Goal: Task Accomplishment & Management: Complete application form

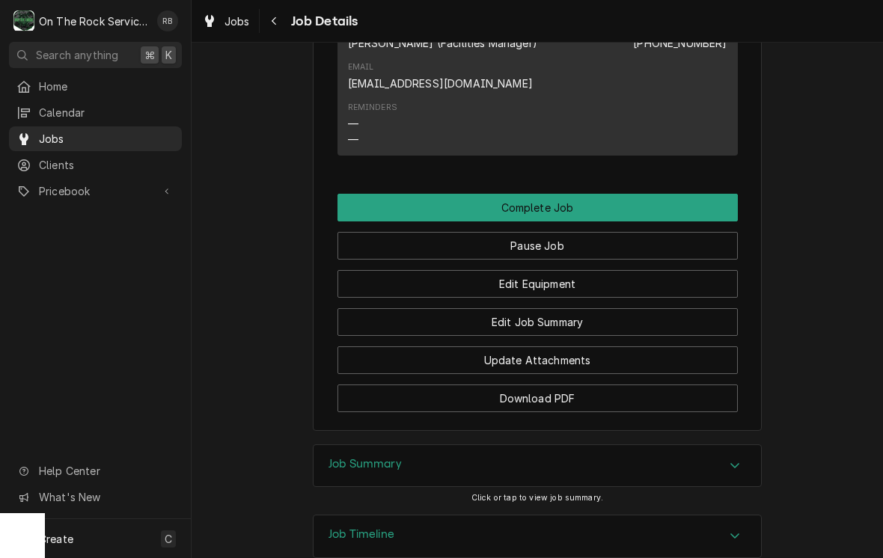
scroll to position [1424, 0]
click at [628, 270] on button "Edit Equipment" at bounding box center [538, 283] width 400 height 28
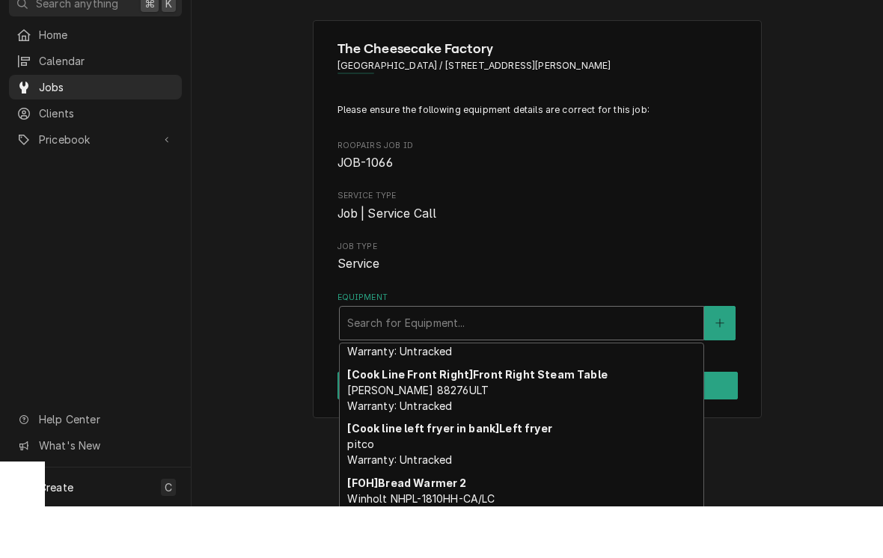
scroll to position [797, 0]
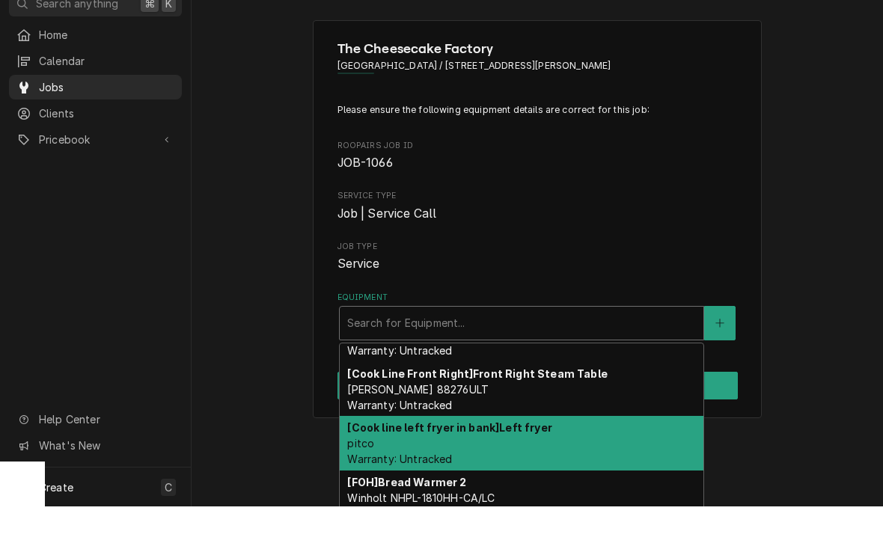
click at [392, 468] on div "[Cook line left fryer in bank] Left fryer pitco Warranty: Untracked" at bounding box center [522, 495] width 364 height 55
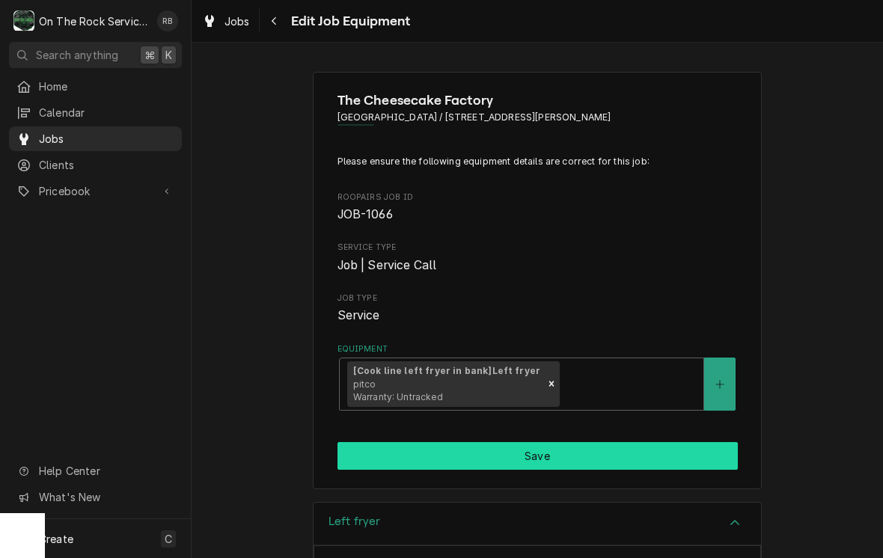
click at [616, 442] on button "Save" at bounding box center [538, 456] width 400 height 28
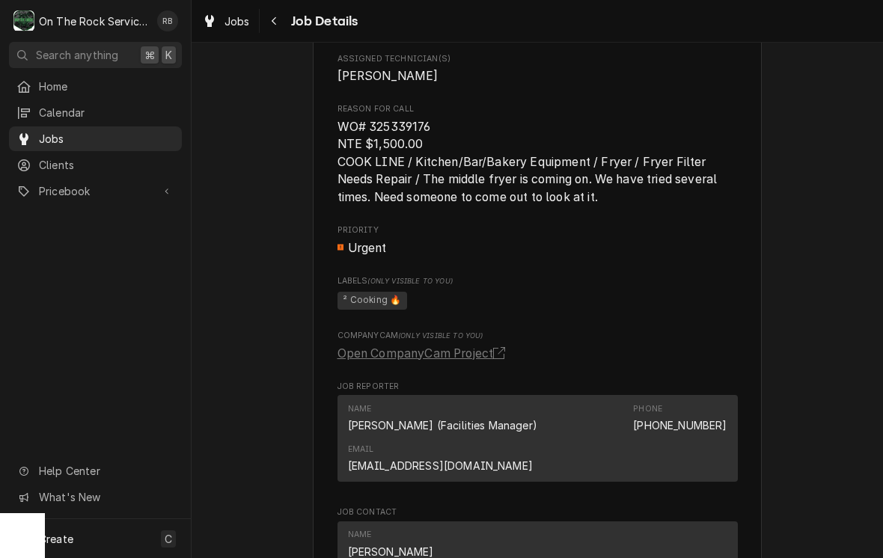
scroll to position [850, 0]
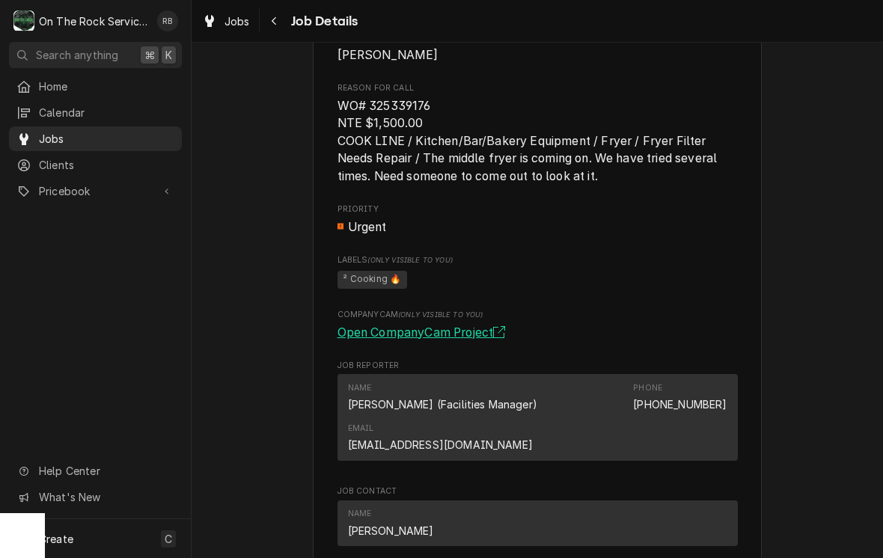
click at [478, 324] on link "Open CompanyCam Project" at bounding box center [425, 333] width 174 height 18
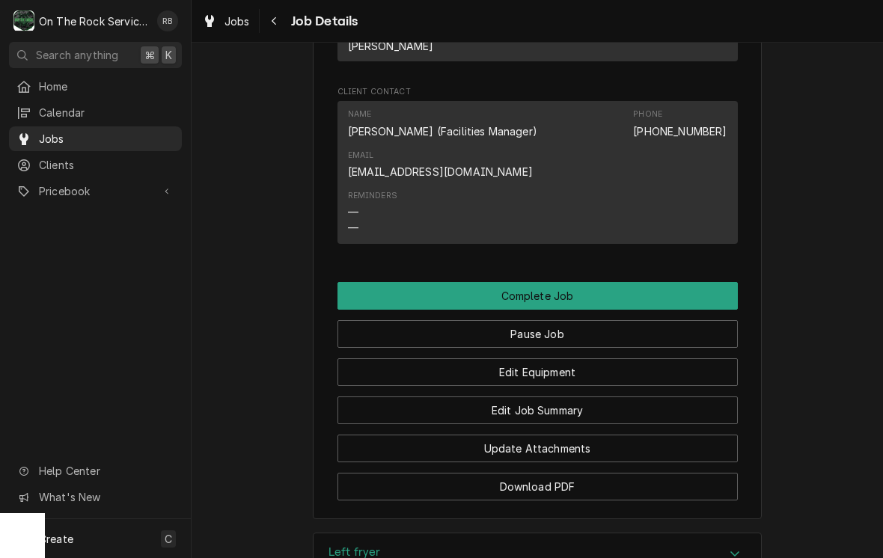
scroll to position [1342, 0]
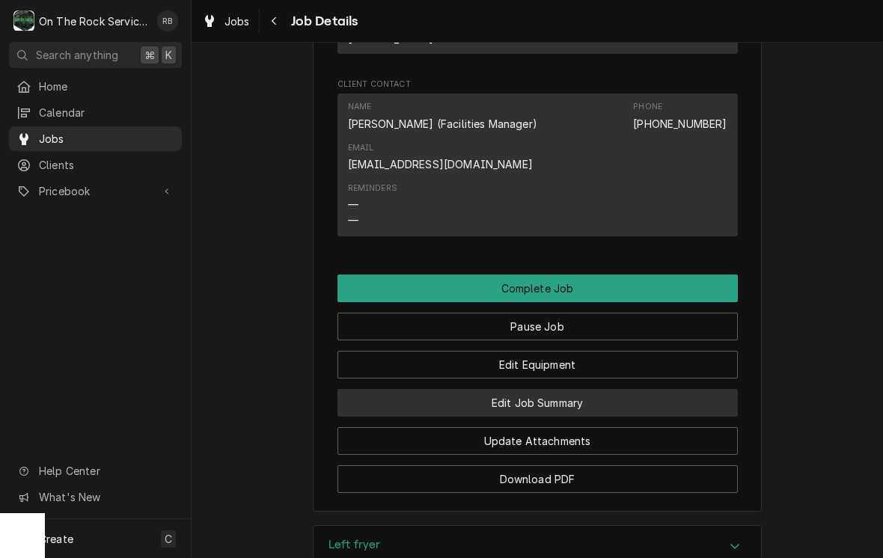
click at [609, 390] on button "Edit Job Summary" at bounding box center [538, 403] width 400 height 28
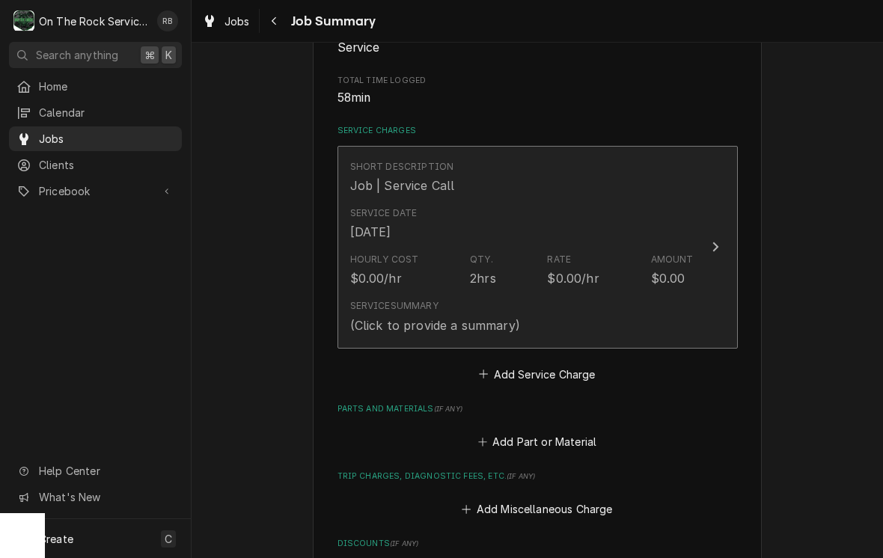
click at [713, 244] on icon "Update Line Item" at bounding box center [715, 247] width 7 height 12
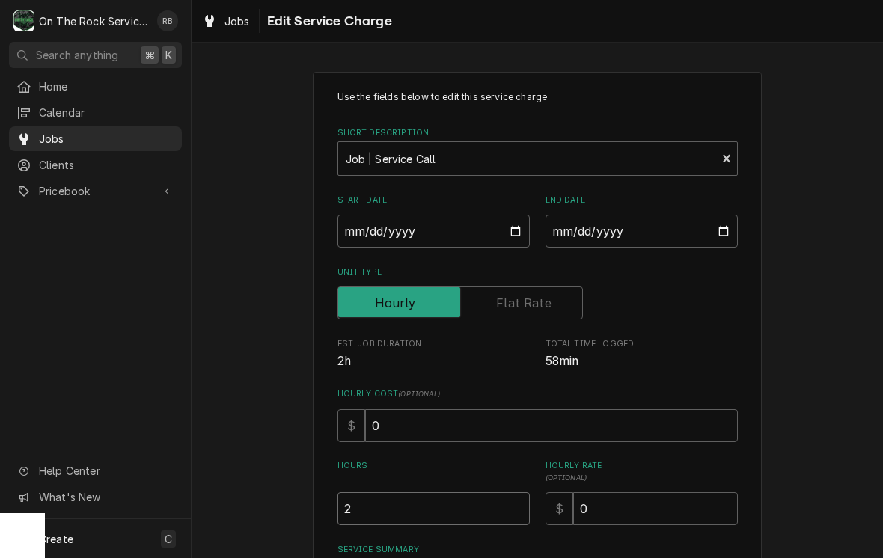
click at [394, 498] on input "2" at bounding box center [434, 509] width 192 height 33
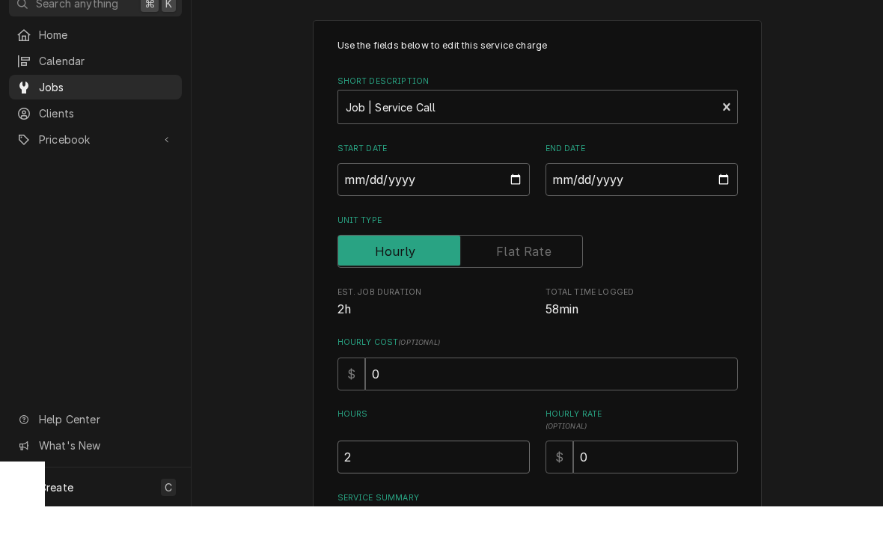
click at [382, 493] on input "2" at bounding box center [434, 509] width 192 height 33
click at [378, 493] on input "2" at bounding box center [434, 509] width 192 height 33
type textarea "x"
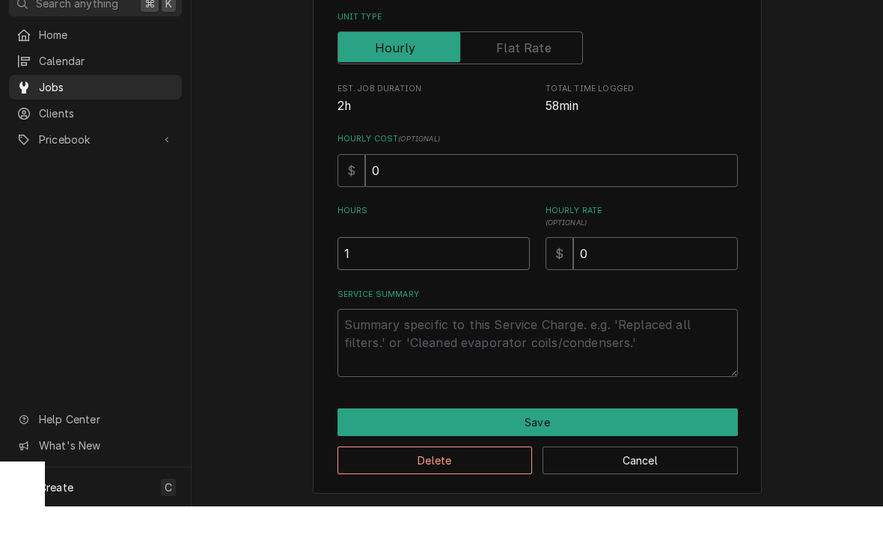
scroll to position [203, 0]
type input "1"
click at [397, 362] on textarea "Service Summary" at bounding box center [538, 396] width 400 height 68
type textarea "x"
type textarea "9"
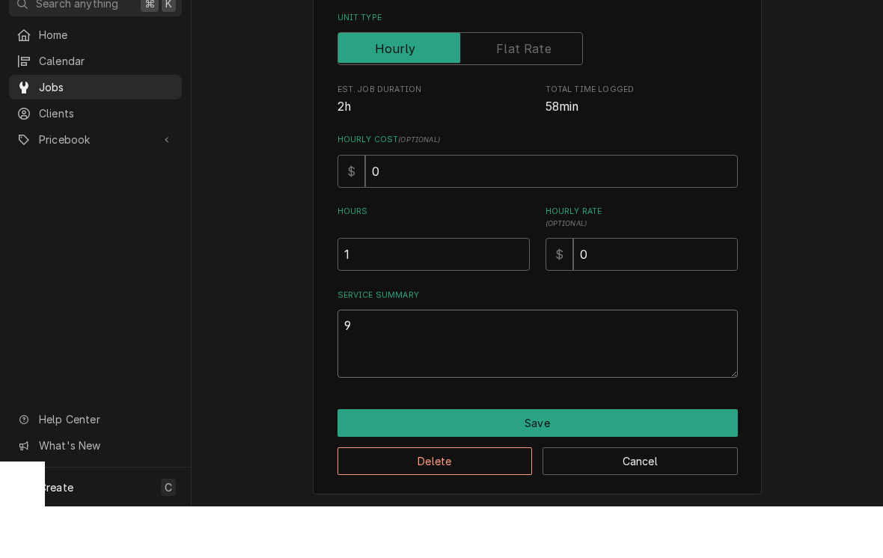
type textarea "x"
type textarea "9/"
type textarea "x"
type textarea "9/1"
type textarea "x"
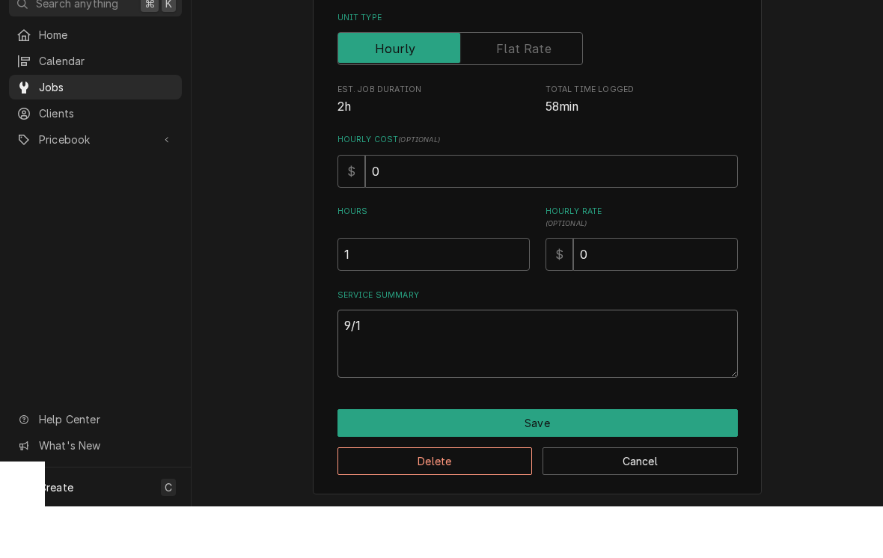
type textarea "9/11"
type textarea "x"
type textarea "9/11/"
type textarea "x"
type textarea "9/11/2"
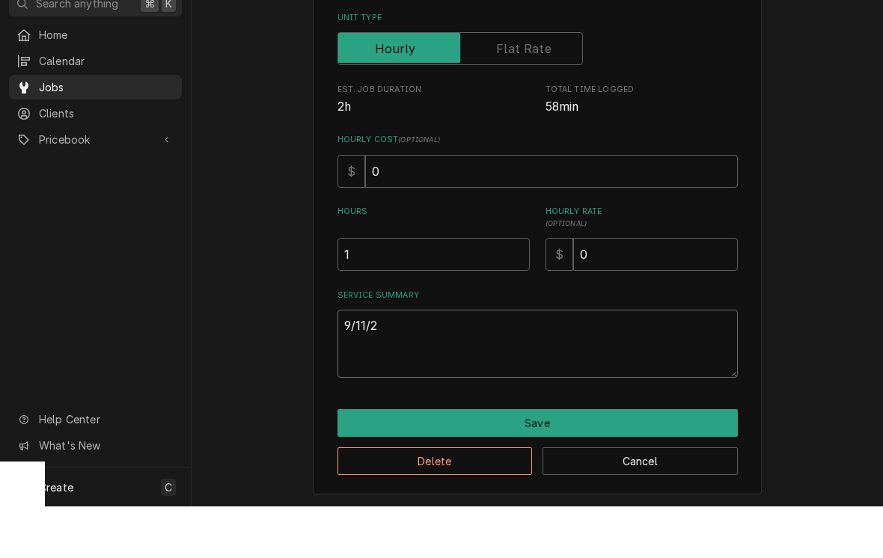
type textarea "x"
type textarea "9/11/20"
type textarea "x"
type textarea "9/11/200"
type textarea "x"
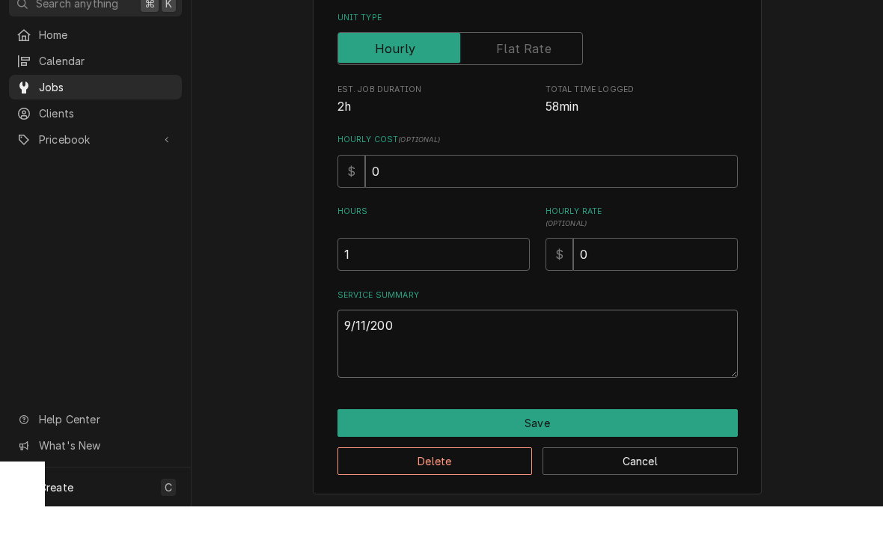
type textarea "9/11/20"
type textarea "x"
type textarea "9/11/202"
type textarea "x"
type textarea "9/11/2025"
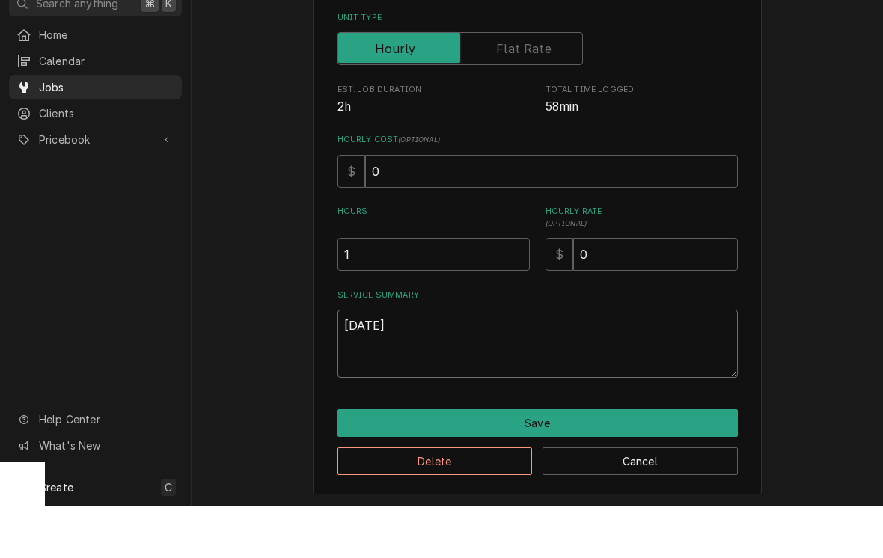
type textarea "x"
type textarea "9/11/2025"
type textarea "x"
type textarea "9/11/2025 R"
type textarea "x"
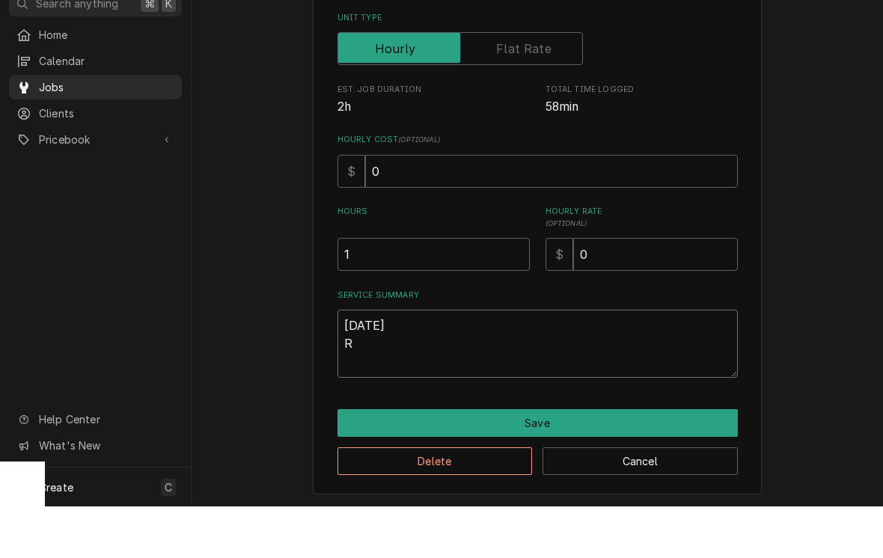
type textarea "9/11/2025 Ra"
type textarea "x"
type textarea "9/11/2025 Ray"
type textarea "x"
type textarea "9/11/2025 Ray"
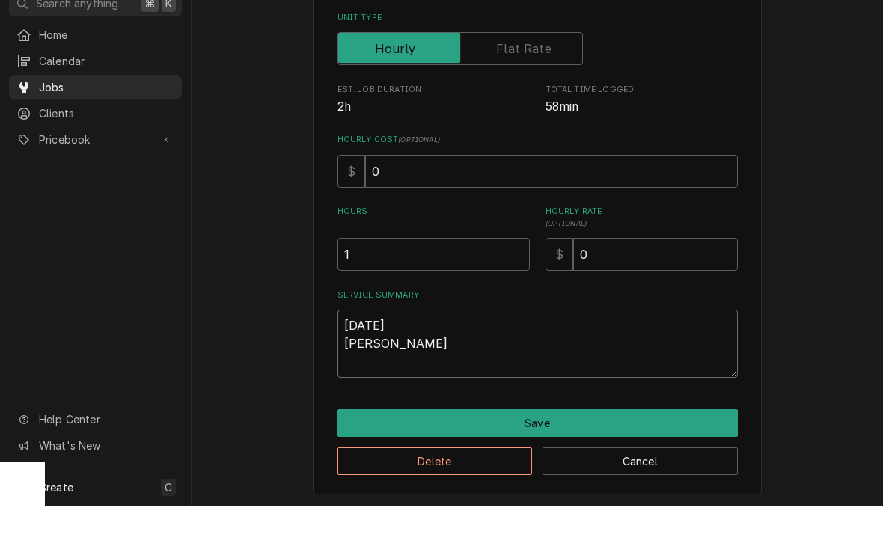
type textarea "x"
type textarea "9/11/2025 Ray p"
type textarea "x"
type textarea "9/11/2025 Ray pr"
type textarea "x"
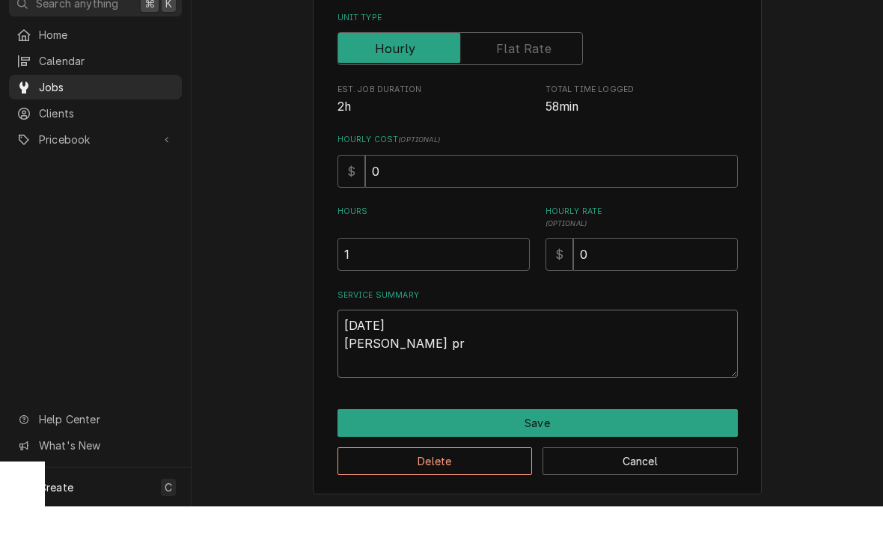
type textarea "9/11/2025 Ray pro"
type textarea "x"
type textarea "9/11/2025 Ray prov"
type textarea "x"
type textarea "9/11/2025 Ray provi"
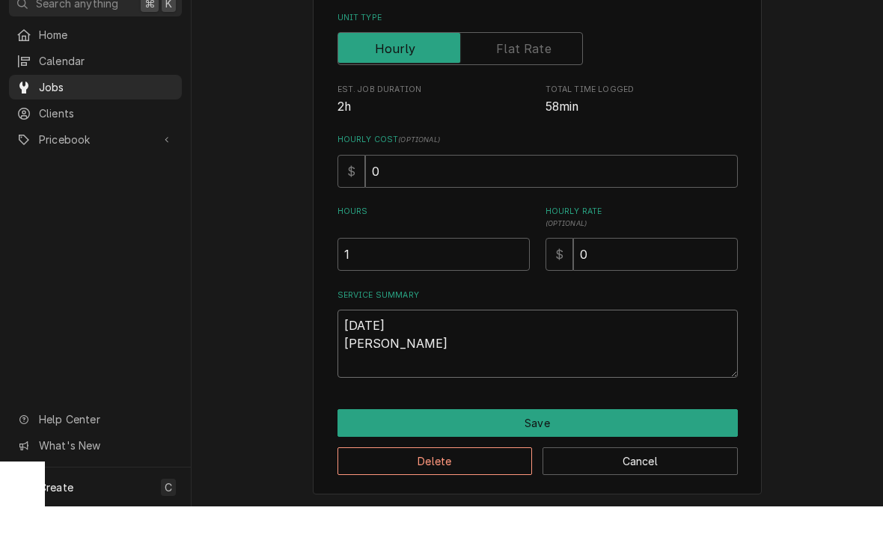
type textarea "x"
type textarea "9/11/2025 Ray provid"
type textarea "x"
type textarea "9/11/2025 Ray provide"
type textarea "x"
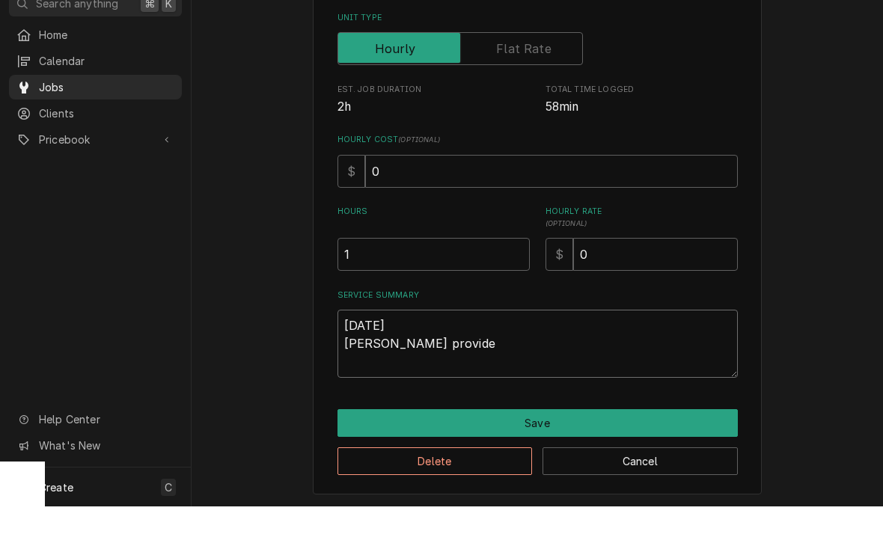
type textarea "9/11/2025 Ray provided"
type textarea "x"
type textarea "9/11/2025 Ray provided"
type textarea "x"
type textarea "9/11/2025 Ray provided s"
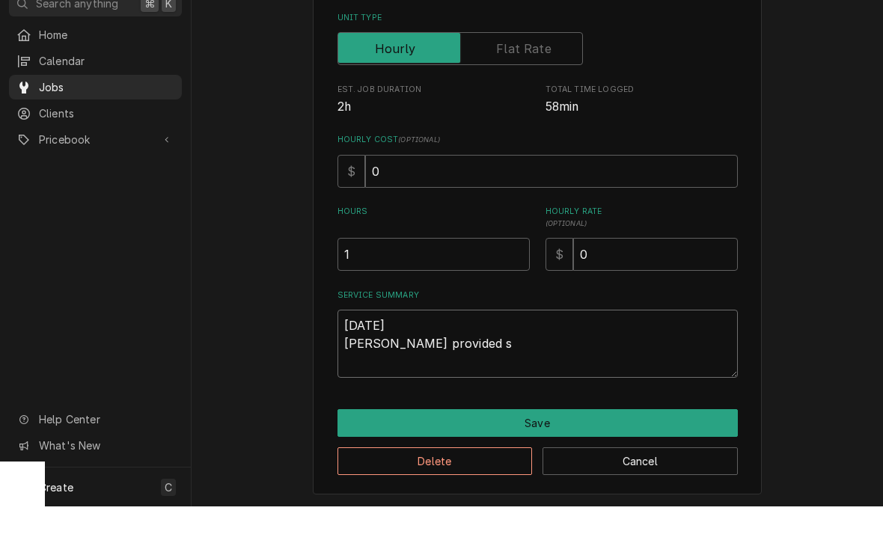
type textarea "x"
type textarea "9/11/2025 Ray provided se"
type textarea "x"
type textarea "9/11/2025 Ray provided ser"
type textarea "x"
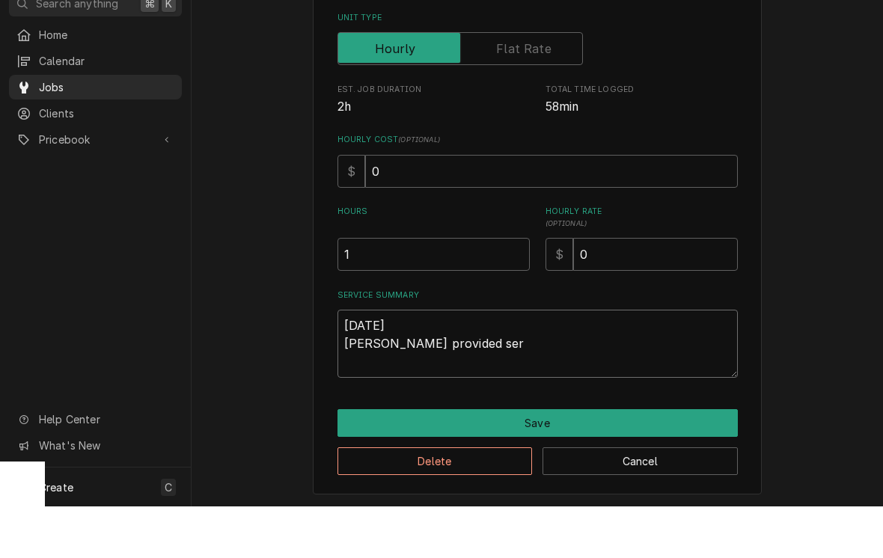
type textarea "9/11/2025 Ray provided serv"
type textarea "x"
type textarea "9/11/2025 Ray provided servie"
type textarea "x"
type textarea "9/11/2025 Ray provided serviec"
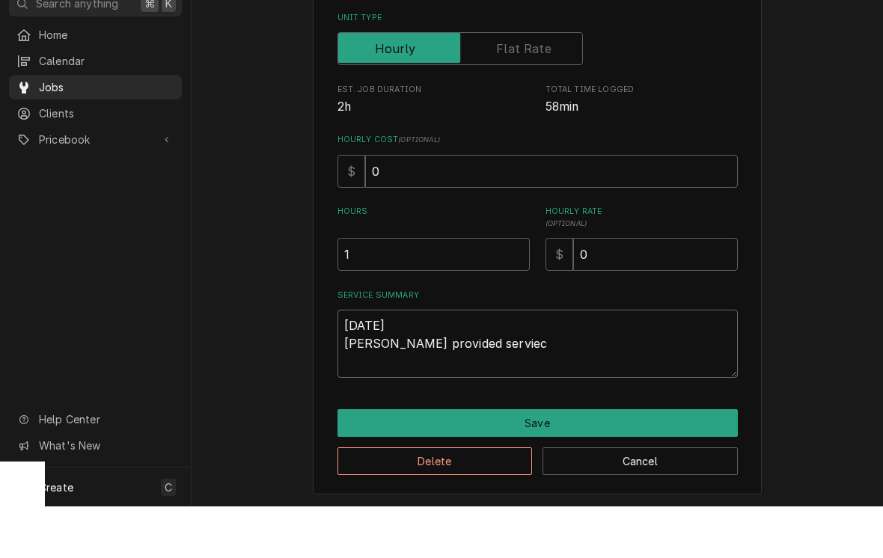
type textarea "x"
type textarea "9/11/2025 Ray provided service"
type textarea "x"
type textarea "9/11/2025 Ray provided service"
type textarea "x"
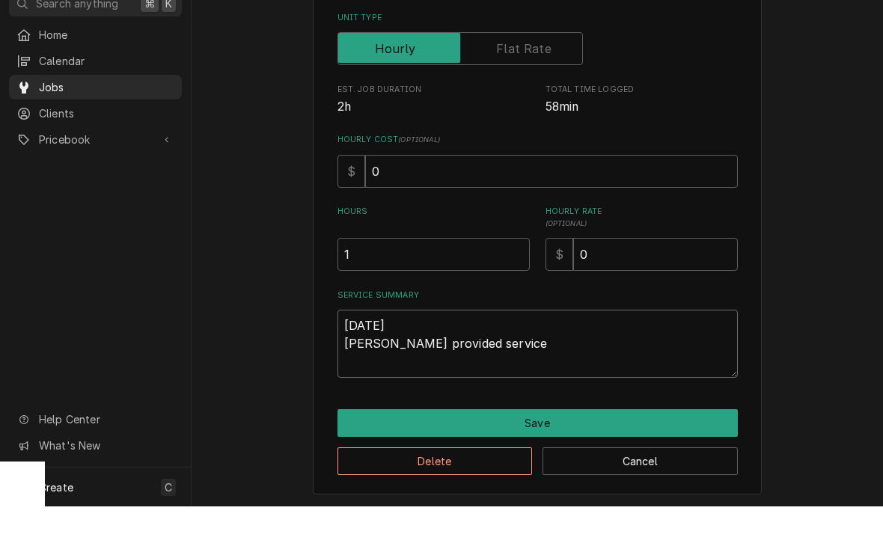
type textarea "9/11/2025 Ray provided service p"
type textarea "x"
type textarea "9/11/2025 Ray provided service pa"
type textarea "x"
type textarea "9/11/2025 Ray provided service par"
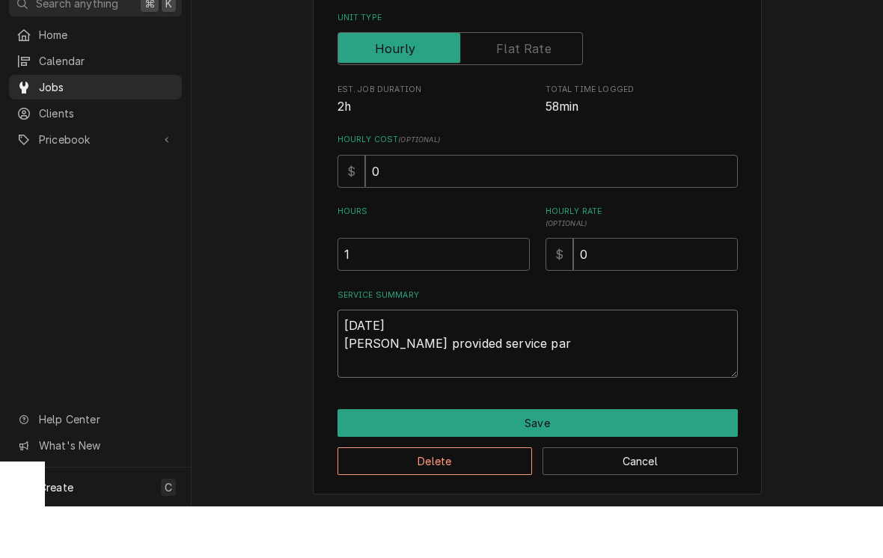
type textarea "x"
type textarea "9/11/2025 Ray provided service part"
type textarea "x"
type textarea "9/11/2025 Ray provided service parts"
type textarea "x"
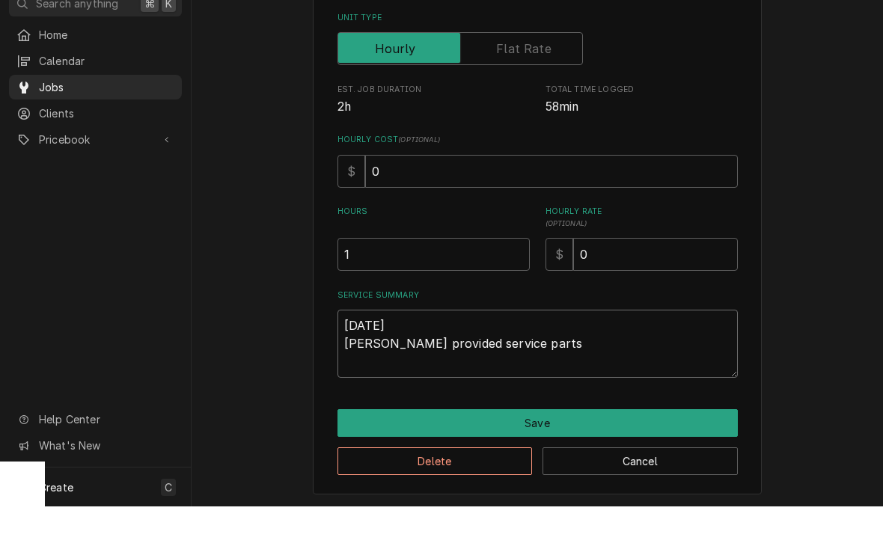
type textarea "9/11/2025 Ray provided service parts"
type textarea "x"
type textarea "9/11/2025 Ray provided service parts a"
type textarea "x"
type textarea "9/11/2025 Ray provided service parts an"
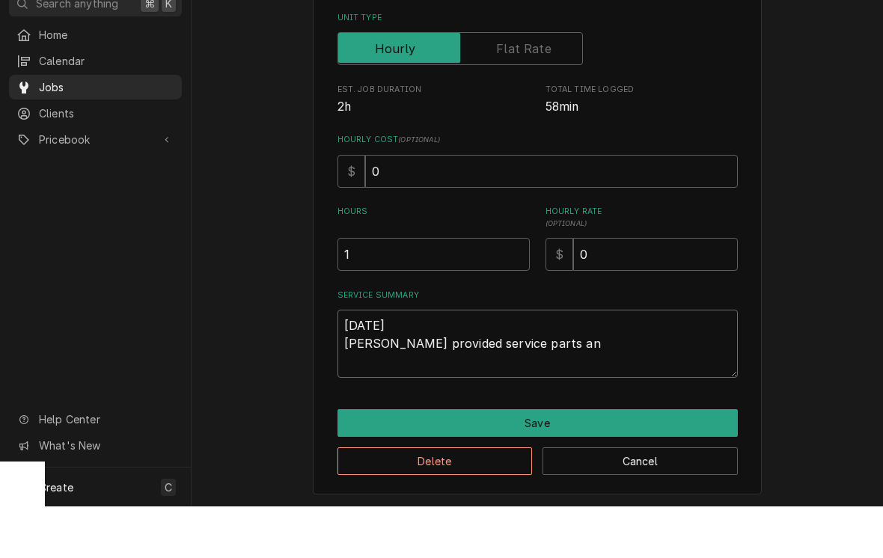
type textarea "x"
type textarea "9/11/2025 Ray provided service parts and"
type textarea "x"
type textarea "9/11/2025 Ray provided service parts and"
type textarea "x"
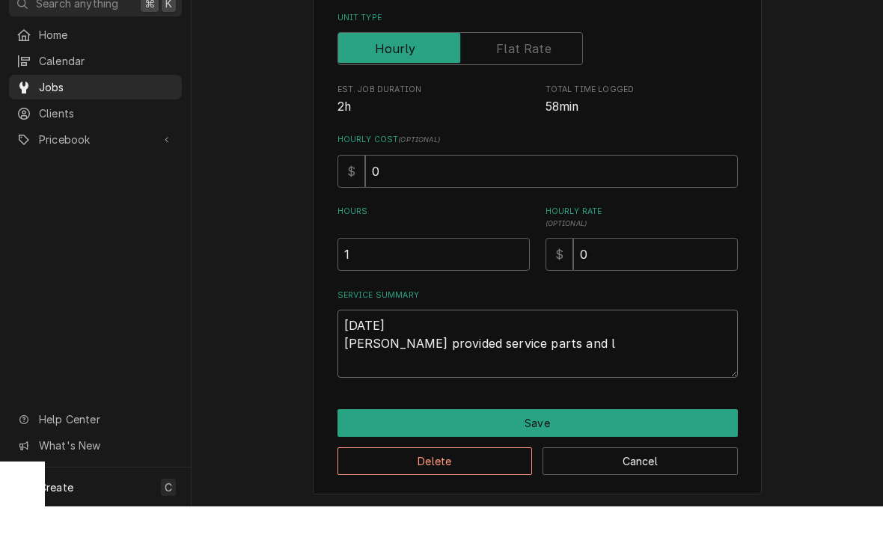
type textarea "9/11/2025 Ray provided service parts and la"
type textarea "x"
type textarea "9/11/2025 Ray provided service parts and lab"
type textarea "x"
type textarea "9/11/2025 Ray provided service parts and labo"
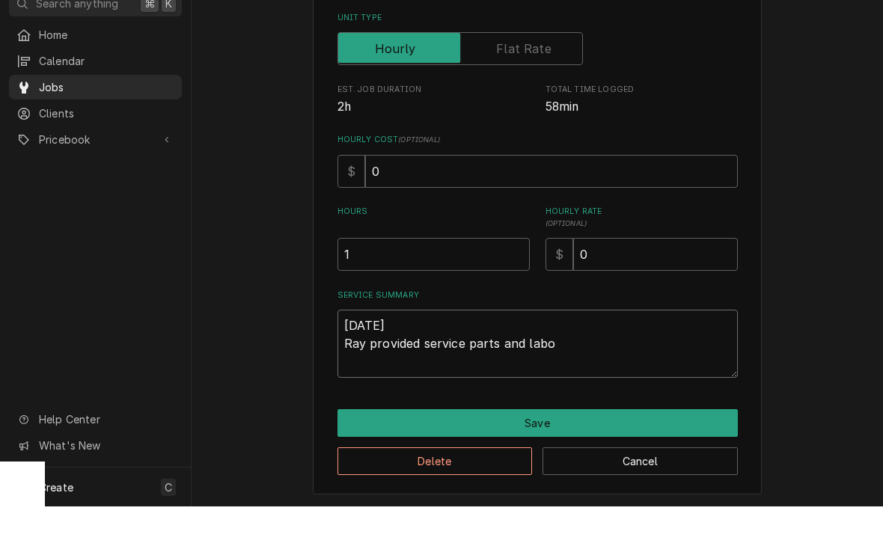
type textarea "x"
type textarea "9/11/2025 Ray provided service parts and labor"
type textarea "x"
type textarea "9/11/2025 Ray provided service parts and labor"
type textarea "x"
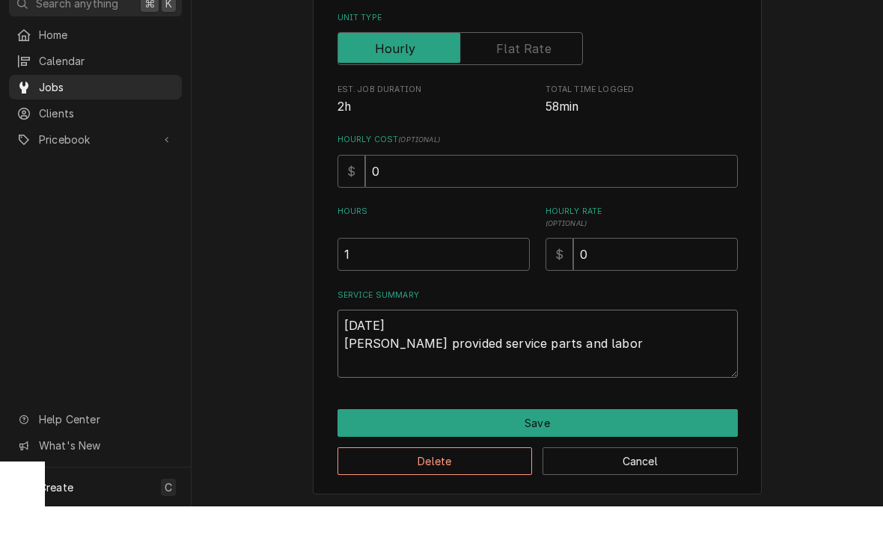
type textarea "9/11/2025 Ray provided service parts and labor t"
type textarea "x"
type textarea "9/11/2025 Ray provided service parts and labor to"
type textarea "x"
type textarea "9/11/2025 Ray provided service parts and labor to"
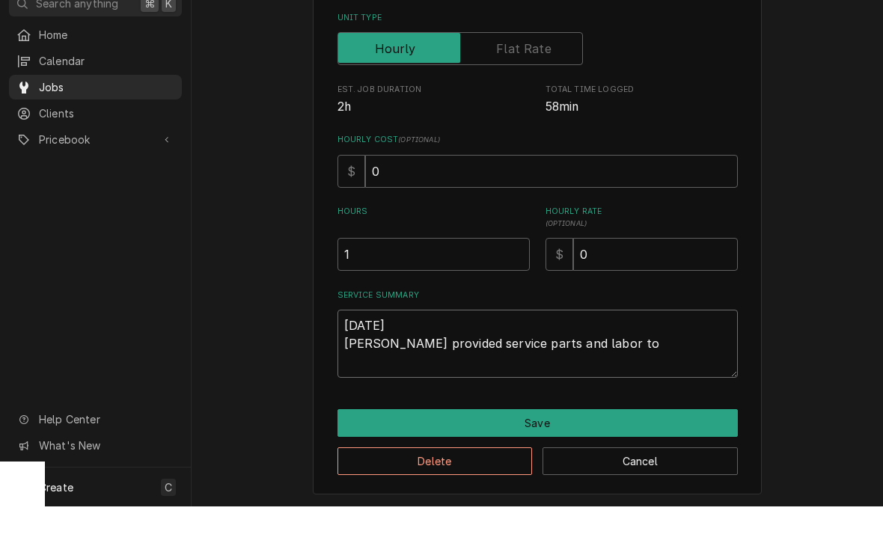
type textarea "x"
type textarea "9/11/2025 Ray provided service parts and labor to d"
type textarea "x"
type textarea "9/11/2025 Ray provided service parts and labor to di"
type textarea "x"
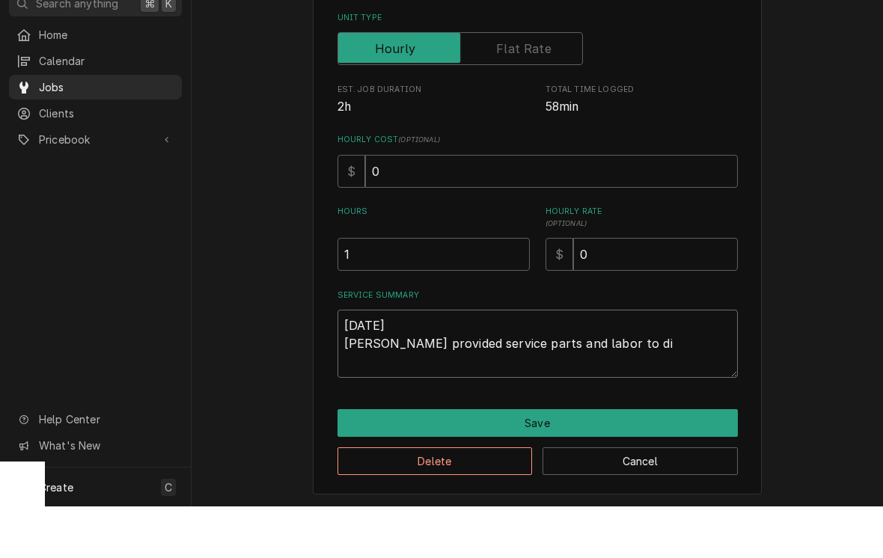
type textarea "9/11/2025 Ray provided service parts and labor to diagnose"
type textarea "x"
type textarea "9/11/2025 Ray provided service parts and labor to diagnose"
type textarea "x"
type textarea "9/11/2025 Ray provided service parts and labor to diagnose l"
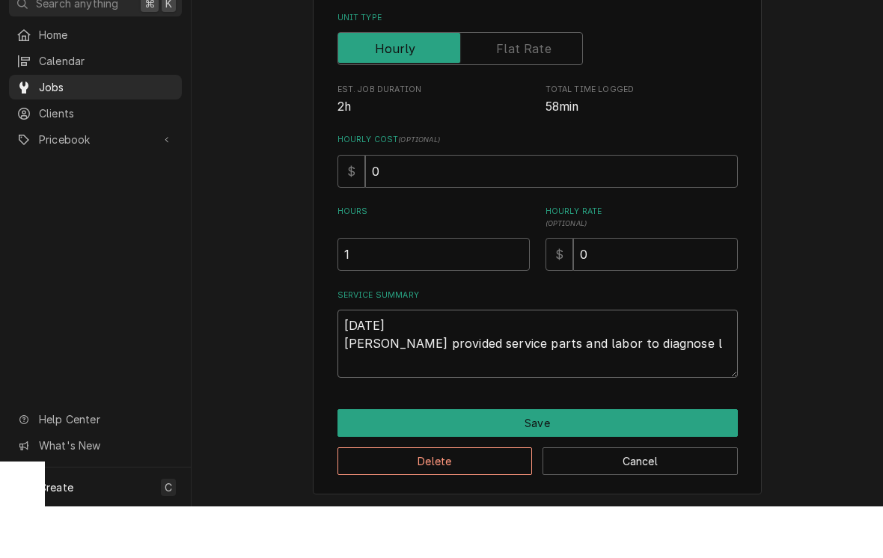
type textarea "x"
type textarea "9/11/2025 Ray provided service parts and labor to diagnose le"
type textarea "x"
type textarea "9/11/2025 Ray provided service parts and labor to diagnose lef"
type textarea "x"
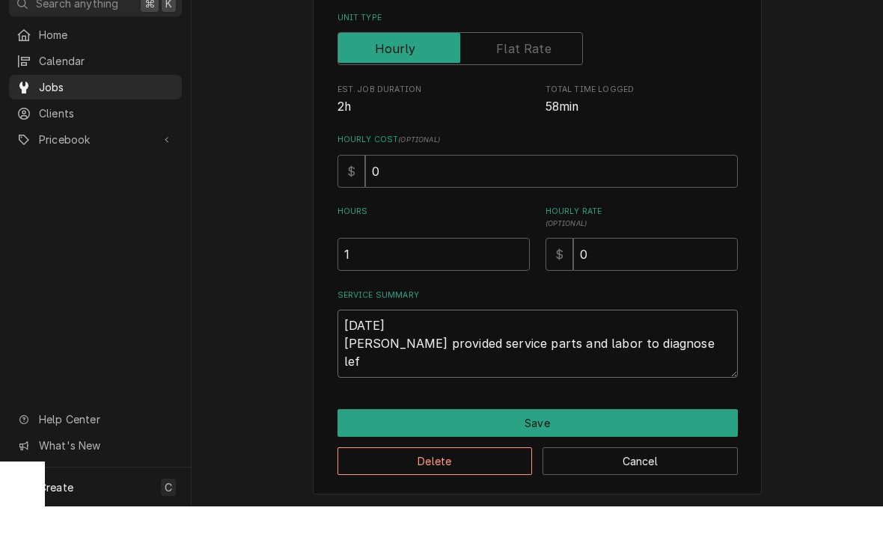
type textarea "9/11/2025 Ray provided service parts and labor to diagnose left"
type textarea "x"
type textarea "9/11/2025 Ray provided service parts and labor to diagnose left"
type textarea "x"
type textarea "9/11/2025 Ray provided service parts and labor to diagnose left f"
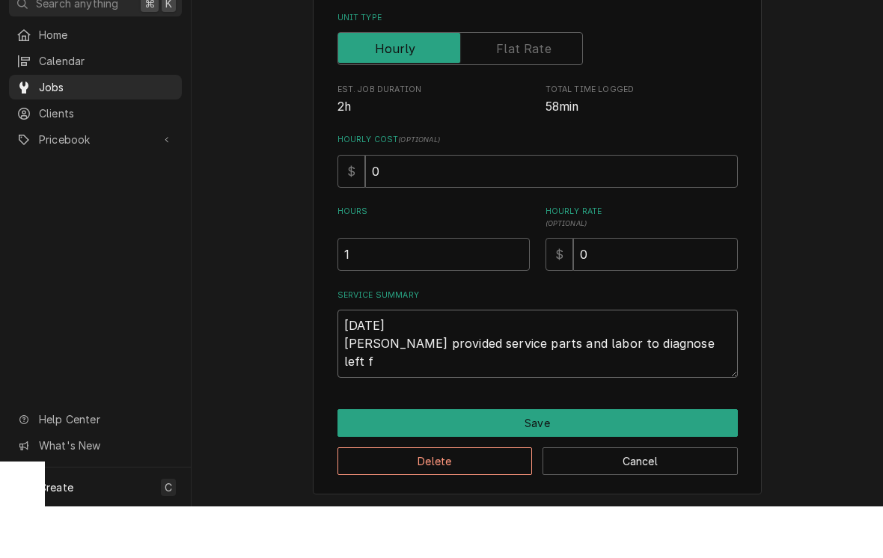
type textarea "x"
type textarea "9/11/2025 Ray provided service parts and labor to diagnose left fr"
type textarea "x"
type textarea "9/11/2025 Ray provided service parts and labor to diagnose left fry"
type textarea "x"
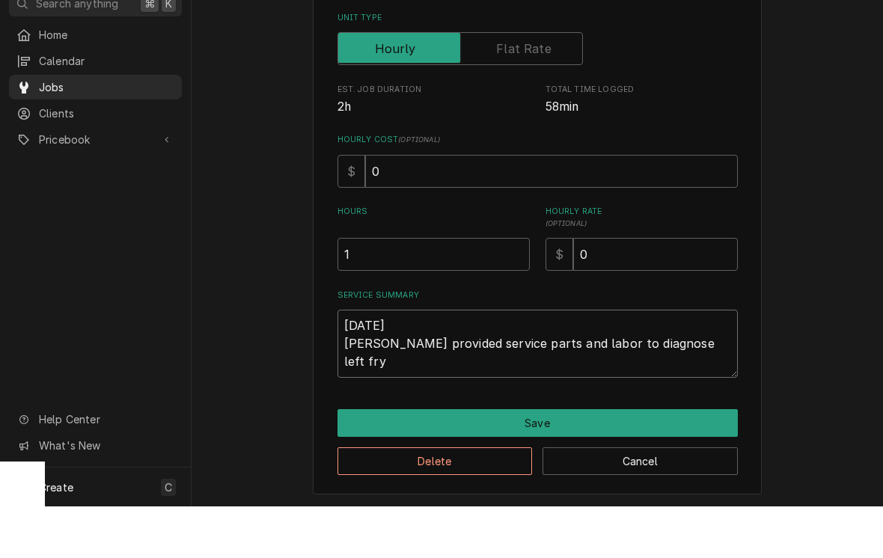
type textarea "9/11/2025 Ray provided service parts and labor to diagnose left frye"
type textarea "x"
type textarea "9/11/2025 Ray provided service parts and labor to diagnose left fryer"
type textarea "x"
type textarea "9/11/2025 Ray provided service parts and labor to diagnose left fryer"
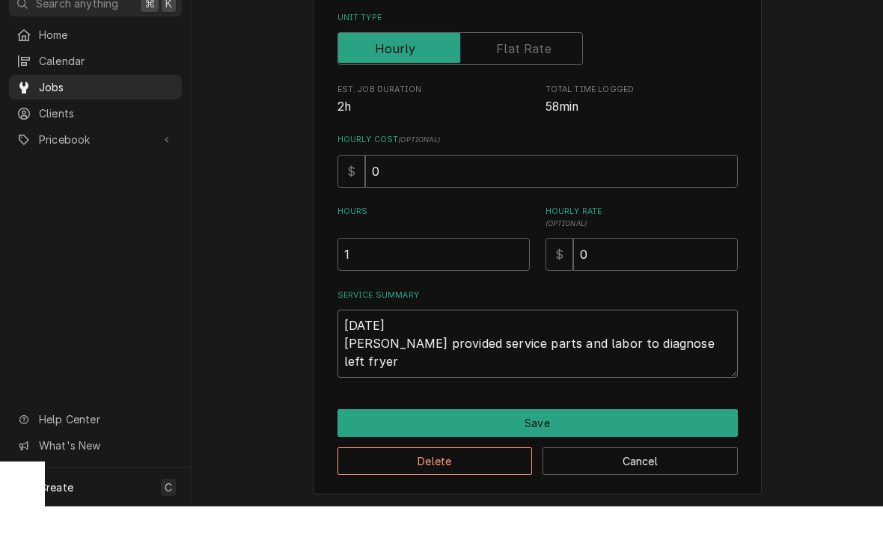
type textarea "x"
type textarea "9/11/2025 Ray provided service parts and labor to diagnose left fryer i"
type textarea "x"
type textarea "9/11/2025 Ray provided service parts and labor to diagnose left fryer in"
type textarea "x"
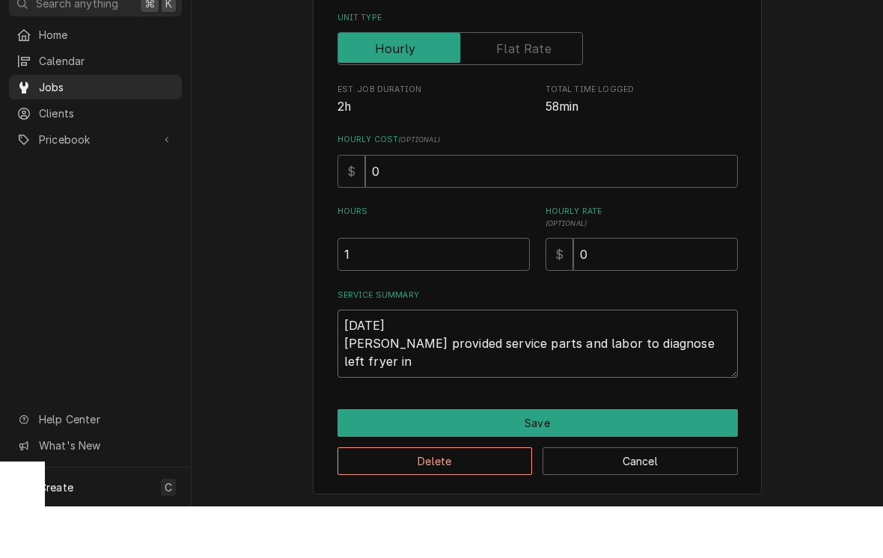
type textarea "9/11/2025 Ray provided service parts and labor to diagnose left fryer in"
type textarea "x"
type textarea "9/11/2025 Ray provided service parts and labor to diagnose left fryer in t"
type textarea "x"
type textarea "9/11/2025 Ray provided service parts and labor to diagnose left fryer in th"
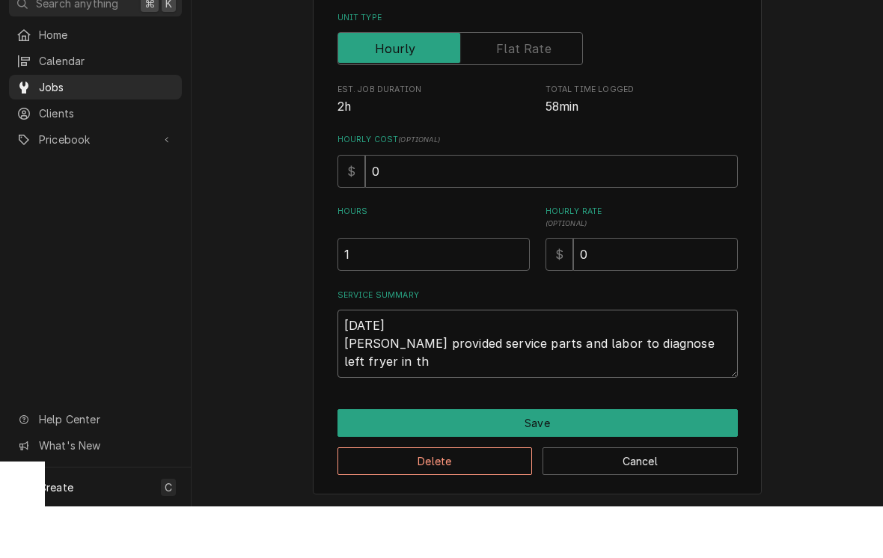
type textarea "x"
type textarea "9/11/2025 Ray provided service parts and labor to diagnose left fryer in the"
type textarea "x"
type textarea "9/11/2025 Ray provided service parts and labor to diagnose left fryer in the"
type textarea "x"
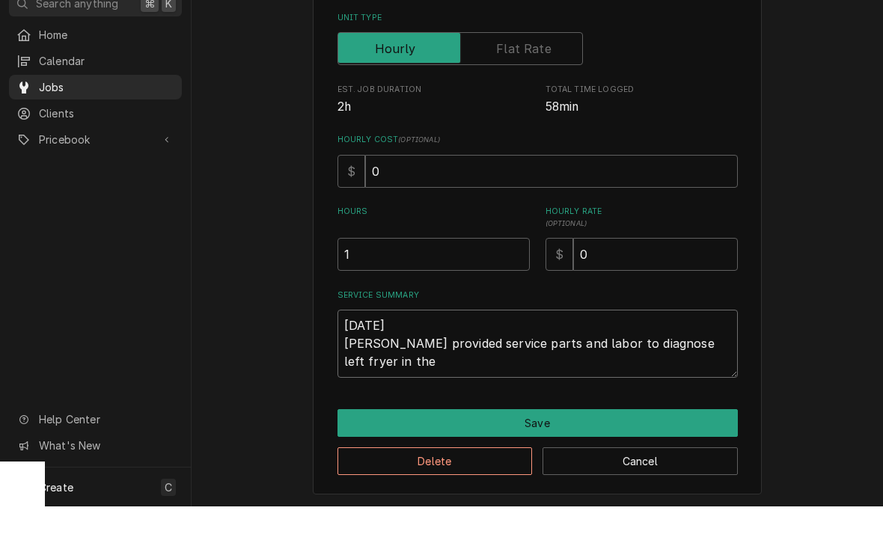
type textarea "9/11/2025 Ray provided service parts and labor to diagnose left fryer in the b"
type textarea "x"
type textarea "9/11/2025 Ray provided service parts and labor to diagnose left fryer in the ba"
type textarea "x"
type textarea "9/11/2025 Ray provided service parts and labor to diagnose left fryer in the ban"
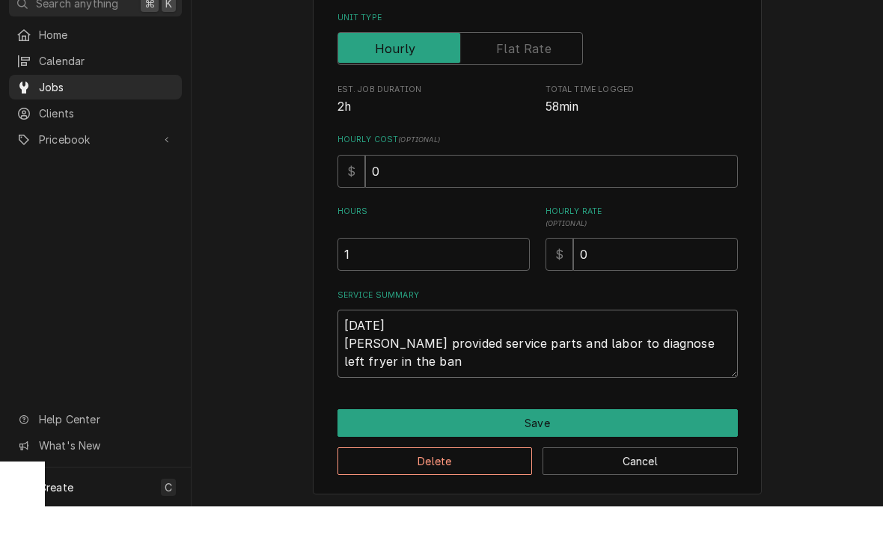
type textarea "x"
type textarea "9/11/2025 Ray provided service parts and labor to diagnose left fryer in the ba…"
type textarea "x"
type textarea "9/11/2025 Ray provided service parts and labor to diagnose left fryer in the ba…"
type textarea "x"
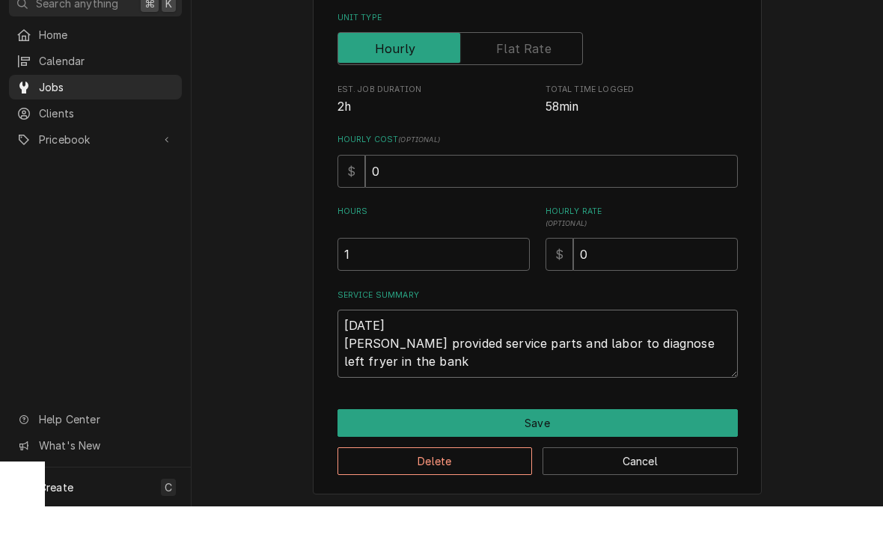
type textarea "9/11/2025 Ray provided service parts and labor to diagnose left fryer in the ba…"
type textarea "x"
type textarea "9/11/2025 Ray provided service parts and labor to diagnose left fryer in the ba…"
type textarea "x"
type textarea "9/11/2025 Ray provided service parts and labor to diagnose left fryer in the ba…"
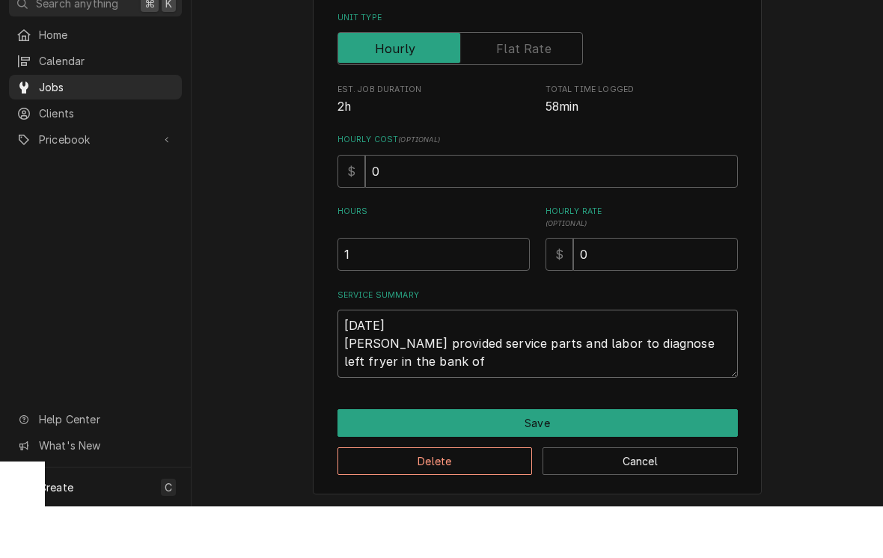
type textarea "x"
type textarea "9/11/2025 Ray provided service parts and labor to diagnose left fryer in the ba…"
type textarea "x"
type textarea "9/11/2025 Ray provided service parts and labor to diagnose left fryer in the ba…"
type textarea "x"
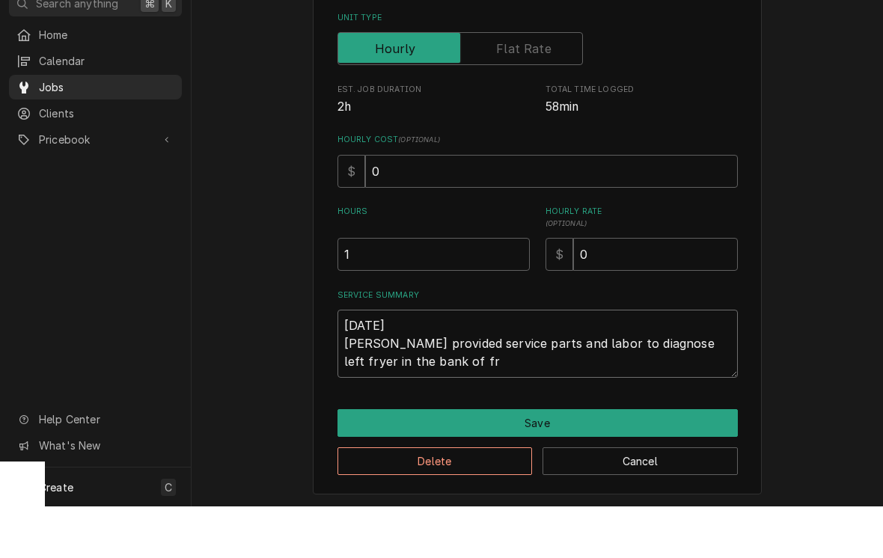
type textarea "9/11/2025 Ray provided service parts and labor to diagnose left fryer in the ba…"
type textarea "x"
type textarea "9/11/2025 Ray provided service parts and labor to diagnose left fryer in the ba…"
type textarea "x"
type textarea "9/11/2025 Ray provided service parts and labor to diagnose left fryer in the ba…"
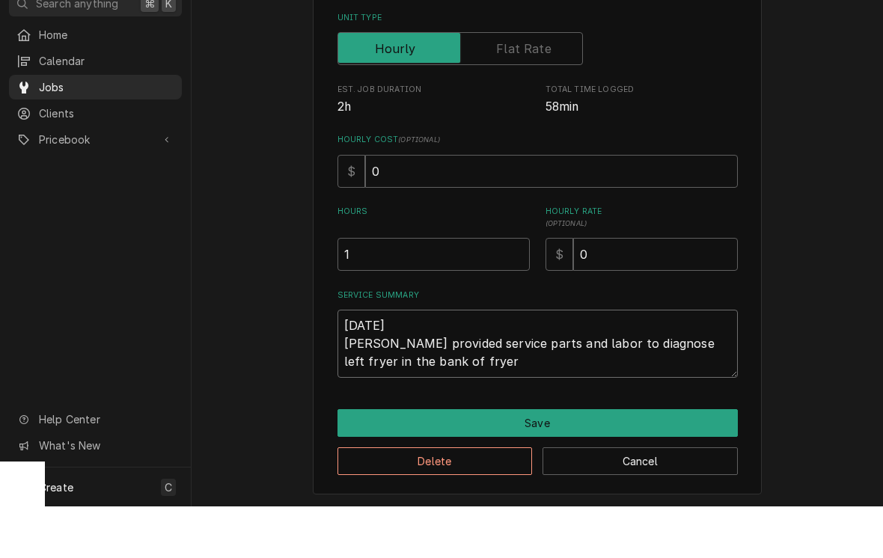
type textarea "x"
type textarea "9/11/2025 Ray provided service parts and labor to diagnose left fryer in the ba…"
type textarea "x"
type textarea "9/11/2025 Ray provided service parts and labor to diagnose left fryer in the ba…"
type textarea "x"
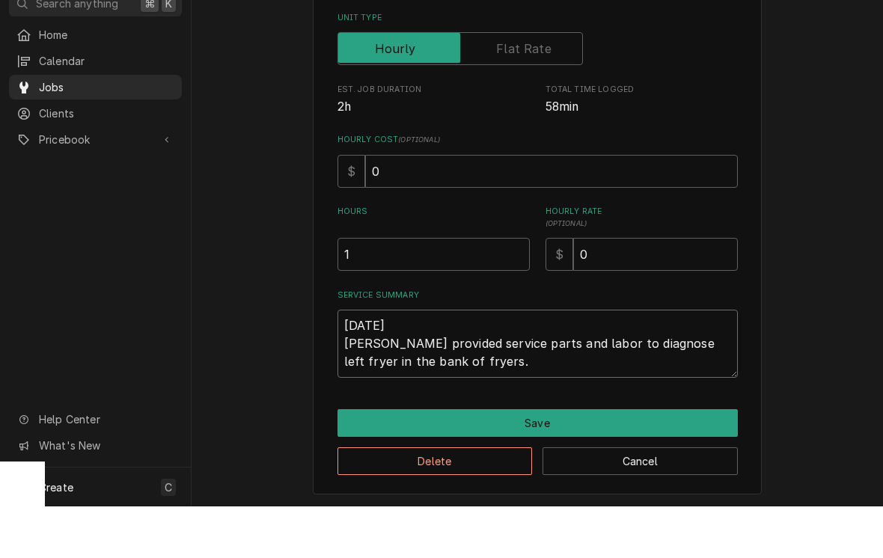
type textarea "9/11/2025 Ray provided service parts and labor to diagnose left fryer in the ba…"
type textarea "x"
type textarea "9/11/2025 Ray provided service parts and labor to diagnose left fryer in the ba…"
type textarea "x"
type textarea "9/11/2025 Ray provided service parts and labor to diagnose left fryer in the ba…"
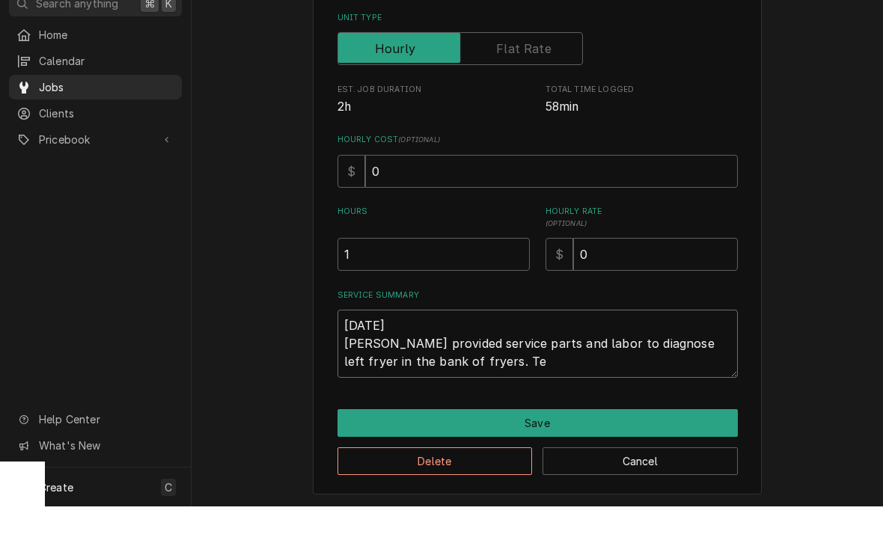
type textarea "x"
type textarea "9/11/2025 Ray provided service parts and labor to diagnose left fryer in the ba…"
type textarea "x"
type textarea "9/11/2025 Ray provided service parts and labor to diagnose left fryer in the ba…"
type textarea "x"
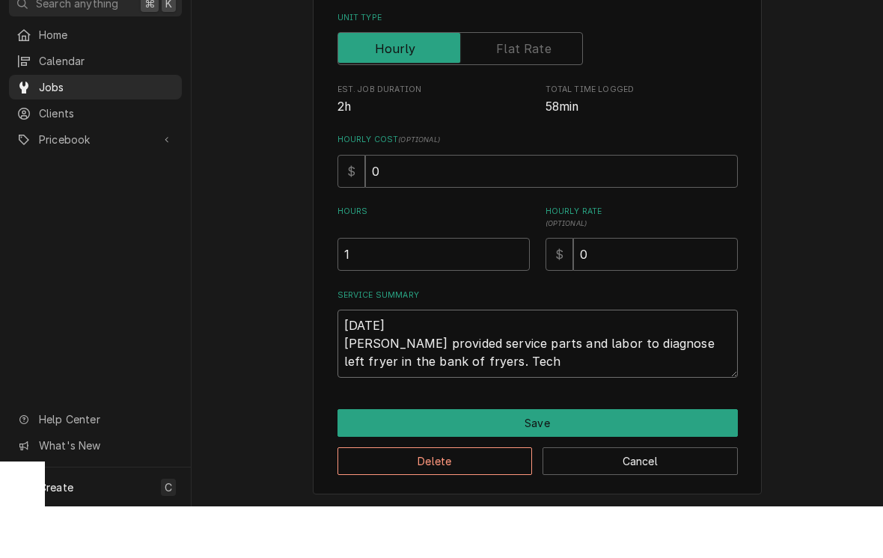
type textarea "9/11/2025 Ray provided service parts and labor to diagnose left fryer in the ba…"
type textarea "x"
type textarea "9/11/2025 Ray provided service parts and labor to diagnose left fryer in the ba…"
type textarea "x"
type textarea "9/11/2025 Ray provided service parts and labor to diagnose left fryer in the ba…"
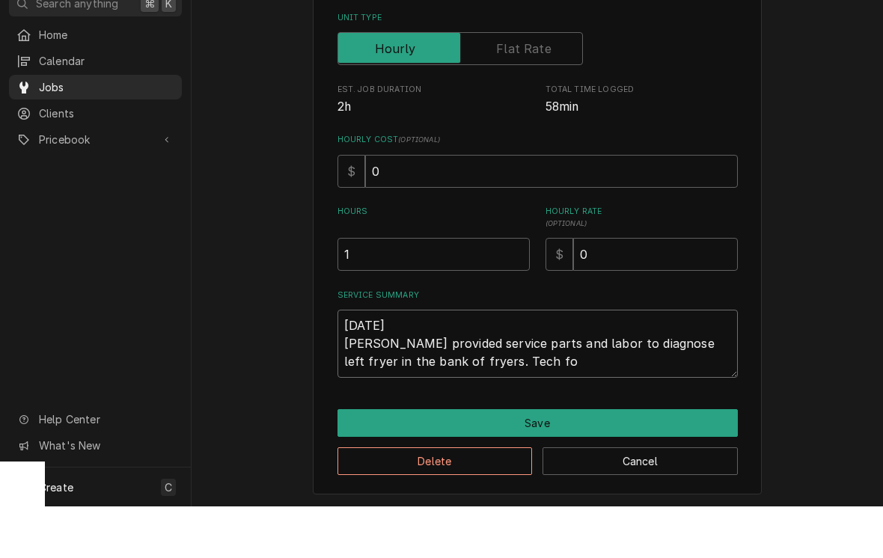
type textarea "x"
type textarea "9/11/2025 Ray provided service parts and labor to diagnose left fryer in the ba…"
type textarea "x"
type textarea "9/11/2025 Ray provided service parts and labor to diagnose left fryer in the ba…"
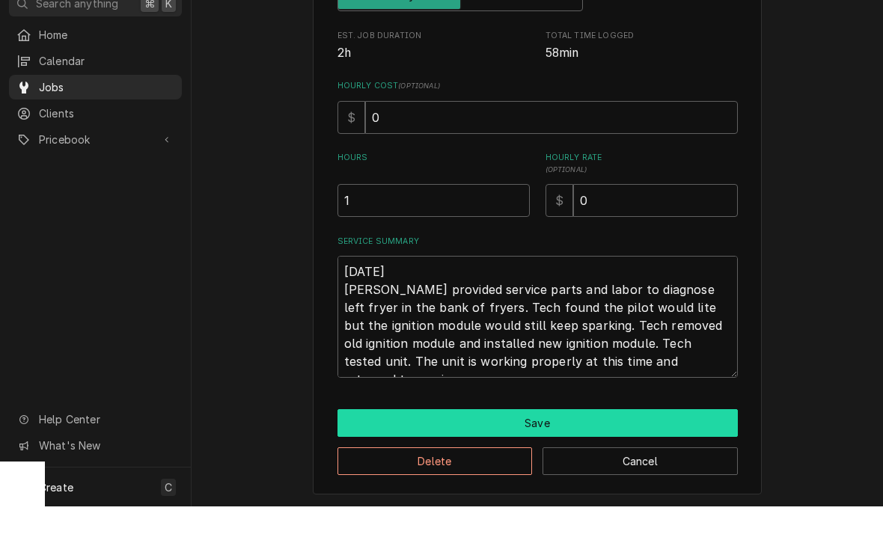
click at [708, 461] on button "Save" at bounding box center [538, 475] width 400 height 28
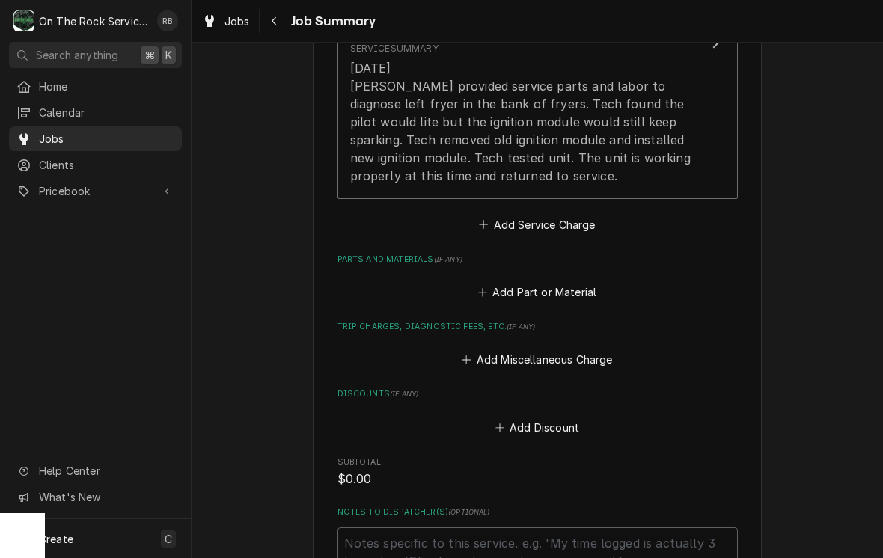
scroll to position [549, 0]
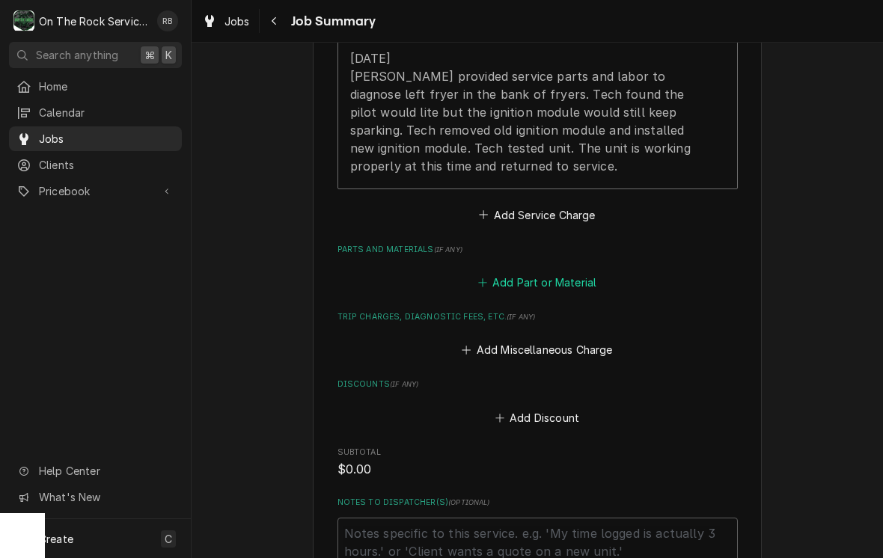
click at [501, 276] on button "Add Part or Material" at bounding box center [537, 282] width 124 height 21
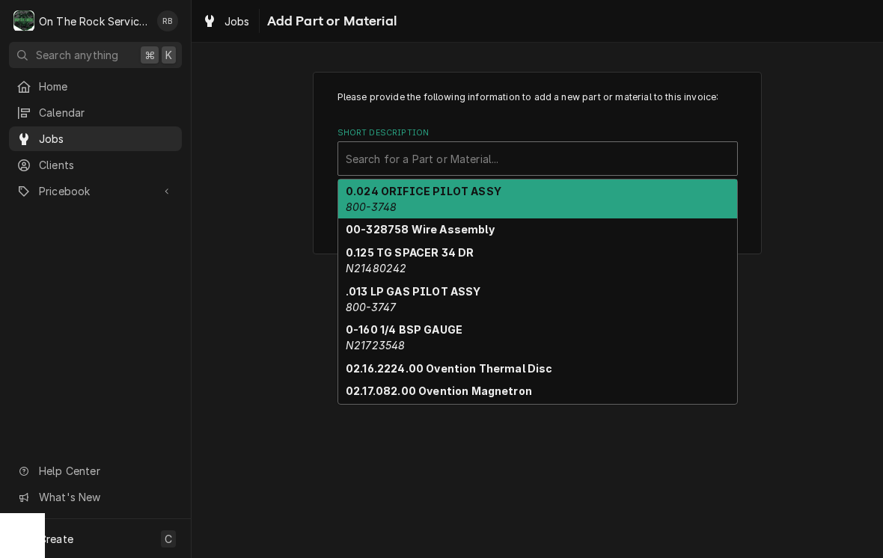
click at [829, 189] on div "Please provide the following information to add a new part or material to this …" at bounding box center [538, 162] width 692 height 209
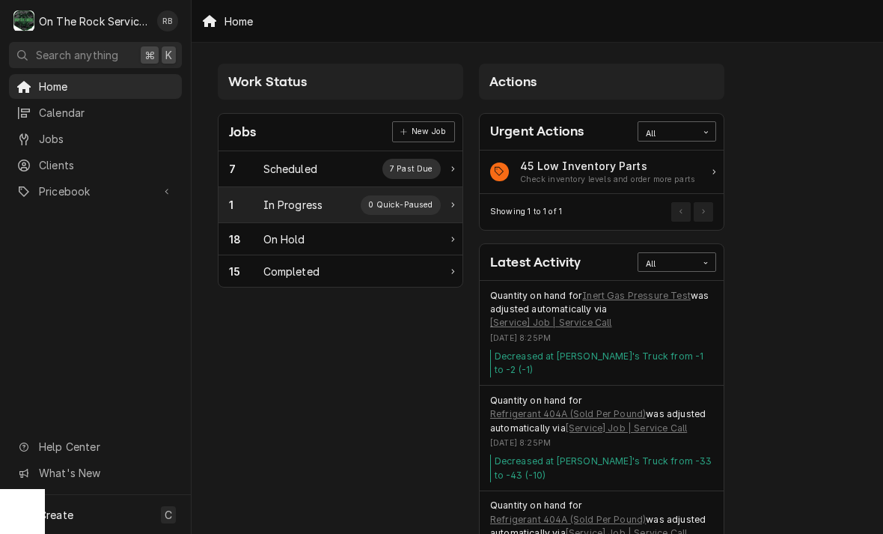
click at [299, 213] on div "1 In Progress 0 Quick-Paused" at bounding box center [335, 204] width 212 height 19
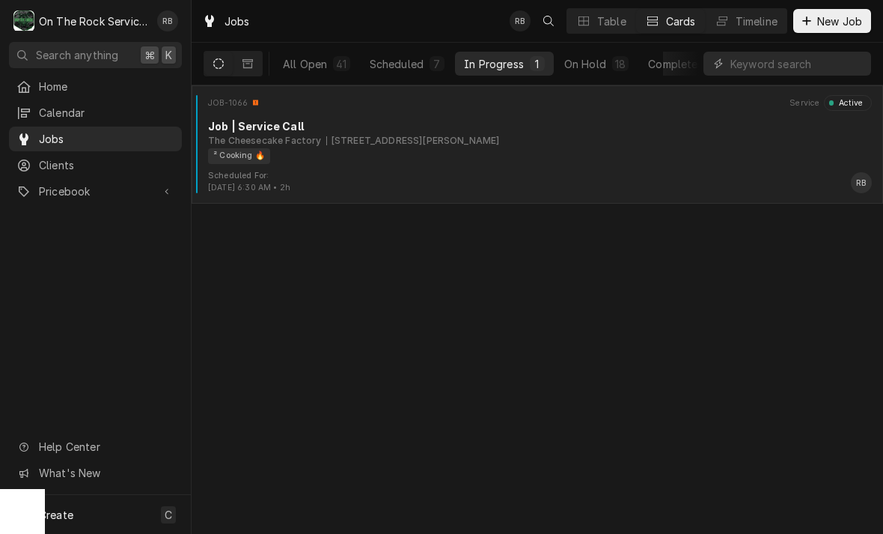
click at [405, 144] on div "700 Haywood Rd, Greenville, SC 29607" at bounding box center [413, 140] width 174 height 13
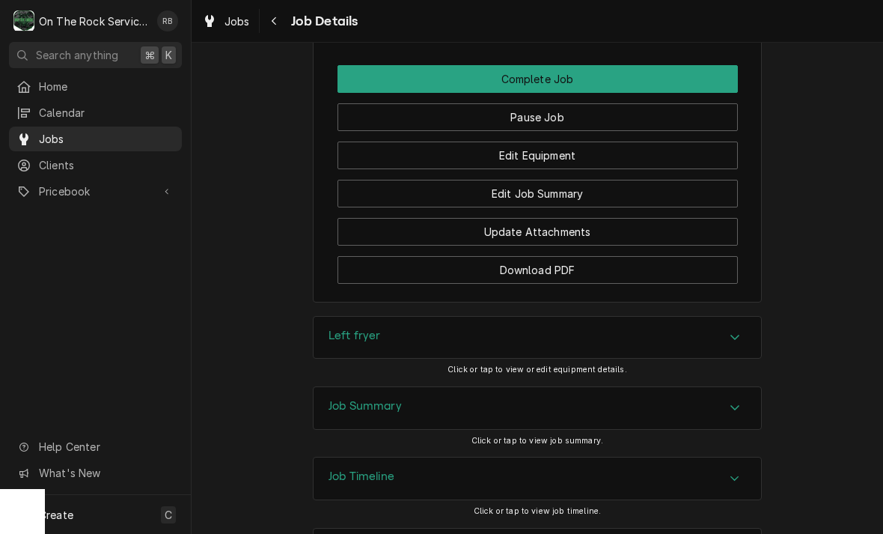
scroll to position [1530, 0]
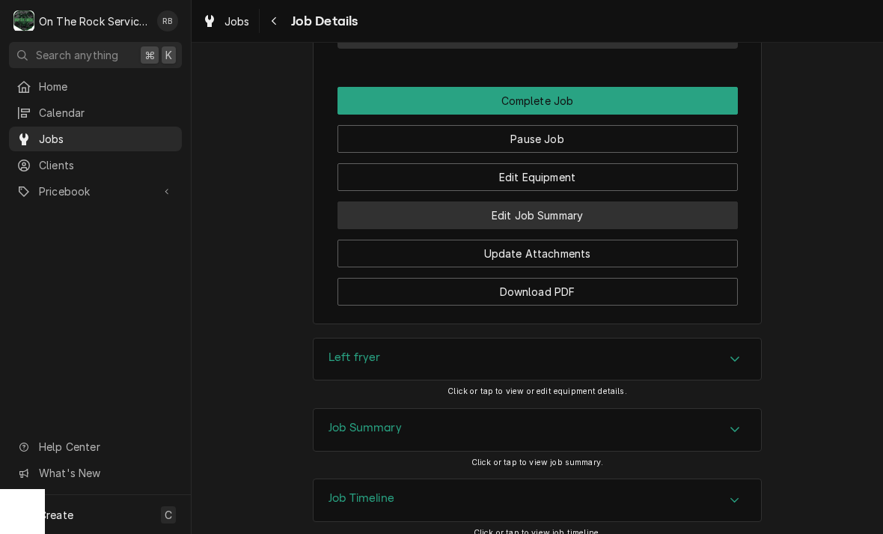
click at [600, 204] on button "Edit Job Summary" at bounding box center [538, 215] width 400 height 28
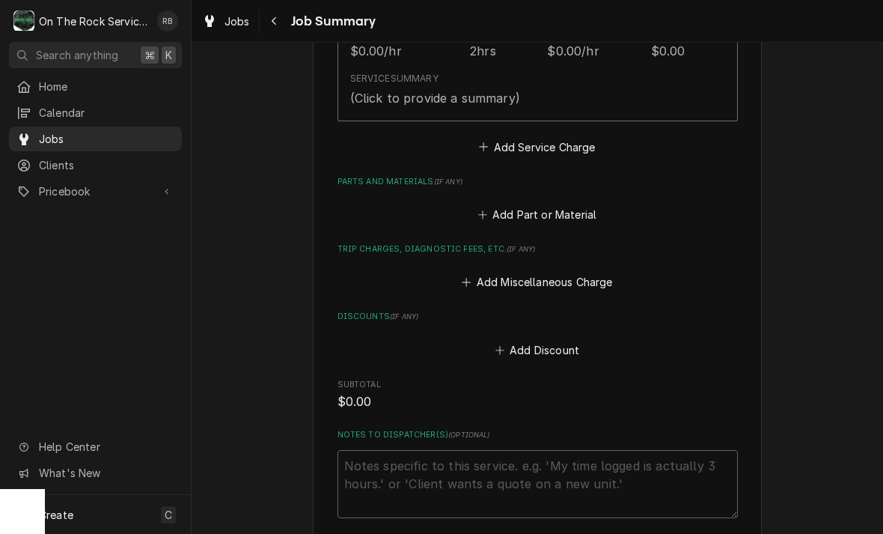
scroll to position [493, 0]
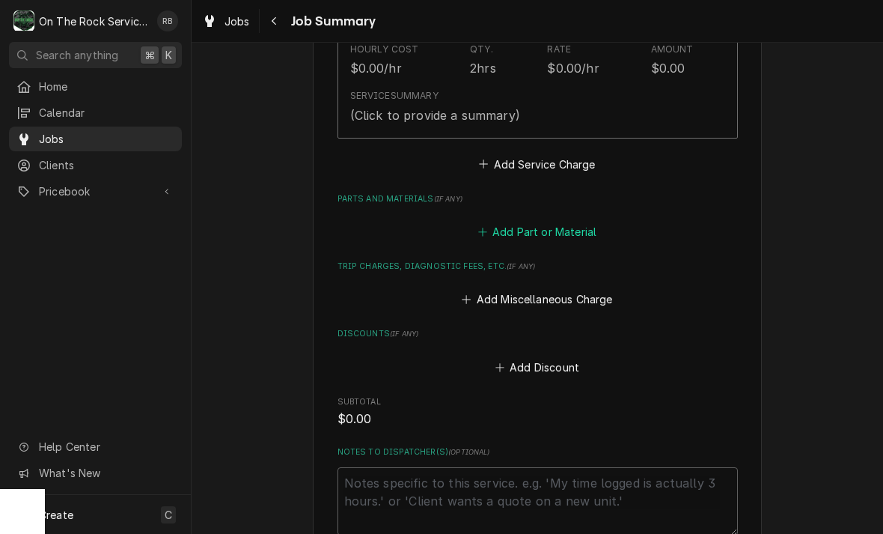
click at [493, 223] on button "Add Part or Material" at bounding box center [537, 232] width 124 height 21
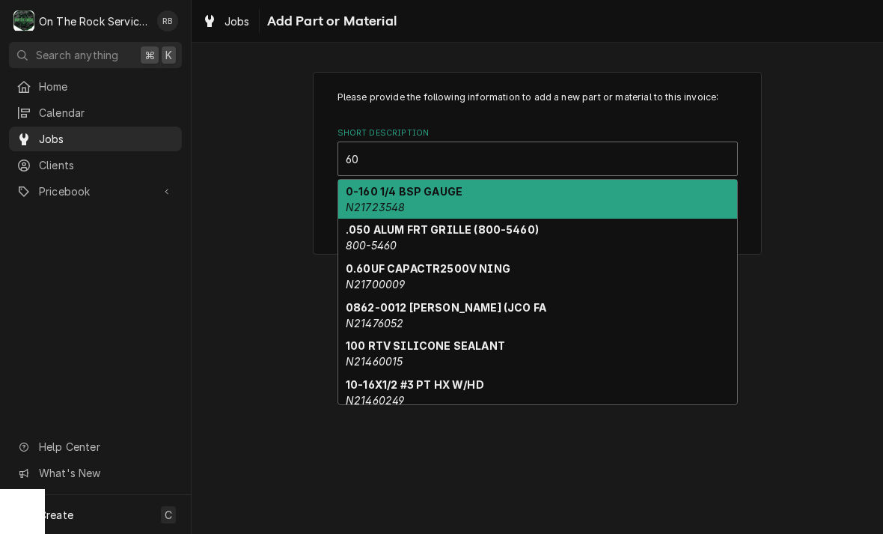
type input "6"
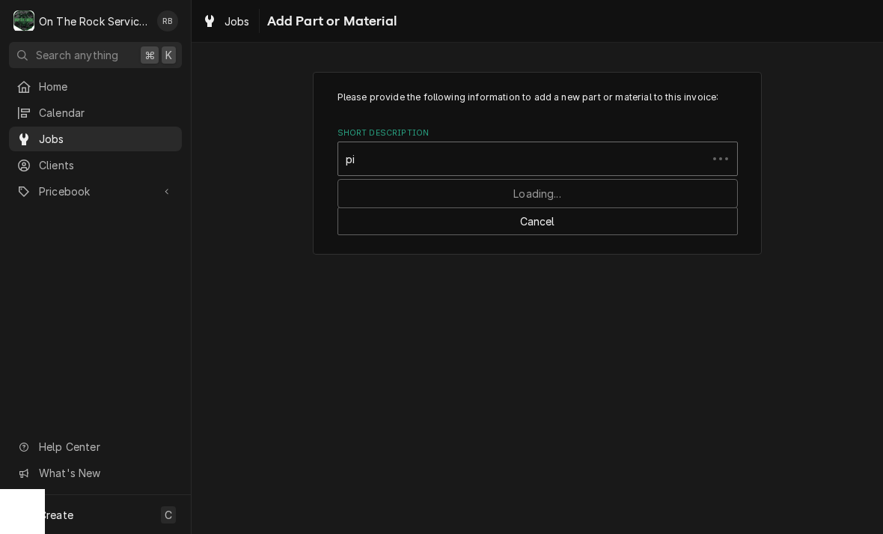
type input "p"
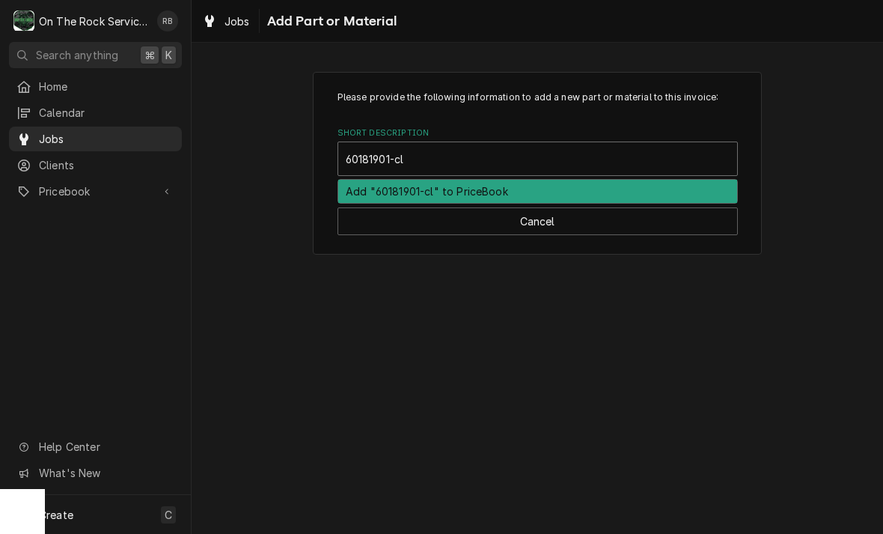
type input "60181901-cl"
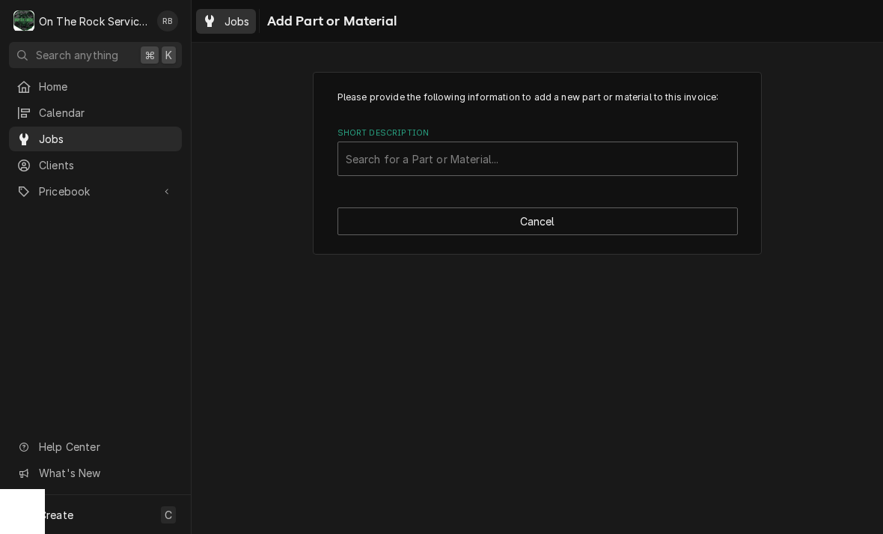
click at [225, 23] on span "Jobs" at bounding box center [237, 21] width 25 height 16
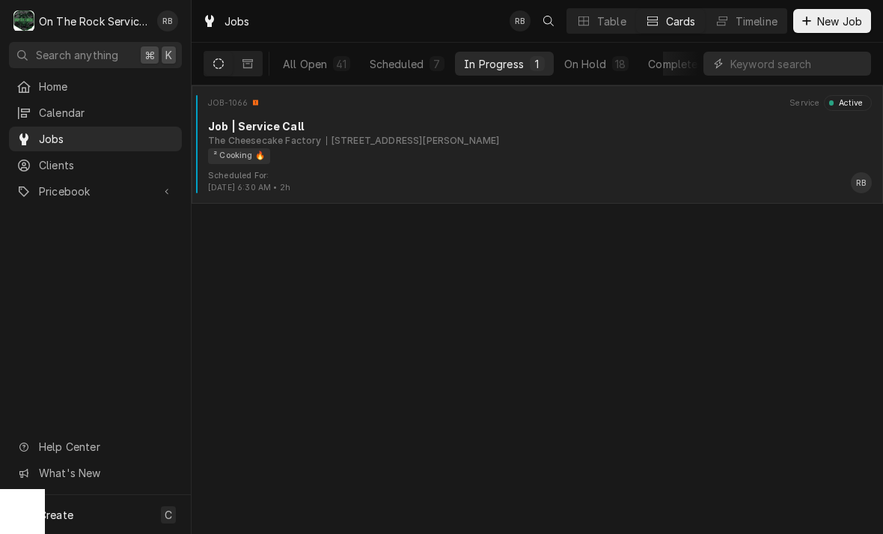
click at [390, 111] on div "JOB-1066 Service Active Job | Service Call The Cheesecake Factory [STREET_ADDRE…" at bounding box center [538, 132] width 680 height 75
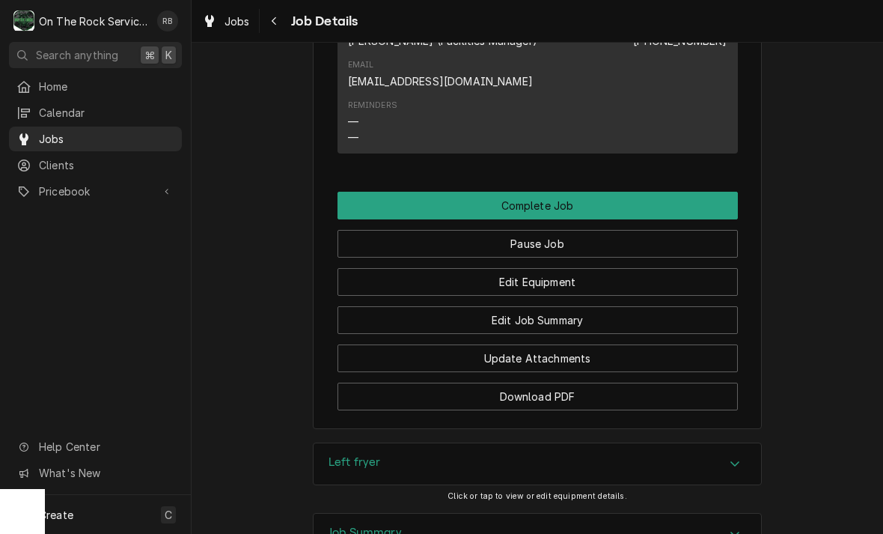
scroll to position [1431, 0]
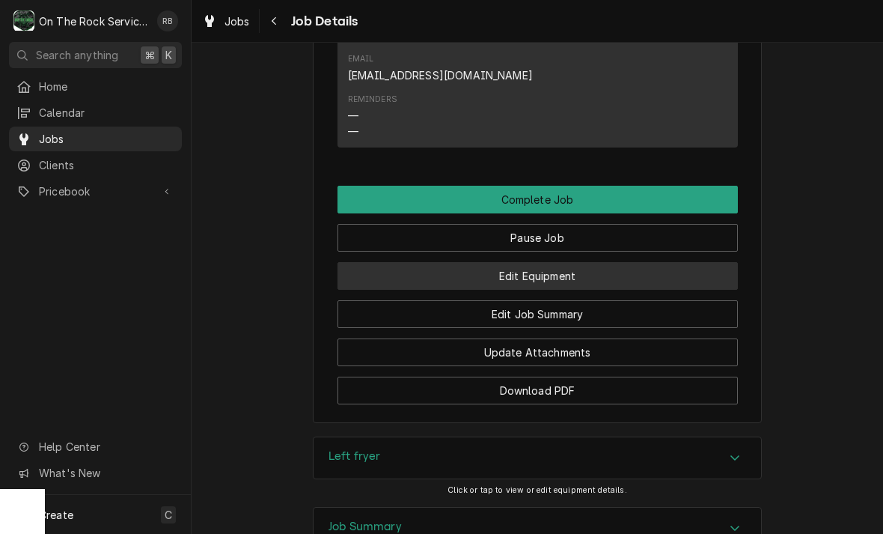
click at [574, 264] on button "Edit Equipment" at bounding box center [538, 276] width 400 height 28
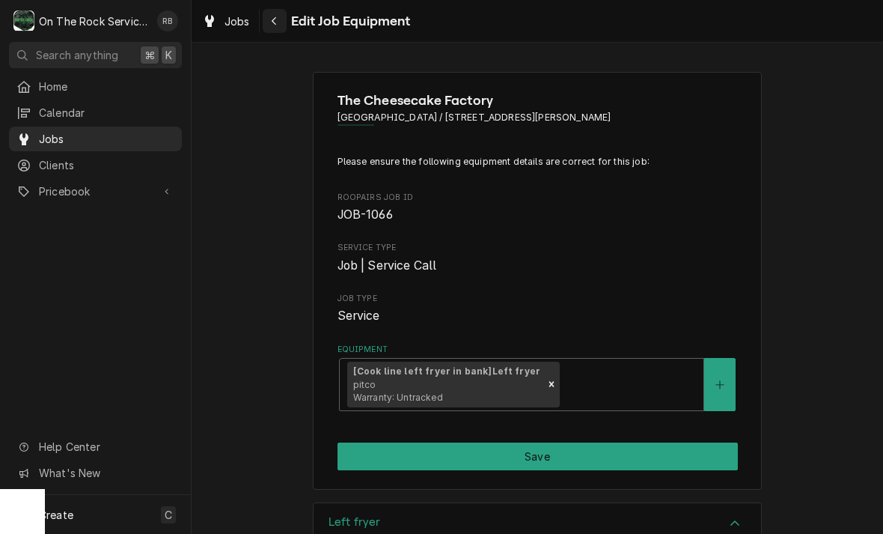
click at [275, 16] on icon "Navigate back" at bounding box center [274, 21] width 7 height 10
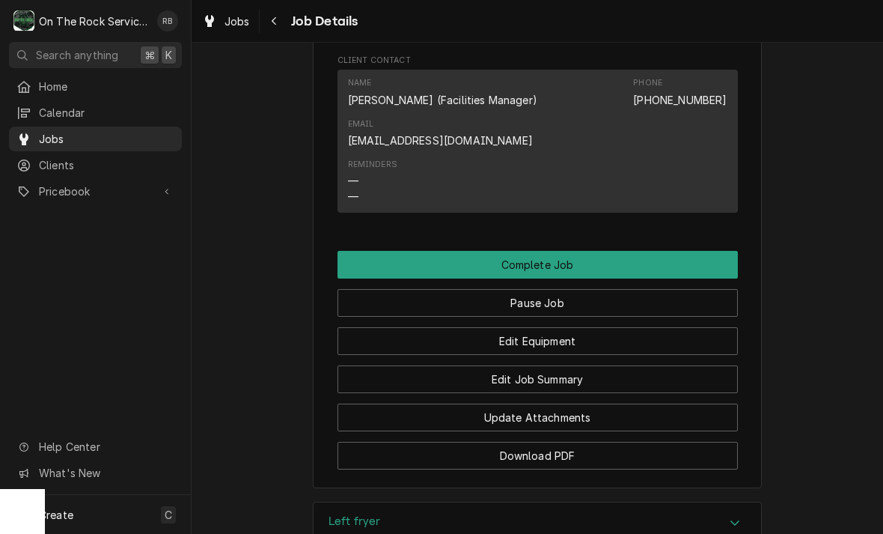
scroll to position [1387, 0]
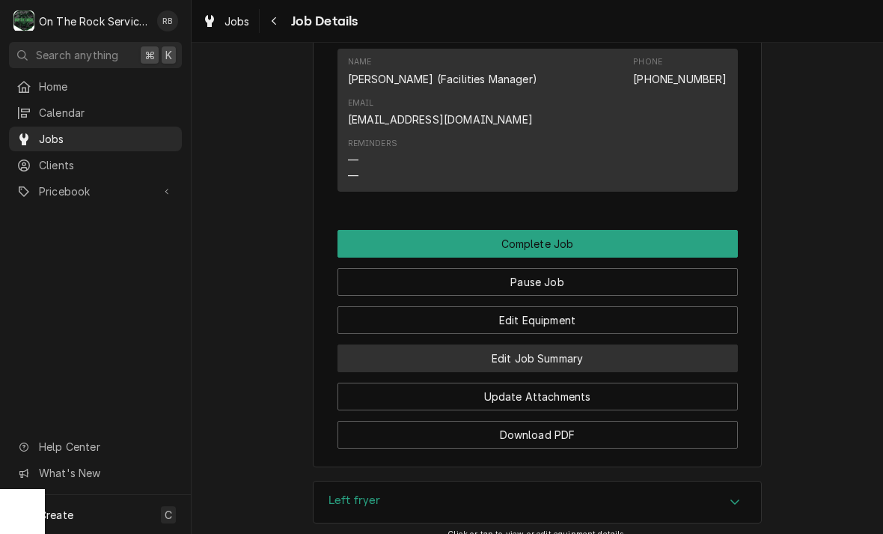
click at [623, 344] on button "Edit Job Summary" at bounding box center [538, 358] width 400 height 28
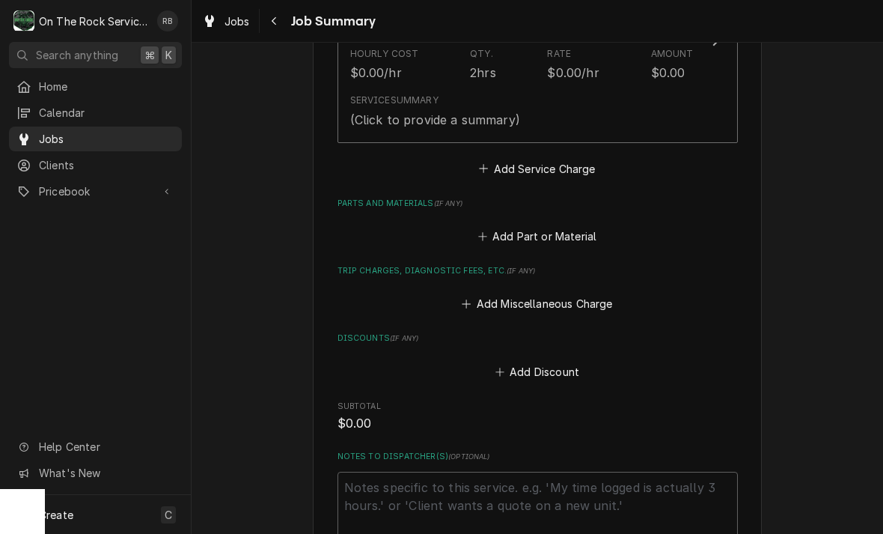
scroll to position [552, 0]
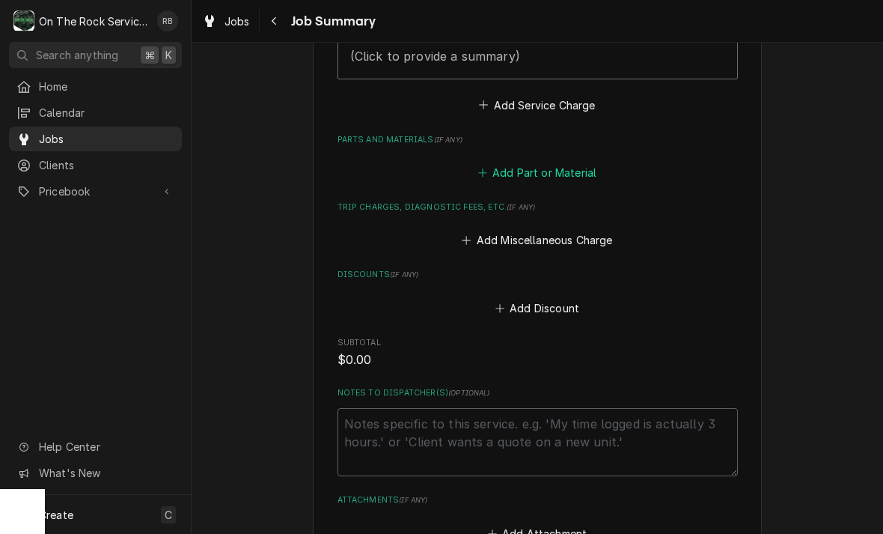
click at [493, 167] on button "Add Part or Material" at bounding box center [537, 172] width 124 height 21
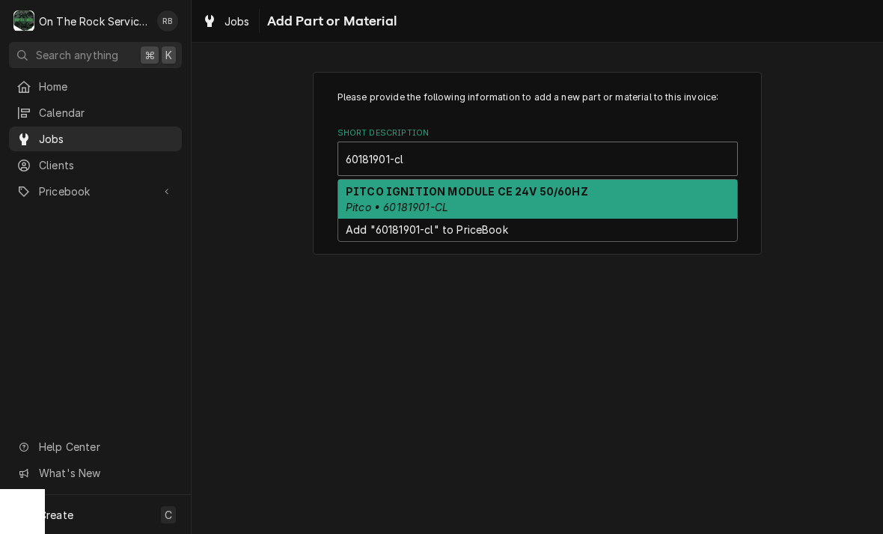
click at [433, 196] on strong "PITCO IGNITION MODULE CE 24V 50/60HZ" at bounding box center [467, 191] width 243 height 13
type input "60181901-cl"
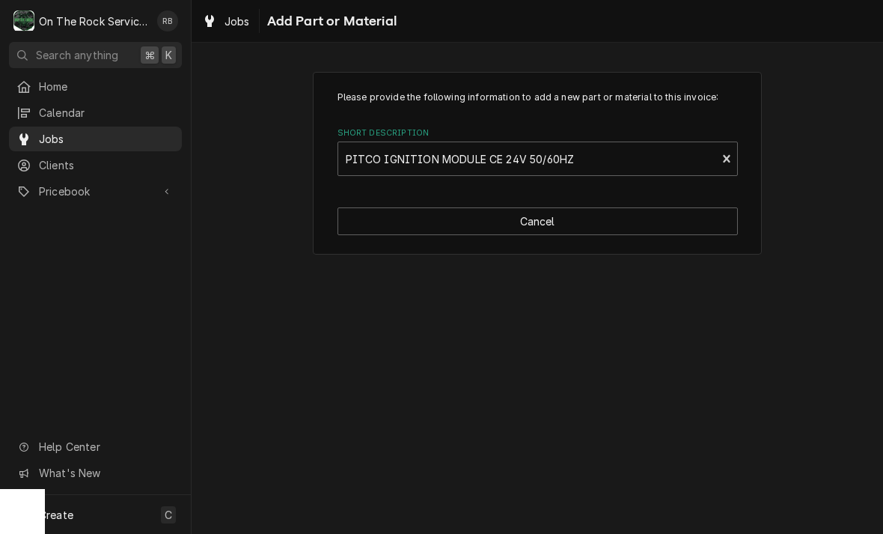
type textarea "x"
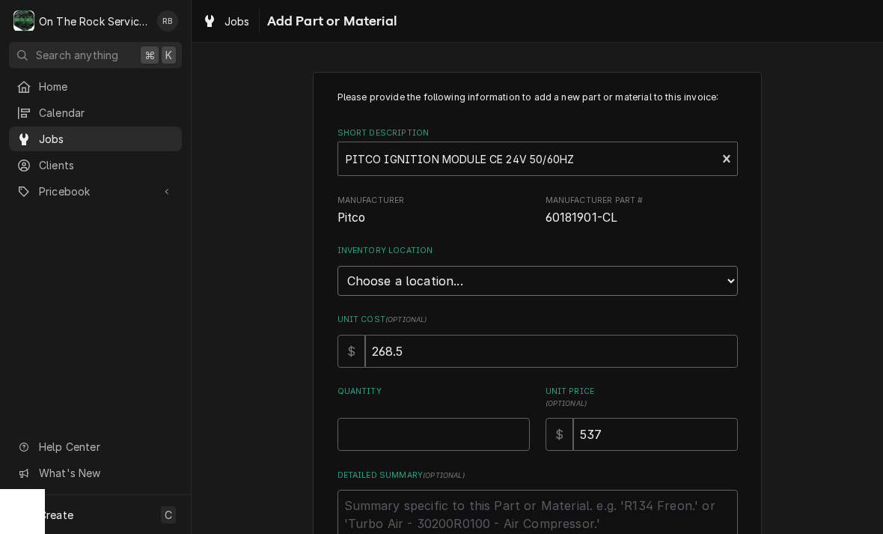
click at [733, 277] on select "Choose a location... Ray's Truck Rich's Truck Todd's Truck Warehouse" at bounding box center [538, 281] width 400 height 30
select select "151"
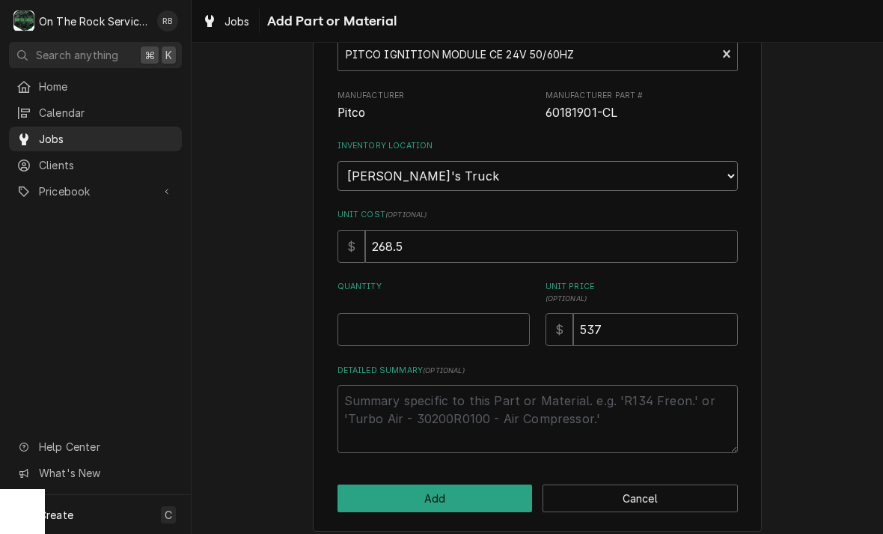
scroll to position [104, 0]
click at [374, 314] on input "Quantity" at bounding box center [434, 330] width 192 height 33
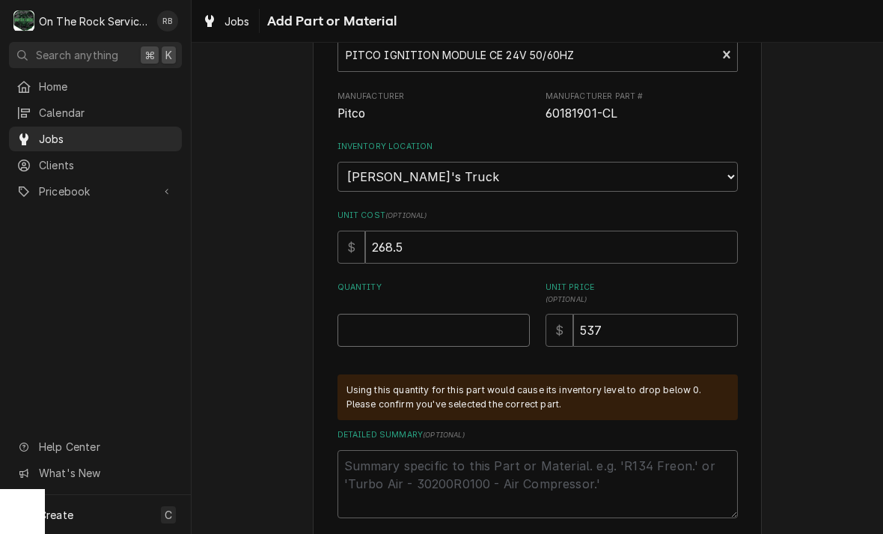
type textarea "x"
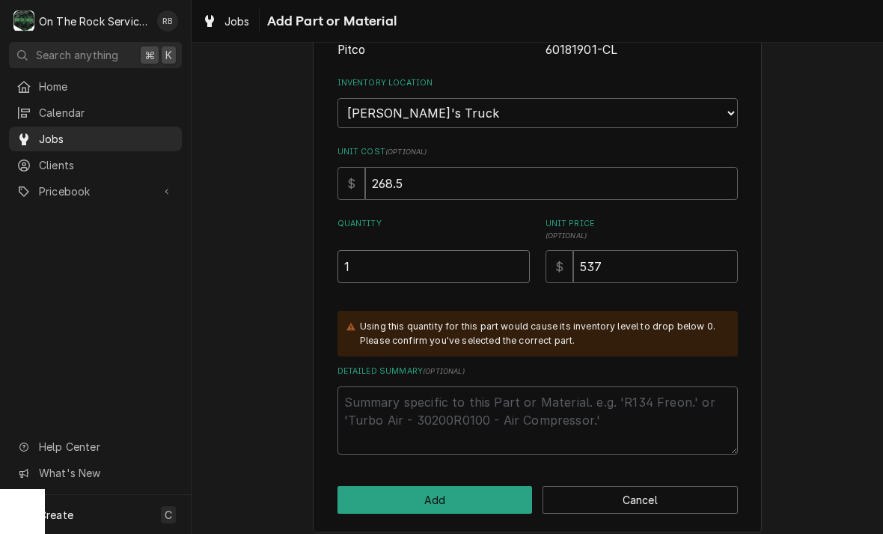
scroll to position [168, 0]
type input "1"
click at [796, 271] on div "Please provide the following information to add a new part or material to this …" at bounding box center [538, 218] width 692 height 655
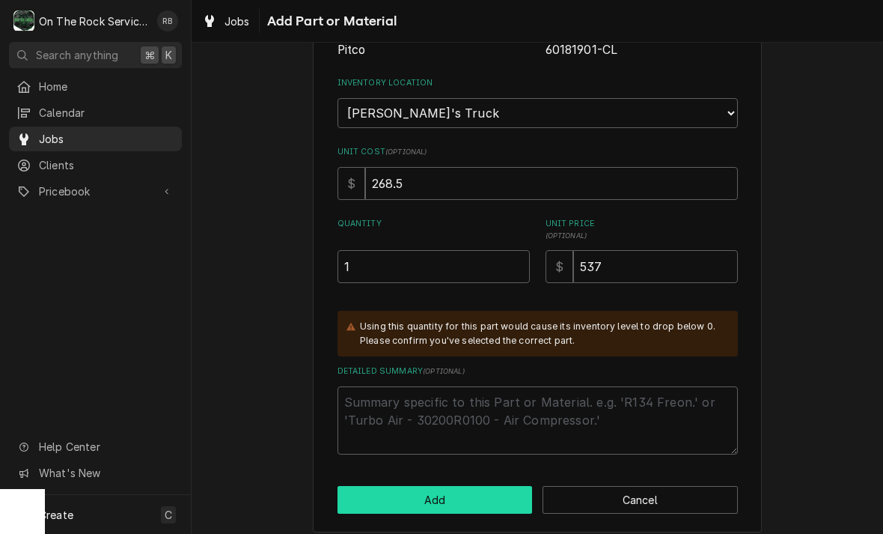
click at [435, 493] on button "Add" at bounding box center [435, 500] width 195 height 28
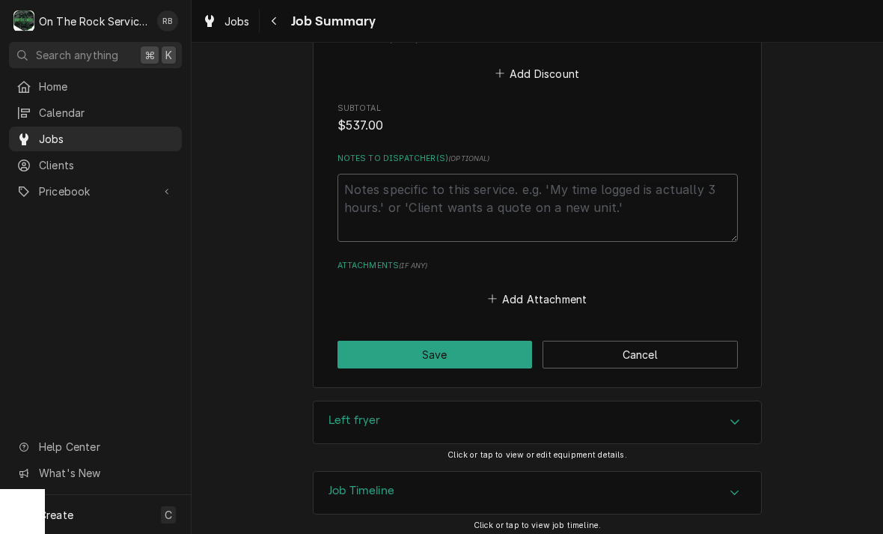
scroll to position [996, 0]
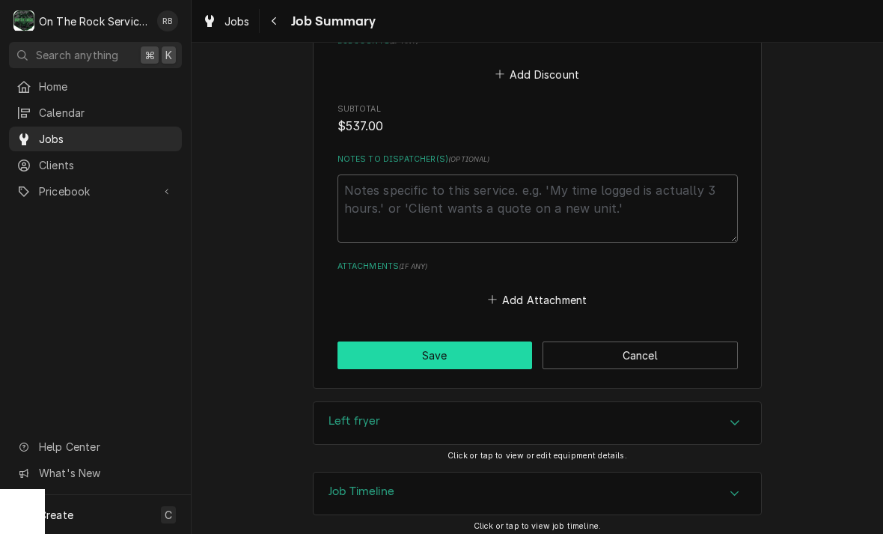
click at [411, 353] on button "Save" at bounding box center [435, 355] width 195 height 28
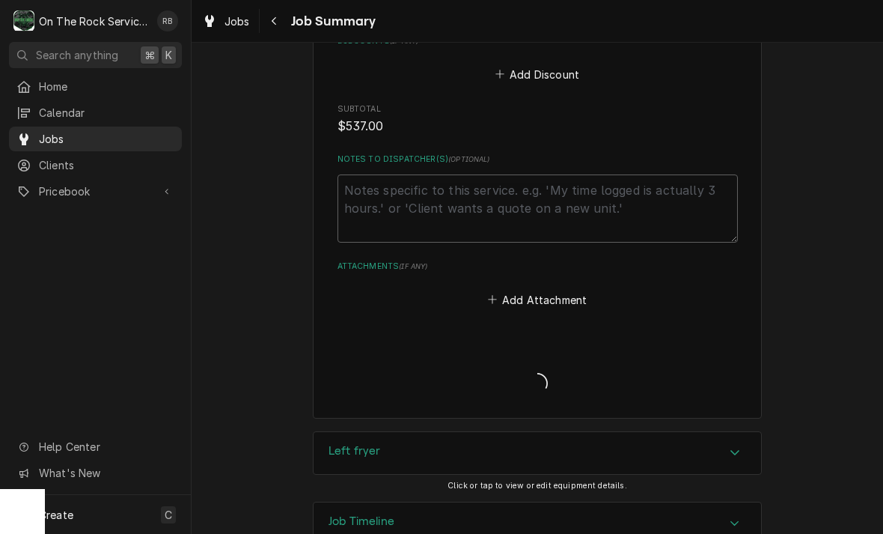
type textarea "x"
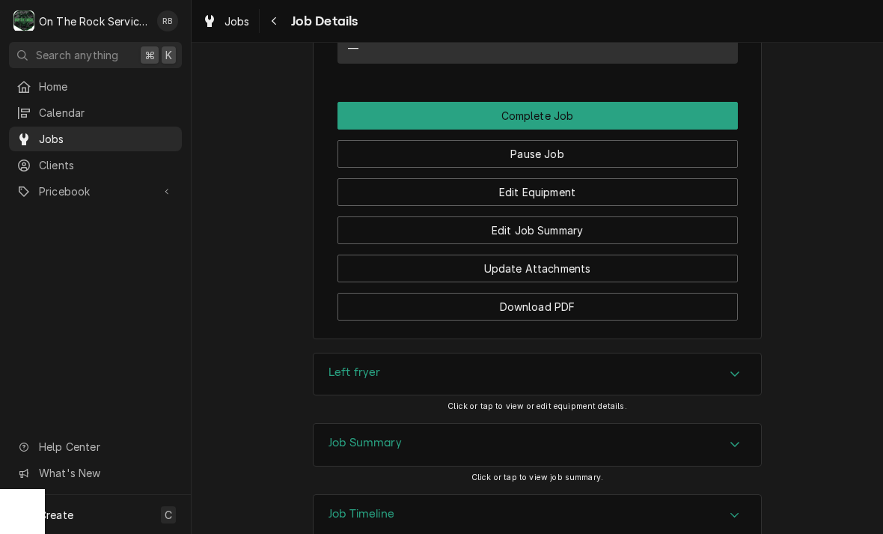
scroll to position [1618, 0]
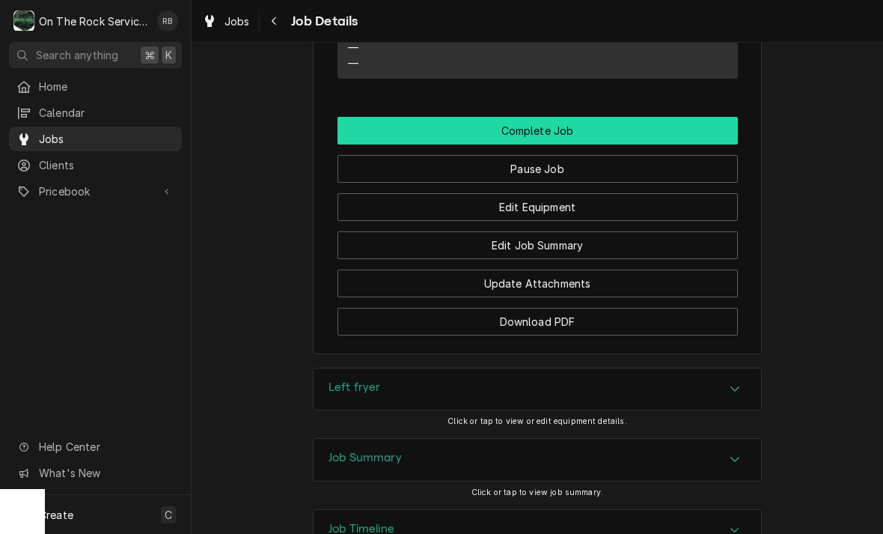
click at [524, 117] on button "Complete Job" at bounding box center [538, 131] width 400 height 28
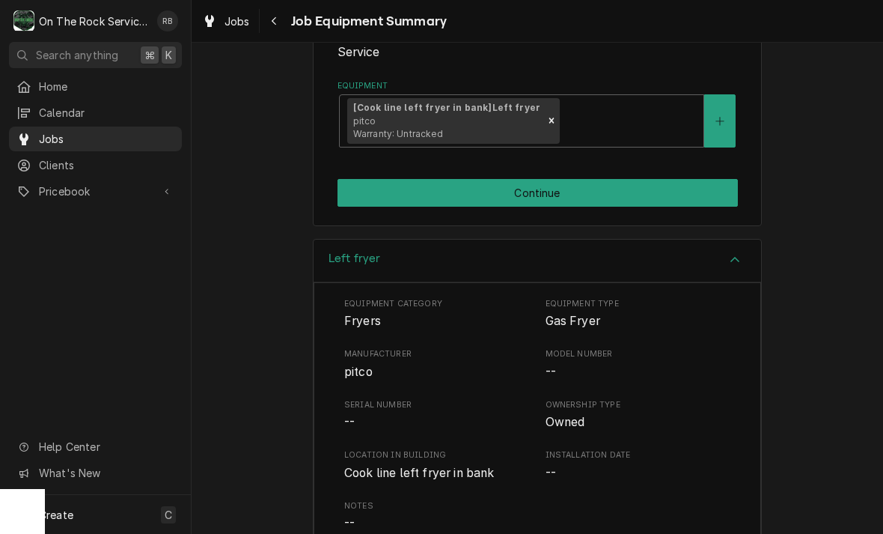
scroll to position [256, 0]
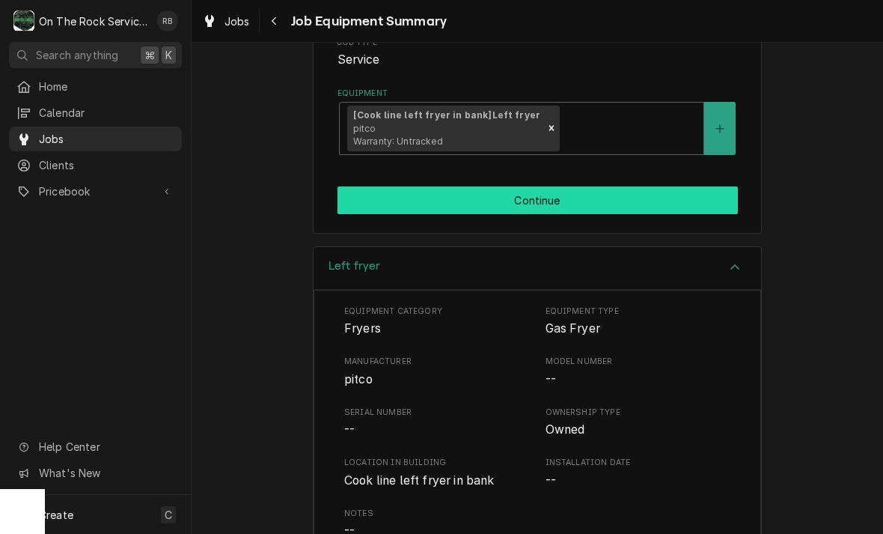
click at [561, 190] on button "Continue" at bounding box center [538, 200] width 400 height 28
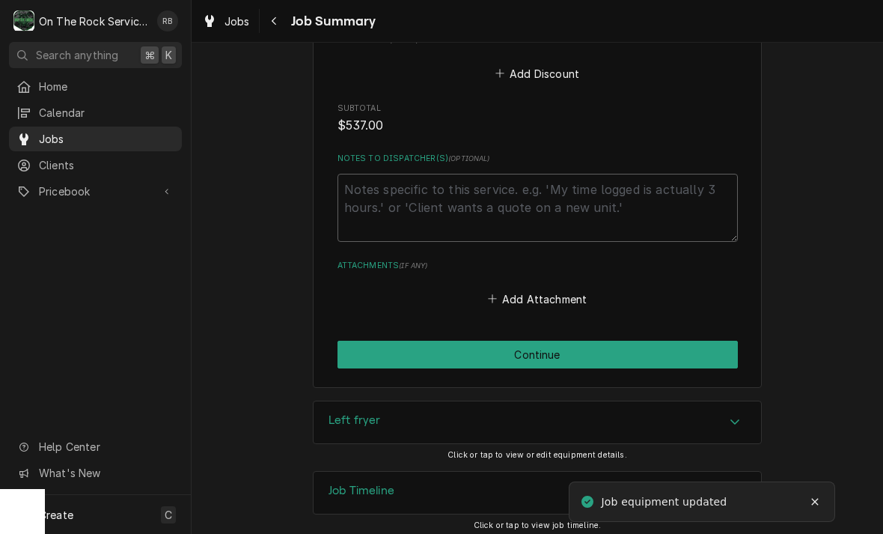
scroll to position [996, 0]
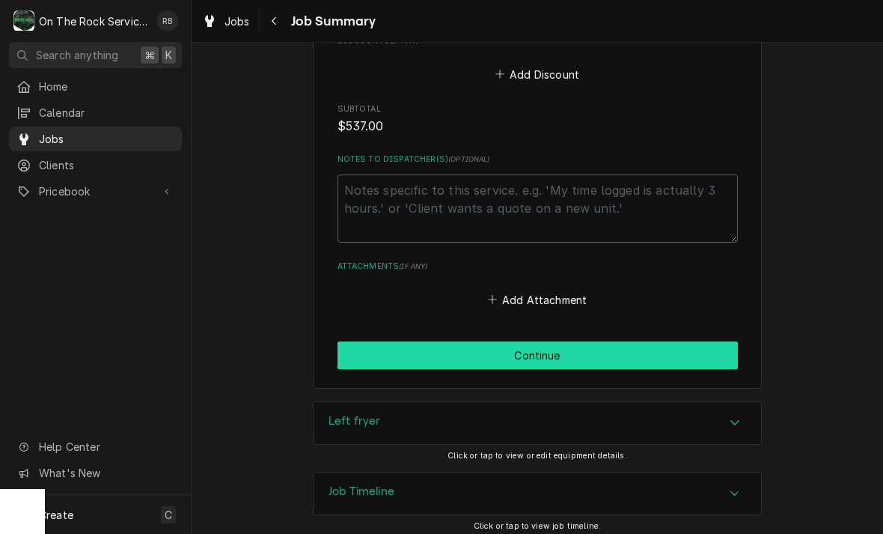
click at [614, 342] on button "Continue" at bounding box center [538, 355] width 400 height 28
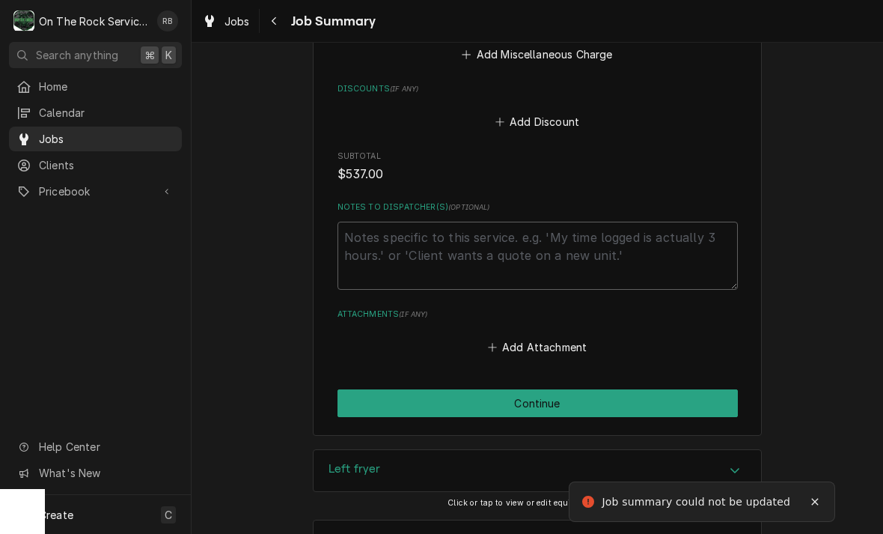
scroll to position [360, 0]
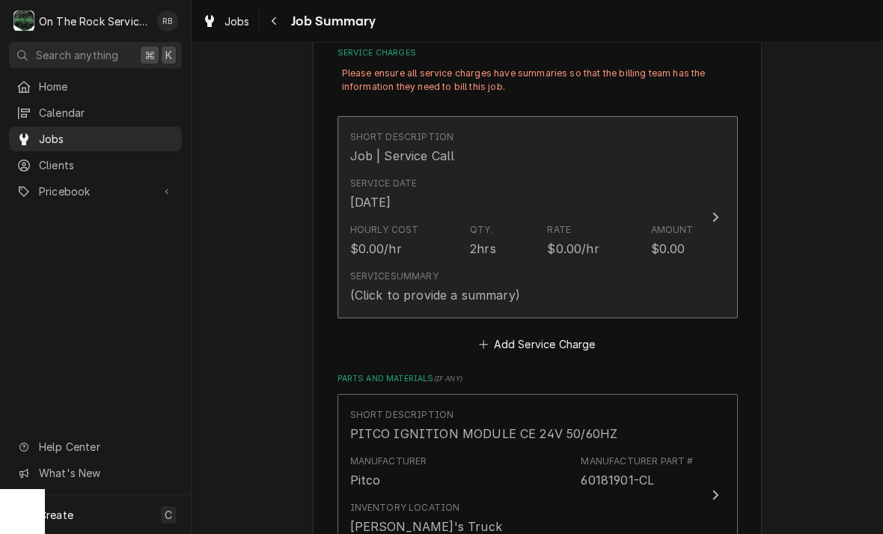
click at [723, 219] on div "Update Line Item" at bounding box center [715, 217] width 19 height 18
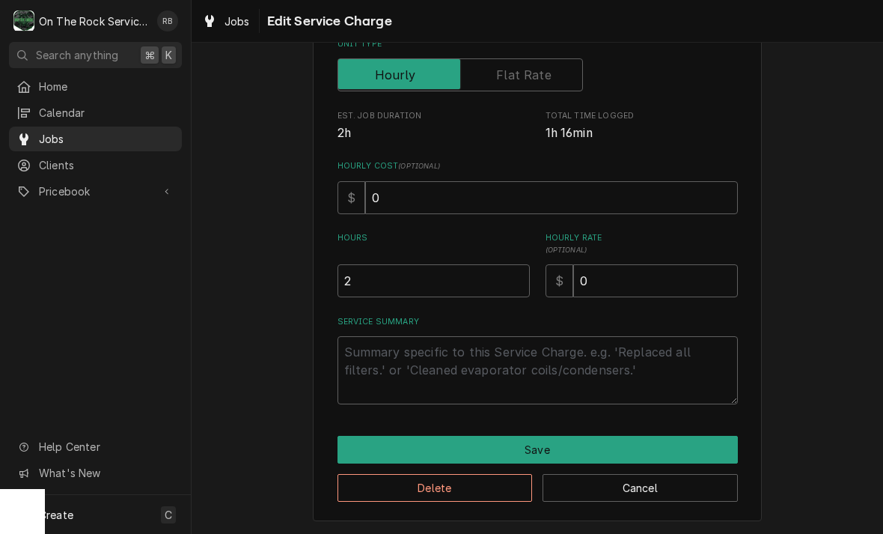
scroll to position [228, 0]
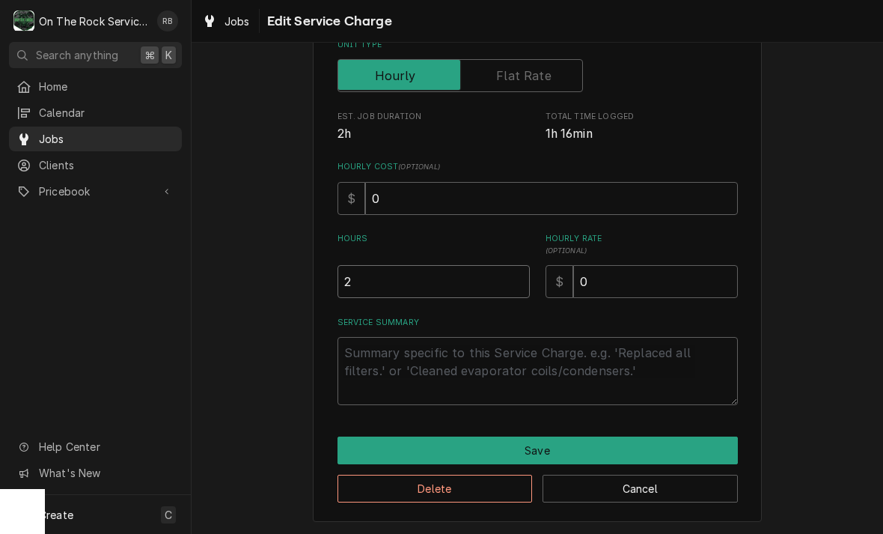
click at [386, 274] on input "2" at bounding box center [434, 281] width 192 height 33
type textarea "x"
type input "1"
click at [386, 353] on textarea "Service Summary" at bounding box center [538, 371] width 400 height 68
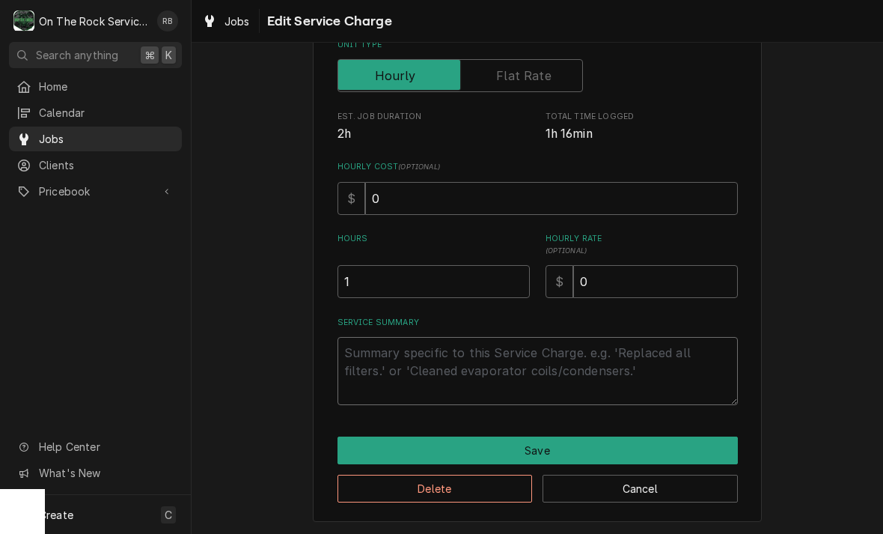
type textarea "x"
type textarea "9"
type textarea "x"
type textarea "9/"
type textarea "x"
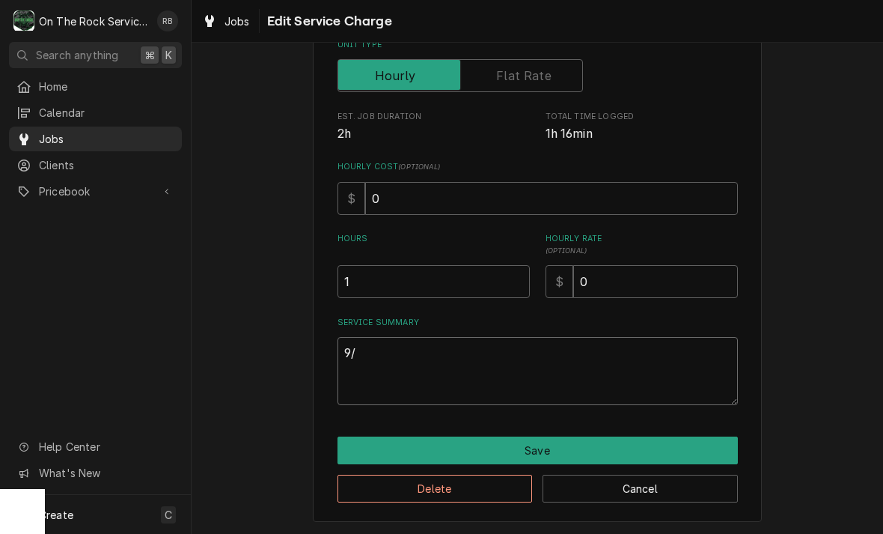
type textarea "9/1"
type textarea "x"
type textarea "9/11"
type textarea "x"
type textarea "9/11/"
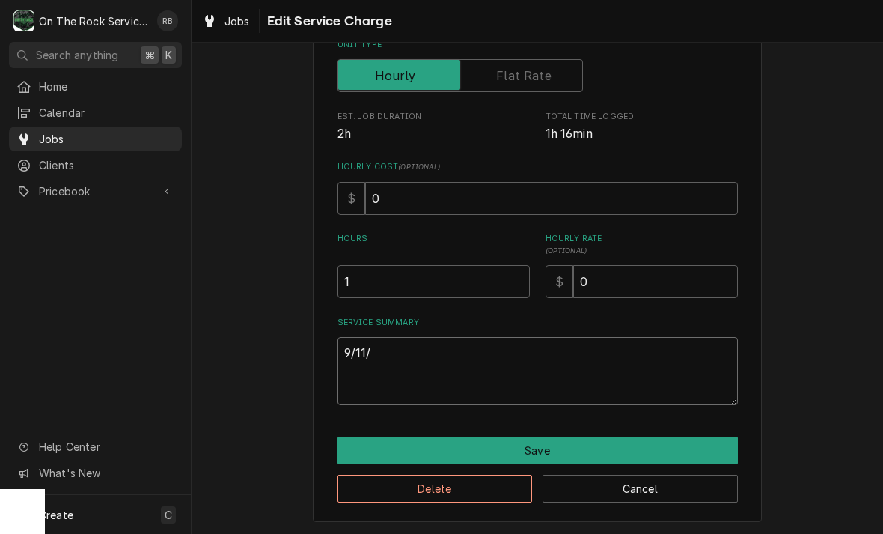
type textarea "x"
type textarea "9/11/2"
type textarea "x"
type textarea "9/11/20"
type textarea "x"
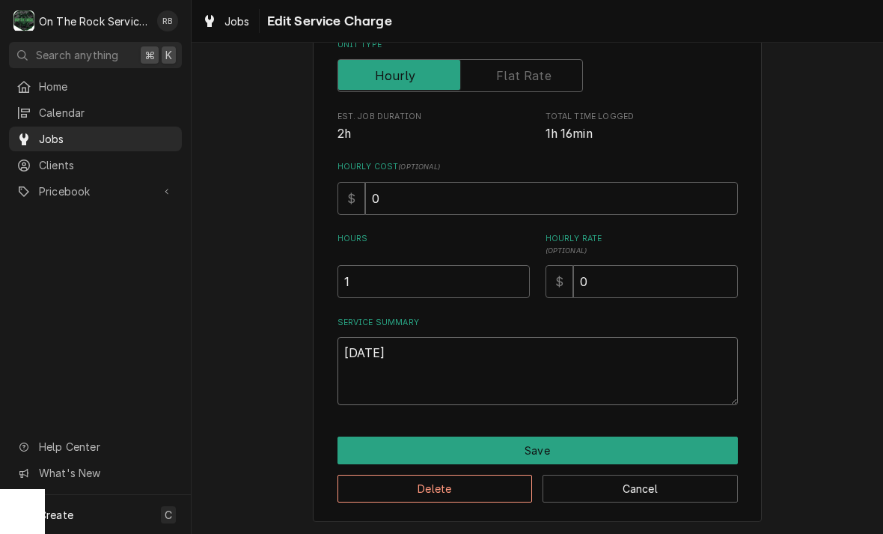
type textarea "9/11/202"
type textarea "x"
type textarea "9/11/2025"
type textarea "x"
type textarea "9/11/2025"
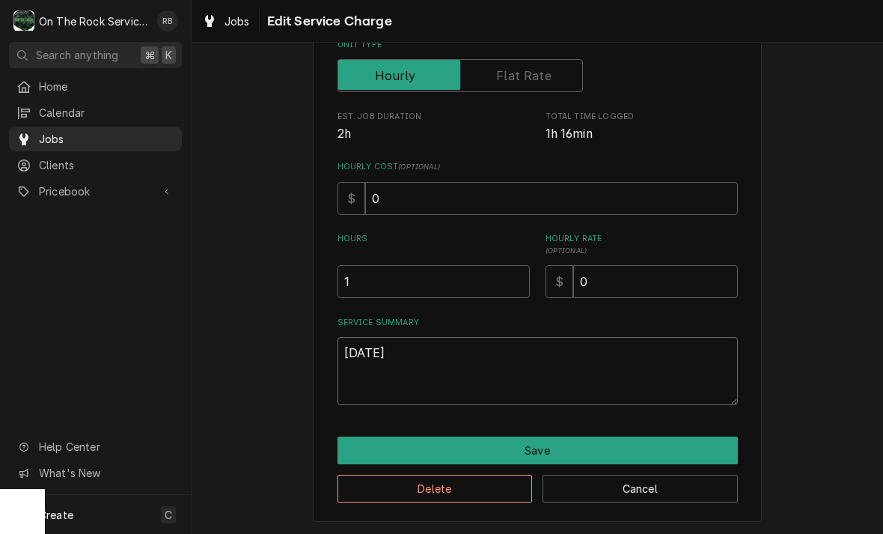
type textarea "x"
type textarea "9/11/2025 R"
type textarea "x"
type textarea "9/11/2025 Ra"
type textarea "x"
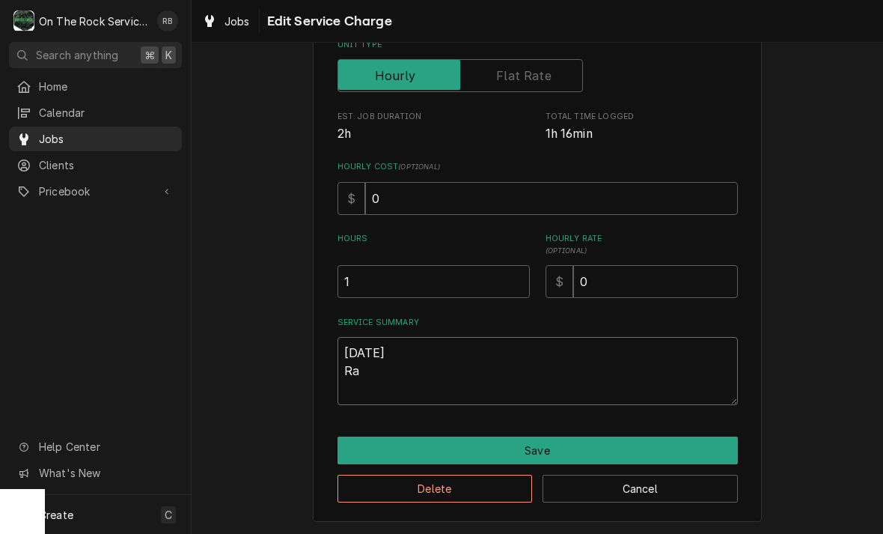
type textarea "9/11/2025 Ray"
type textarea "x"
type textarea "9/11/2025 Ray"
type textarea "x"
type textarea "9/11/2025 Ray p"
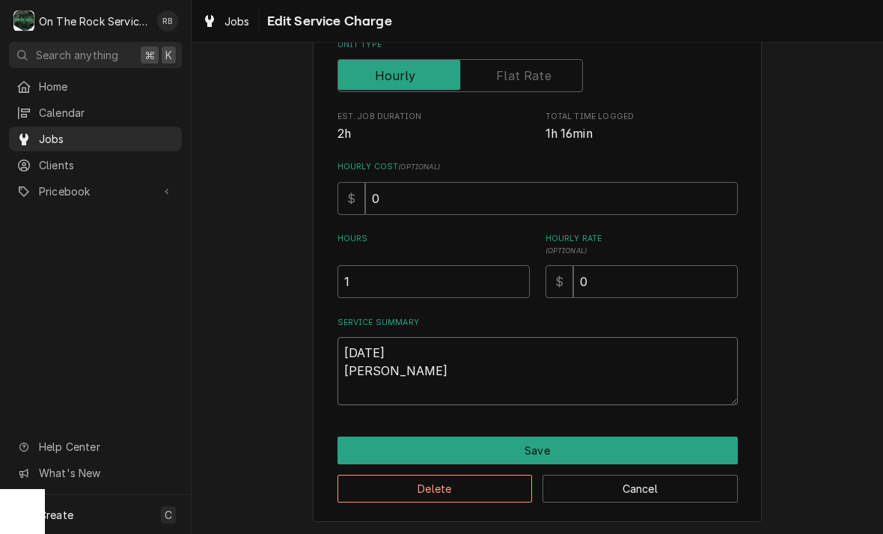
type textarea "x"
type textarea "9/11/2025 Ray pr"
type textarea "x"
type textarea "9/11/2025 Ray pro"
type textarea "x"
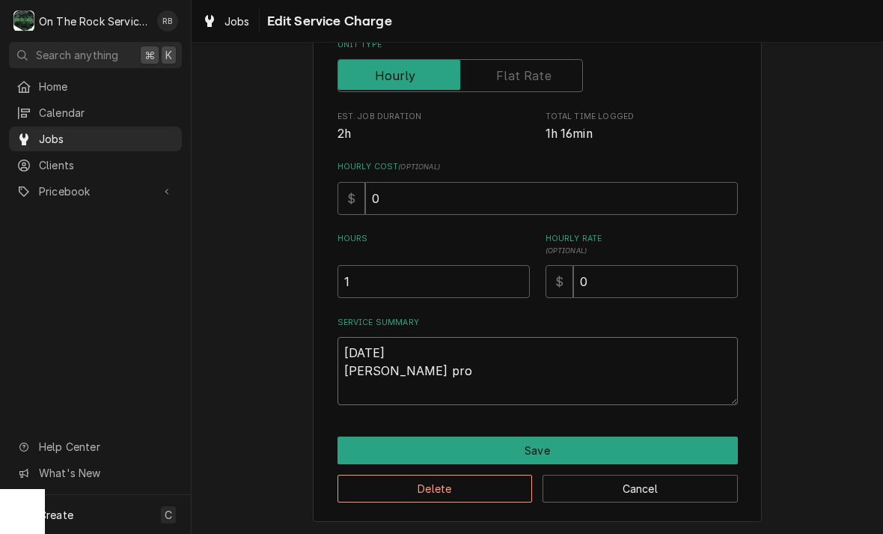
type textarea "9/11/2025 Ray prov"
type textarea "x"
type textarea "9/11/2025 Ray provi"
type textarea "x"
type textarea "9/11/2025 Ray provid"
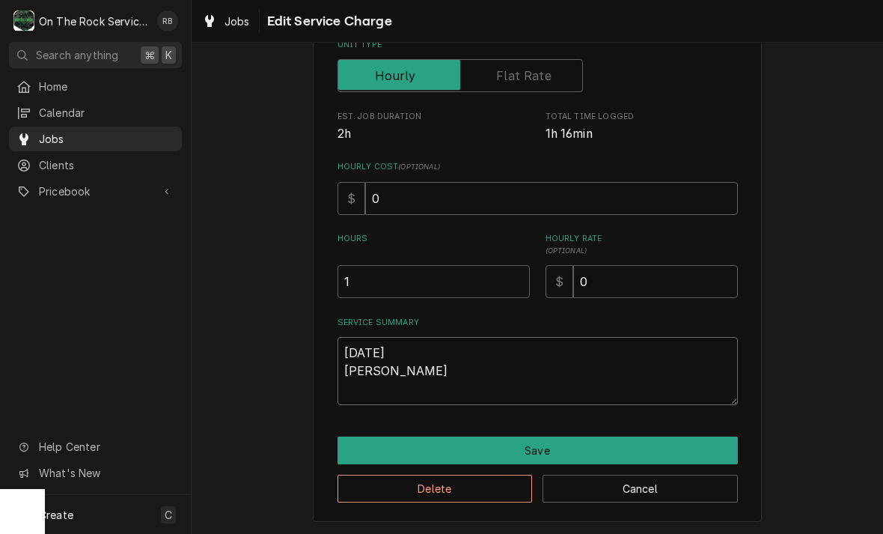
type textarea "x"
type textarea "9/11/2025 Ray provide"
type textarea "x"
type textarea "9/11/2025 Ray provided"
type textarea "x"
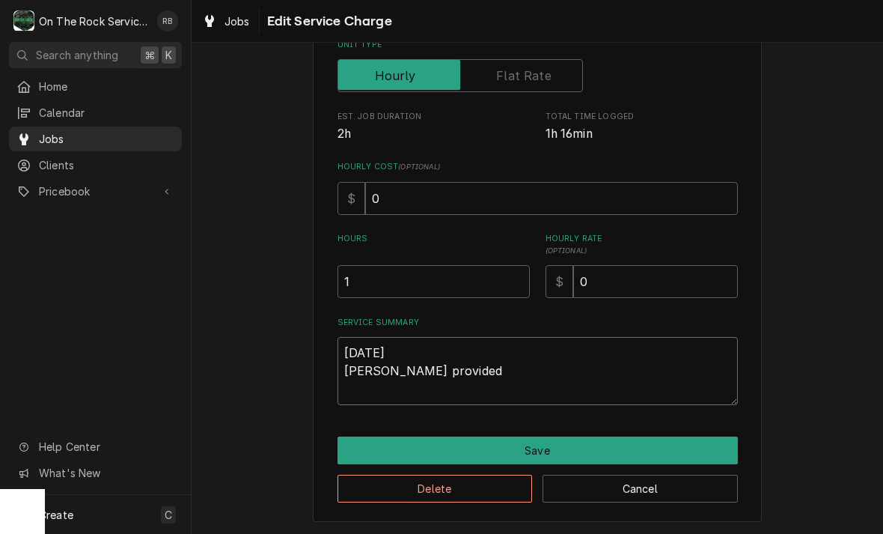
type textarea "9/11/2025 Ray provided"
type textarea "x"
type textarea "9/11/2025 Ray provided s"
type textarea "x"
type textarea "9/11/2025 Ray provided ser"
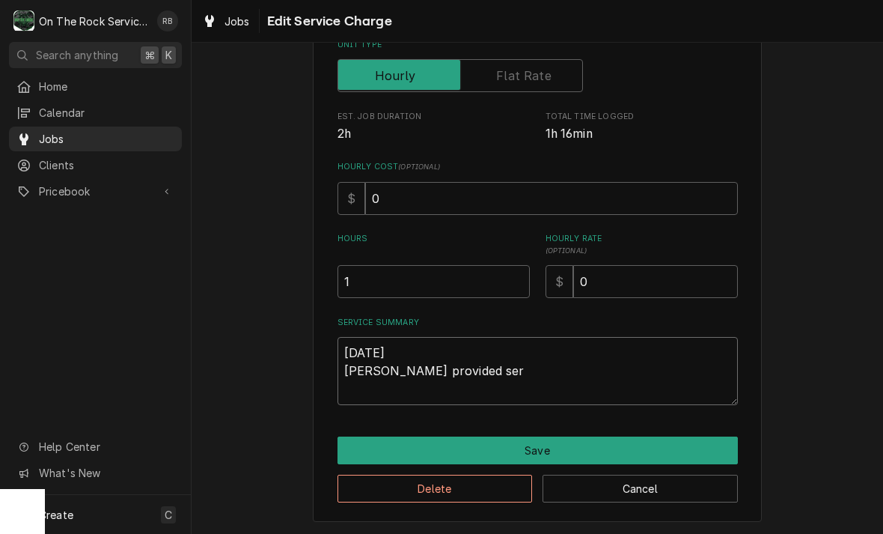
type textarea "x"
type textarea "9/11/2025 Ray provided servi"
type textarea "x"
type textarea "9/11/2025 Ray provided servie"
type textarea "x"
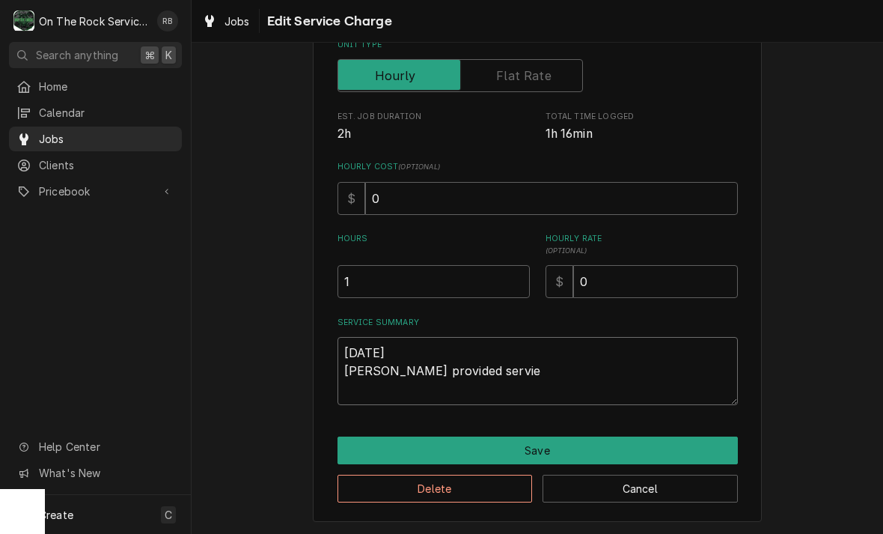
type textarea "9/11/2025 Ray provided serviec"
type textarea "x"
type textarea "9/11/2025 Ray provided service"
type textarea "x"
type textarea "9/11/2025 Ray provided service"
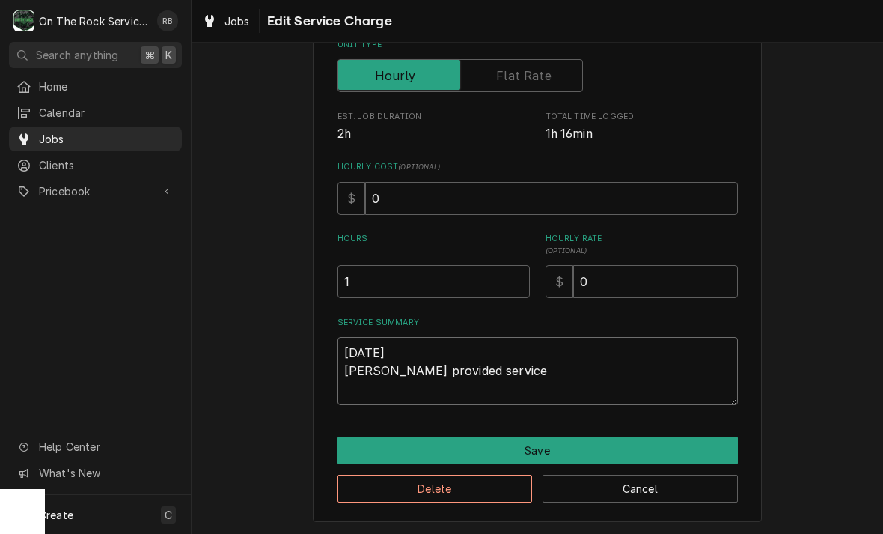
type textarea "x"
type textarea "9/11/2025 Ray provided service p"
type textarea "x"
type textarea "9/11/2025 Ray provided service pa"
type textarea "x"
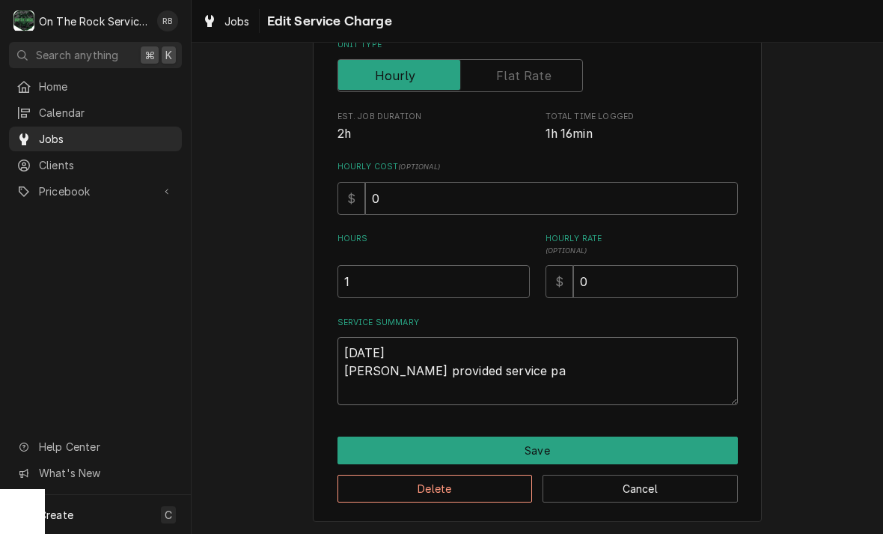
type textarea "9/11/2025 Ray provided service par"
type textarea "x"
type textarea "9/11/2025 Ray provided service part"
type textarea "x"
type textarea "9/11/2025 Ray provided service parts"
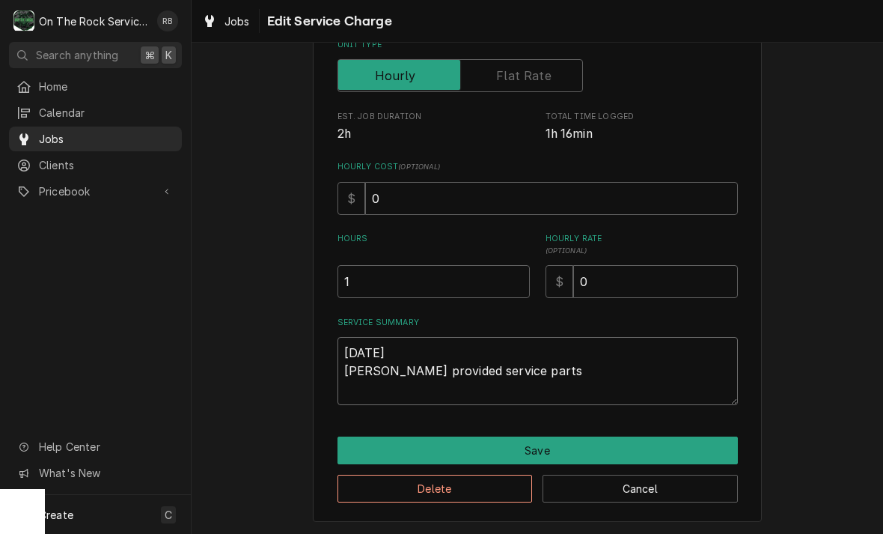
type textarea "x"
type textarea "9/11/2025 Ray provided service parts"
type textarea "x"
type textarea "9/11/2025 Ray provided service parts a"
type textarea "x"
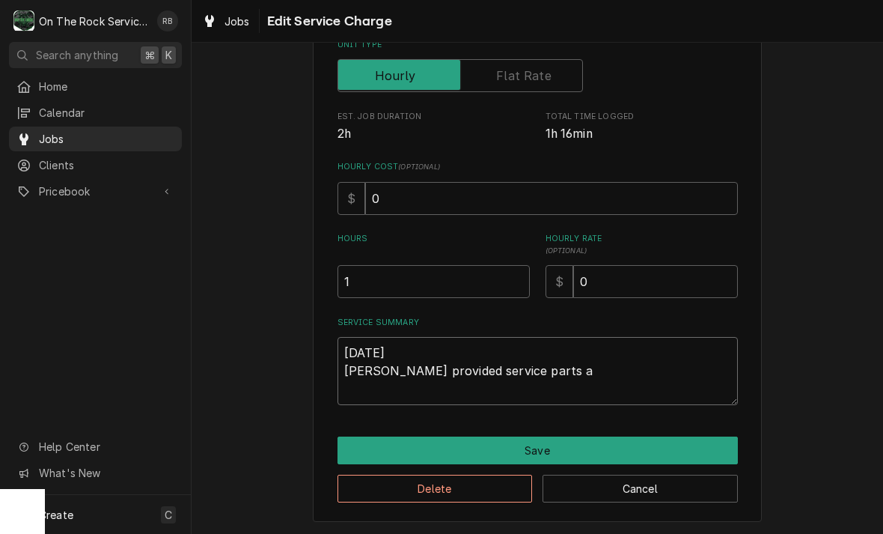
type textarea "9/11/2025 Ray provided service parts an"
type textarea "x"
type textarea "9/11/2025 Ray provided service parts and"
type textarea "x"
type textarea "9/11/2025 Ray provided service parts and"
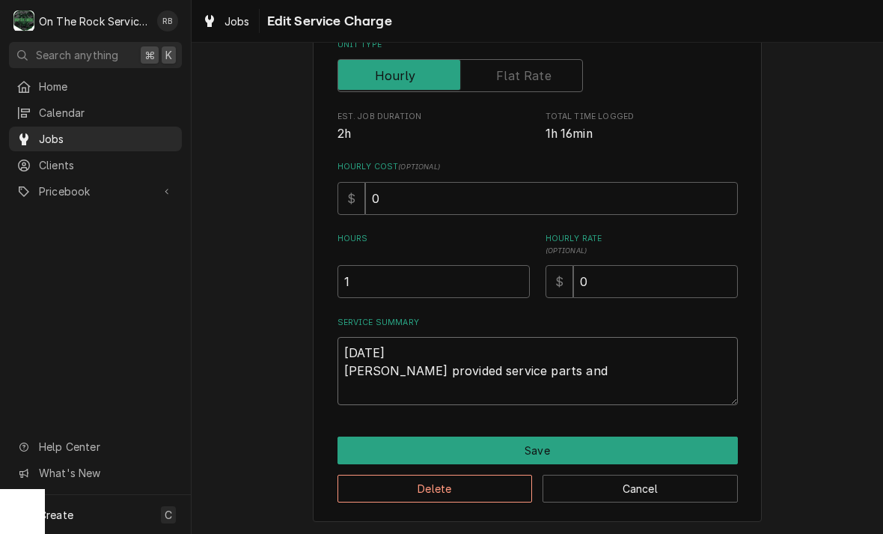
type textarea "x"
type textarea "9/11/2025 Ray provided service parts and l"
type textarea "x"
type textarea "9/11/2025 Ray provided service parts and la"
type textarea "x"
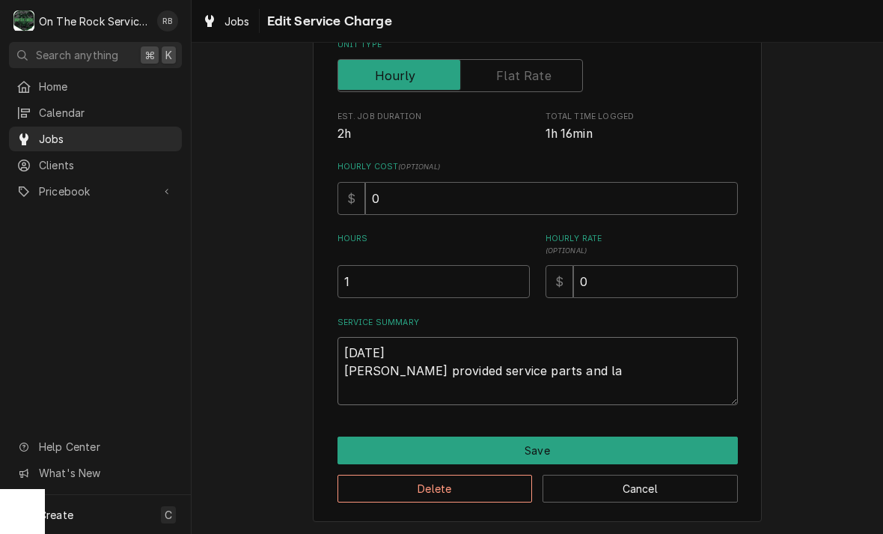
type textarea "9/11/2025 Ray provided service parts and lab"
type textarea "x"
type textarea "9/11/2025 Ray provided service parts and labo"
type textarea "x"
type textarea "9/11/2025 Ray provided service parts and labor"
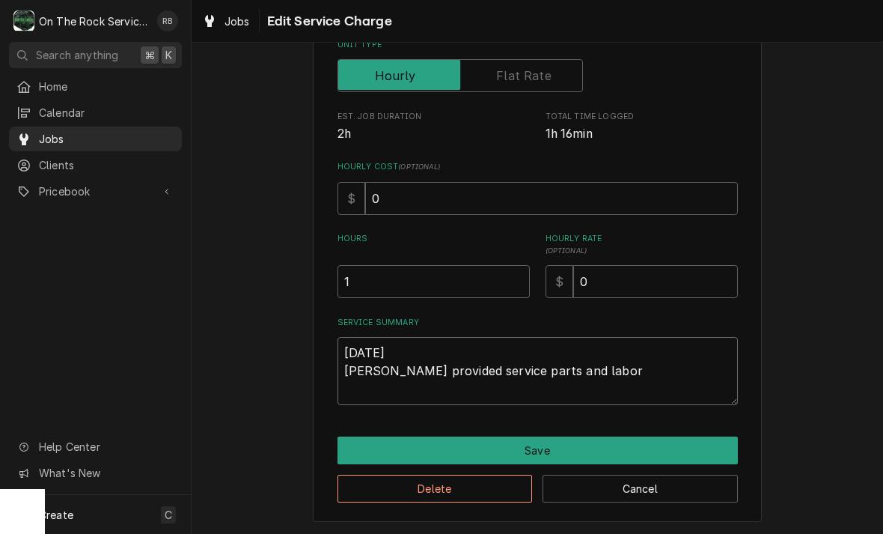
type textarea "x"
type textarea "9/11/2025 Ray provided service parts and labor"
type textarea "x"
type textarea "9/11/2025 Ray provided service parts and labor t"
type textarea "x"
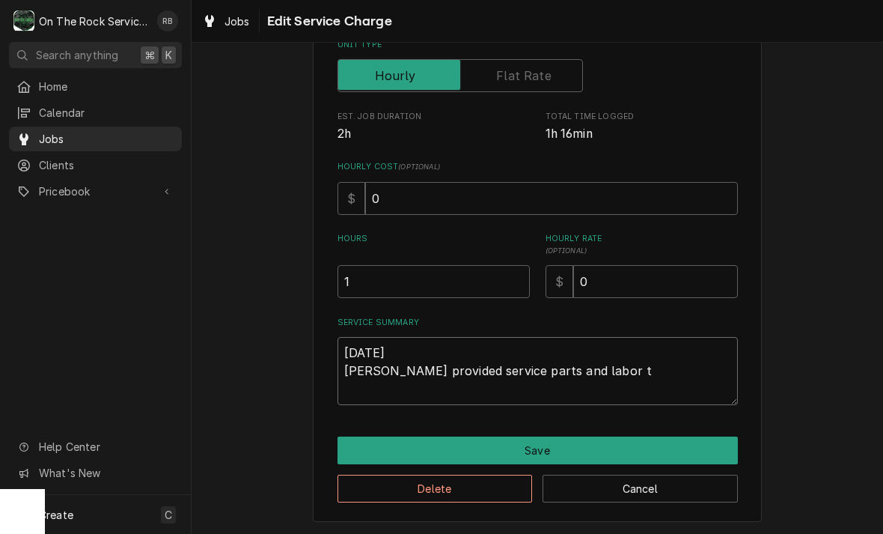
type textarea "9/11/2025 Ray provided service parts and labor to"
type textarea "x"
type textarea "9/11/2025 Ray provided service parts and labor to"
type textarea "x"
type textarea "9/11/2025 Ray provided service parts and labor to d"
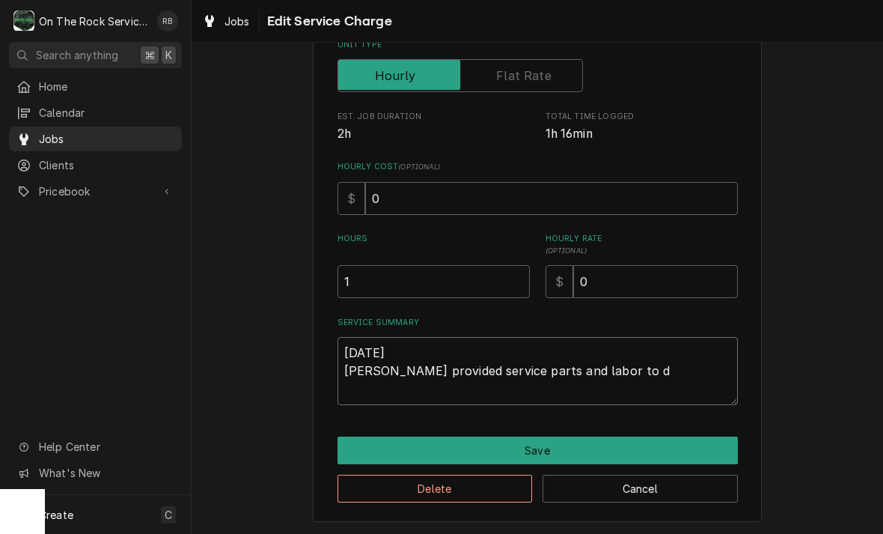
type textarea "x"
type textarea "9/11/2025 Ray provided service parts and labor to di"
type textarea "x"
type textarea "9/11/2025 Ray provided service parts and labor to dia"
type textarea "x"
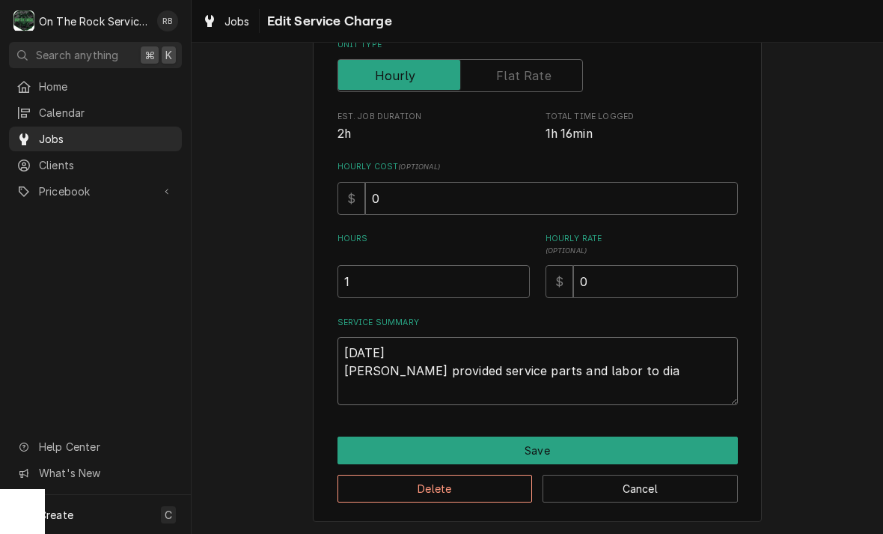
type textarea "9/11/2025 Ray provided service parts and labor to diagnose"
type textarea "x"
type textarea "9/11/2025 Ray provided service parts and labor to diagnose"
type textarea "x"
type textarea "9/11/2025 Ray provided service parts and labor to diagnose c"
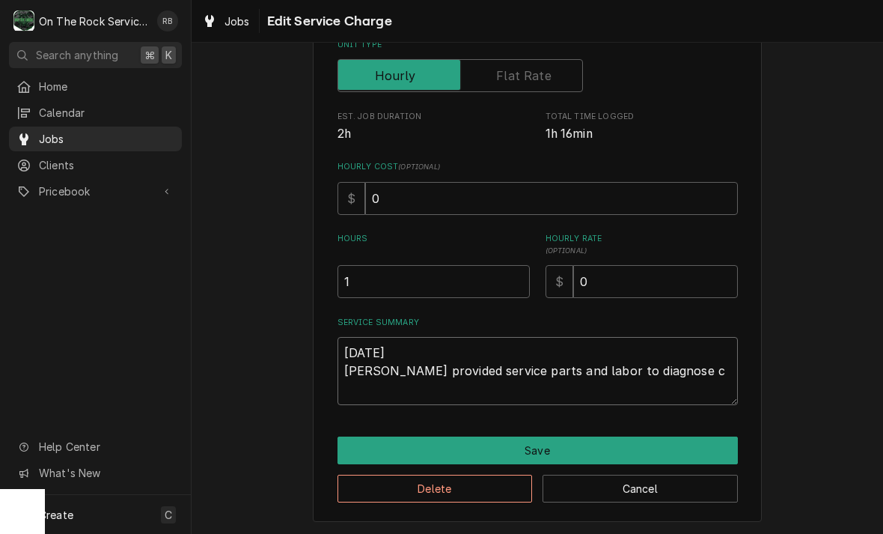
type textarea "x"
type textarea "9/11/2025 Ray provided service parts and labor to diagnose"
type textarea "x"
type textarea "9/11/2025 Ray provided service parts and labor to diagnose m"
type textarea "x"
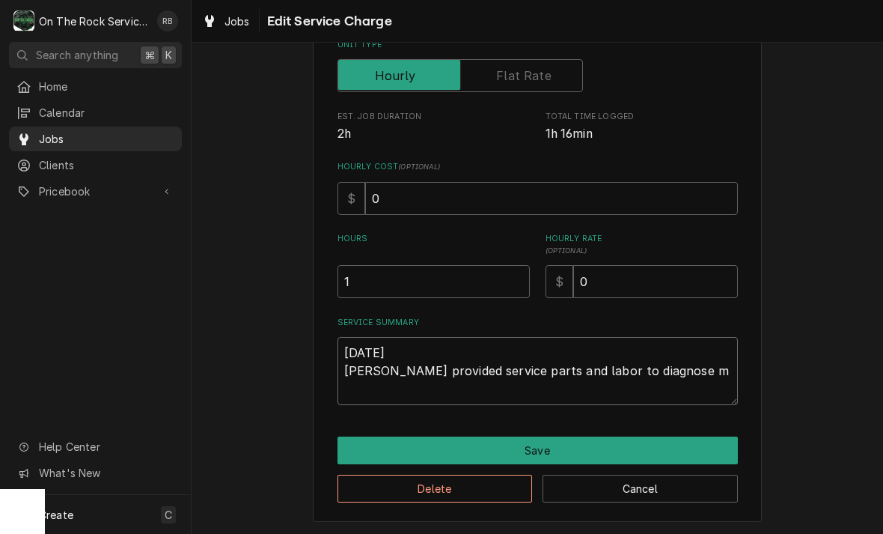
type textarea "9/11/2025 Ray provided service parts and labor to diagnose mi"
type textarea "x"
type textarea "9/11/2025 Ray provided service parts and labor to diagnose mid"
type textarea "x"
type textarea "9/11/2025 Ray provided service parts and labor to diagnose midd"
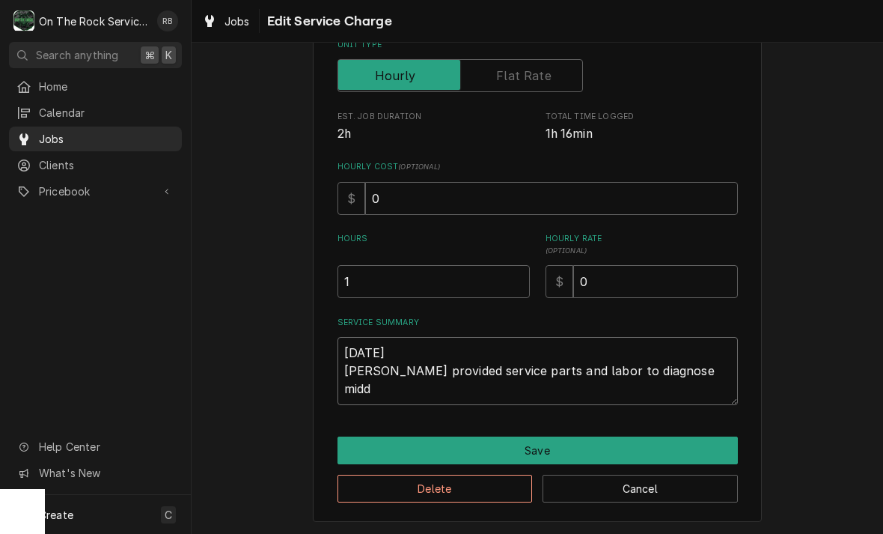
type textarea "x"
type textarea "9/11/2025 Ray provided service parts and labor to diagnose middl"
type textarea "x"
type textarea "9/11/2025 Ray provided service parts and labor to diagnose middle"
type textarea "x"
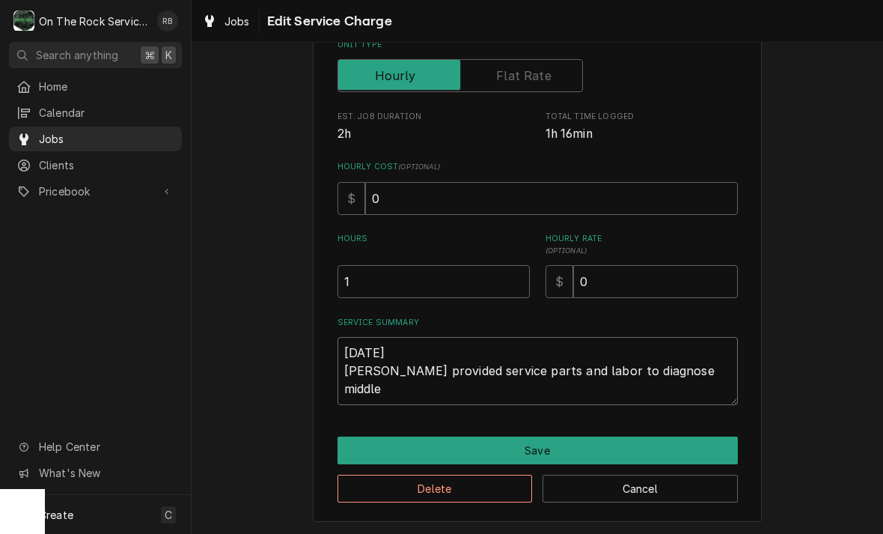
type textarea "9/11/2025 Ray provided service parts and labor to diagnose middle"
type textarea "x"
type textarea "9/11/2025 Ray provided service parts and labor to diagnose middle f"
type textarea "x"
type textarea "9/11/2025 Ray provided service parts and labor to diagnose middle fr"
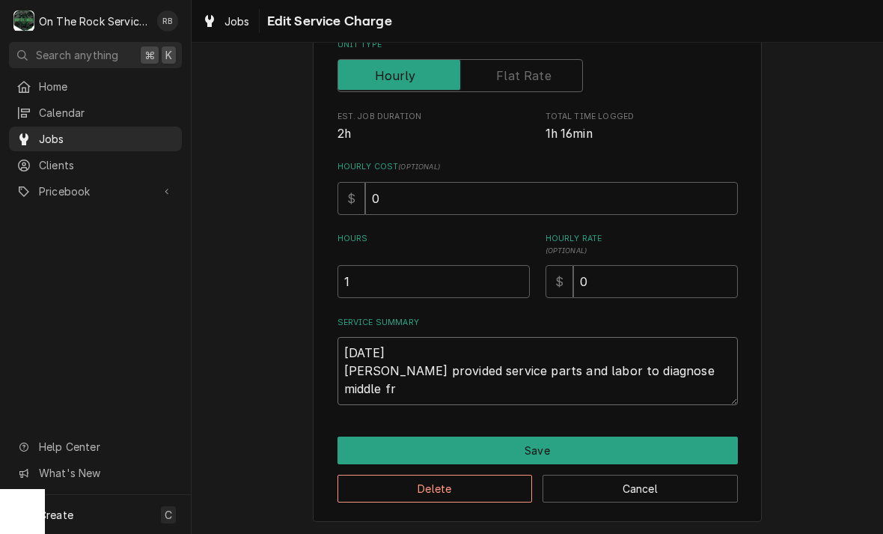
type textarea "x"
type textarea "9/11/2025 Ray provided service parts and labor to diagnose middle fry"
type textarea "x"
type textarea "9/11/2025 Ray provided service parts and labor to diagnose middle fryer"
type textarea "x"
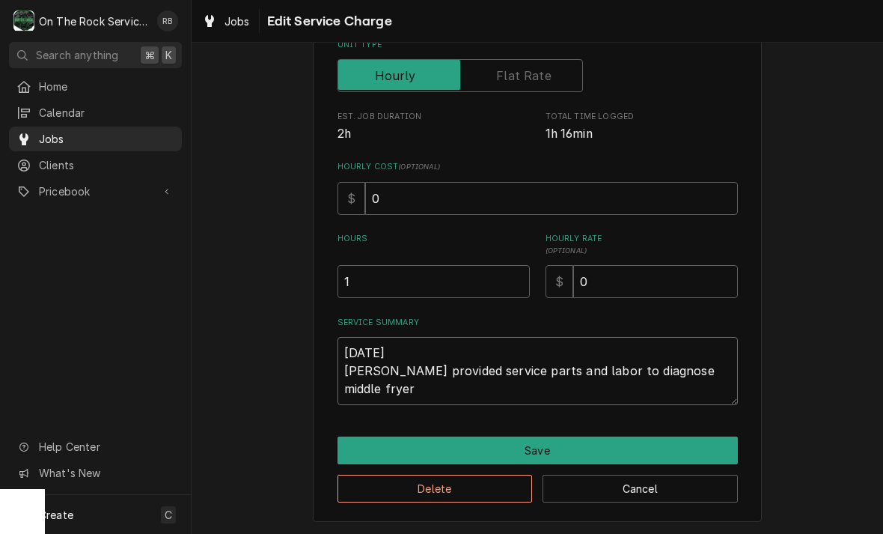
type textarea "9/11/2025 Ray provided service parts and labor to diagnose middle fryer."
type textarea "x"
type textarea "9/11/2025 Ray provided service parts and labor to diagnose middle fryer."
type textarea "x"
type textarea "9/11/2025 Ray provided service parts and labor to diagnose middle fryer. T"
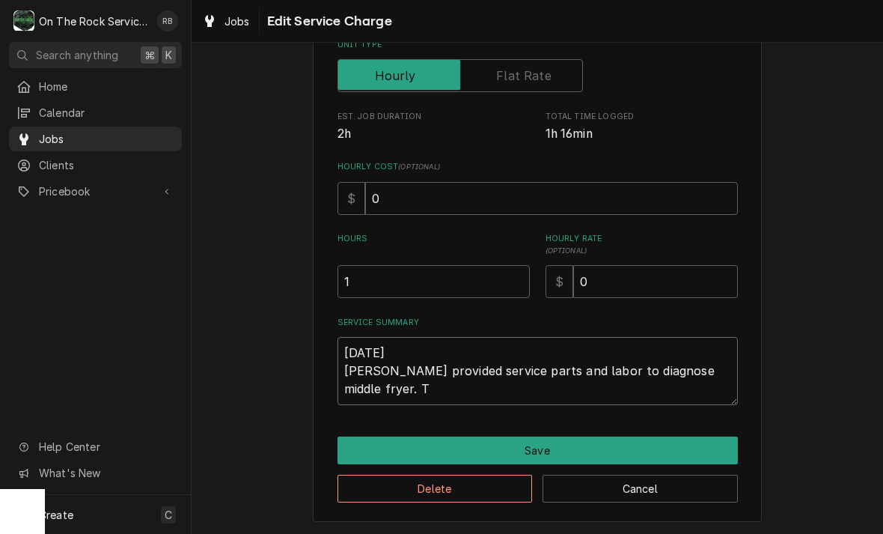
type textarea "x"
type textarea "9/11/2025 Ray provided service parts and labor to diagnose middle fryer. Te"
type textarea "x"
type textarea "9/11/2025 Ray provided service parts and labor to diagnose middle fryer. Tec"
type textarea "x"
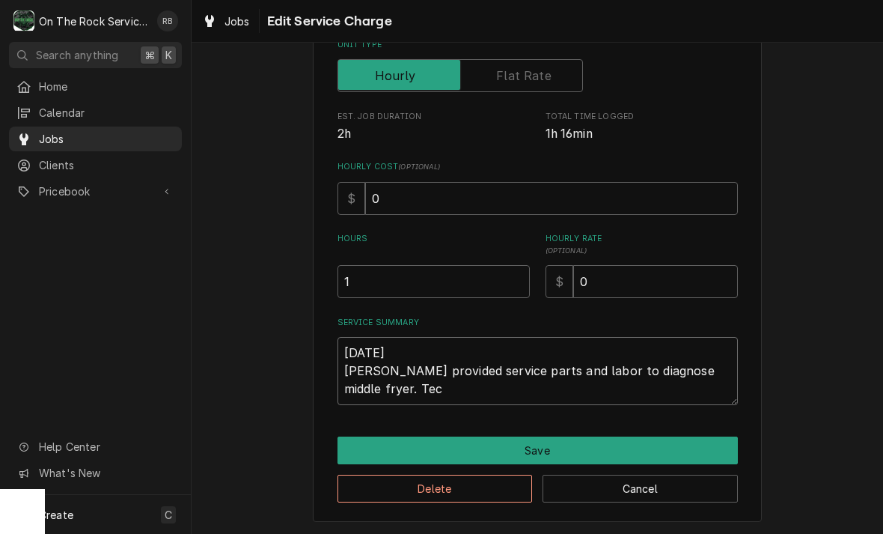
type textarea "9/11/2025 Ray provided service parts and labor to diagnose middle fryer. Tech"
type textarea "x"
type textarea "9/11/2025 Ray provided service parts and labor to diagnose middle fryer. Tech"
type textarea "x"
type textarea "9/11/2025 Ray provided service parts and labor to diagnose middle fryer. Tech f"
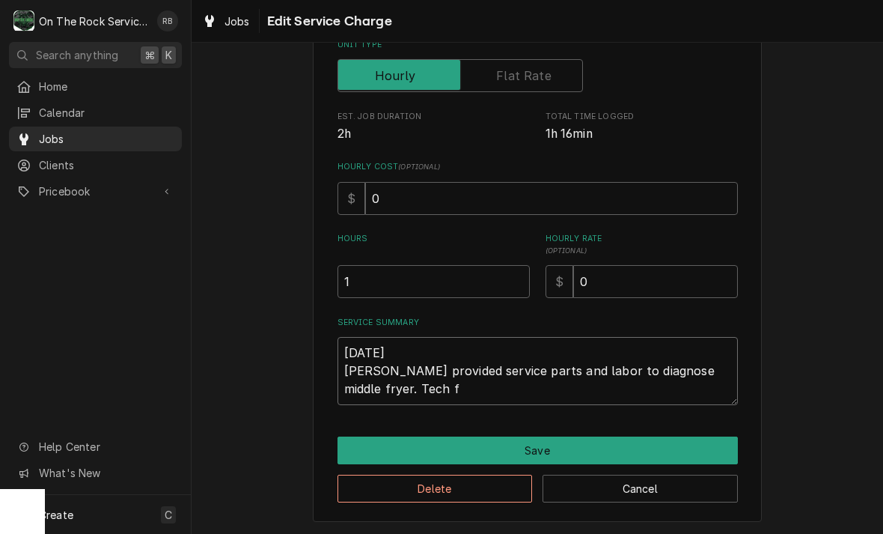
type textarea "x"
type textarea "9/11/2025 Ray provided service parts and labor to diagnose middle fryer. Tech fo"
type textarea "x"
type textarea "9/11/2025 Ray provided service parts and labor to diagnose middle fryer. Tech f…"
type textarea "x"
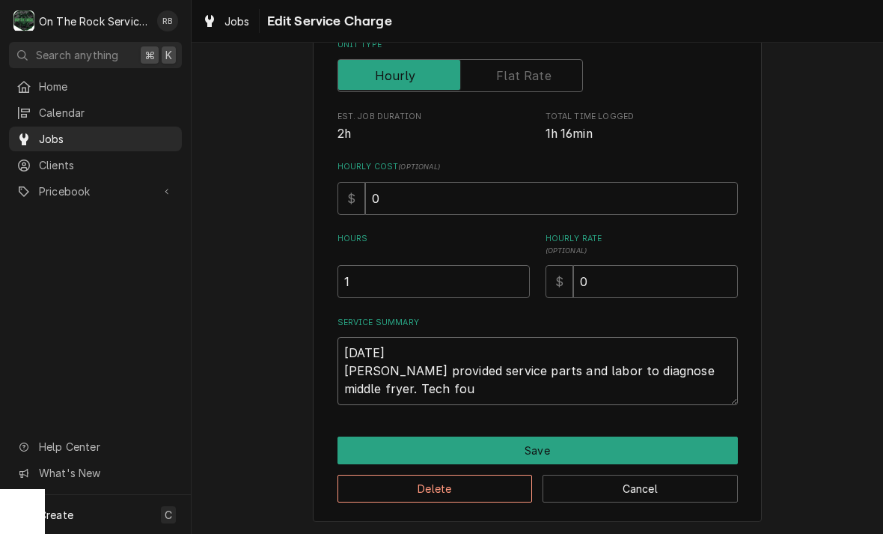
type textarea "9/11/2025 Ray provided service parts and labor to diagnose middle fryer. Tech f…"
type textarea "x"
type textarea "9/11/2025 Ray provided service parts and labor to diagnose middle fryer. Tech f…"
type textarea "x"
type textarea "9/11/2025 Ray provided service parts and labor to diagnose middle fryer. Tech f…"
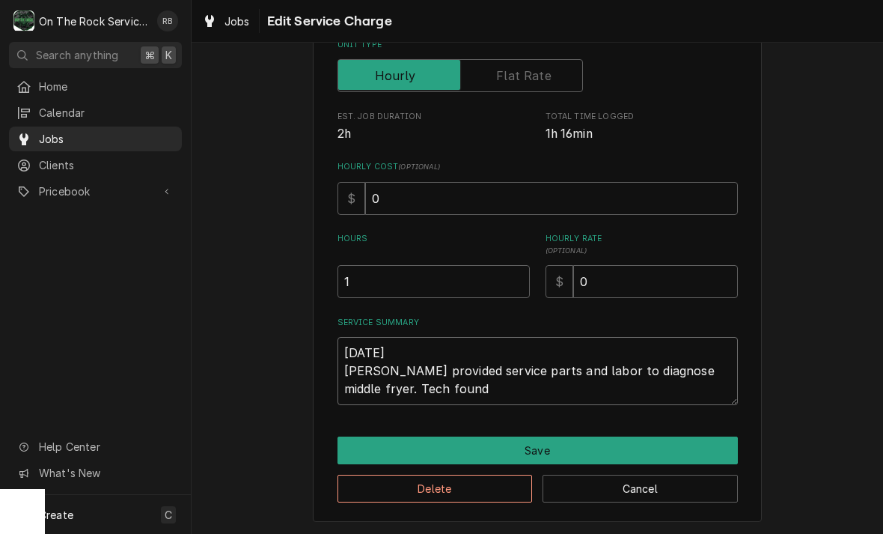
type textarea "x"
type textarea "9/11/2025 Ray provided service parts and labor to diagnose middle fryer. Tech f…"
type textarea "x"
type textarea "9/11/2025 Ray provided service parts and labor to diagnose middle fryer. Tech f…"
type textarea "x"
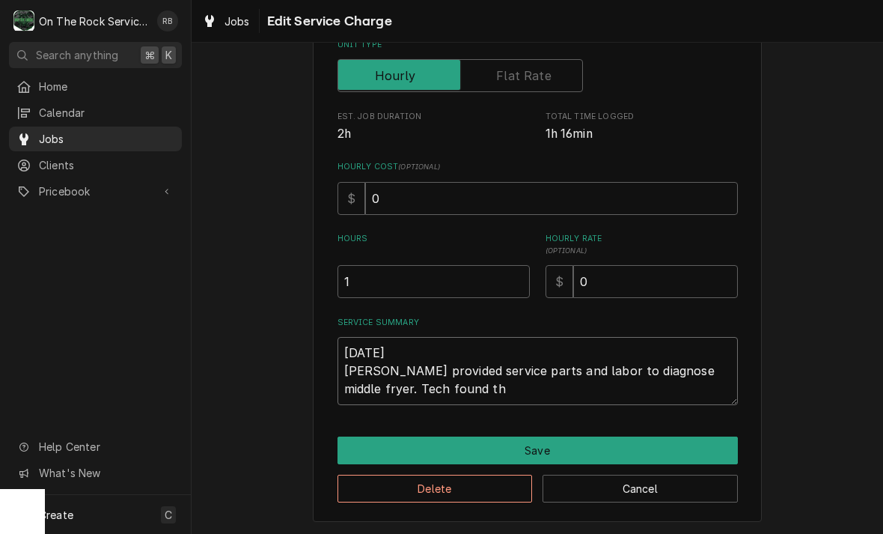
type textarea "9/11/2025 Ray provided service parts and labor to diagnose middle fryer. Tech f…"
type textarea "x"
type textarea "9/11/2025 Ray provided service parts and labor to diagnose middle fryer. Tech f…"
type textarea "x"
type textarea "9/11/2025 Ray provided service parts and labor to diagnose middle fryer. Tech f…"
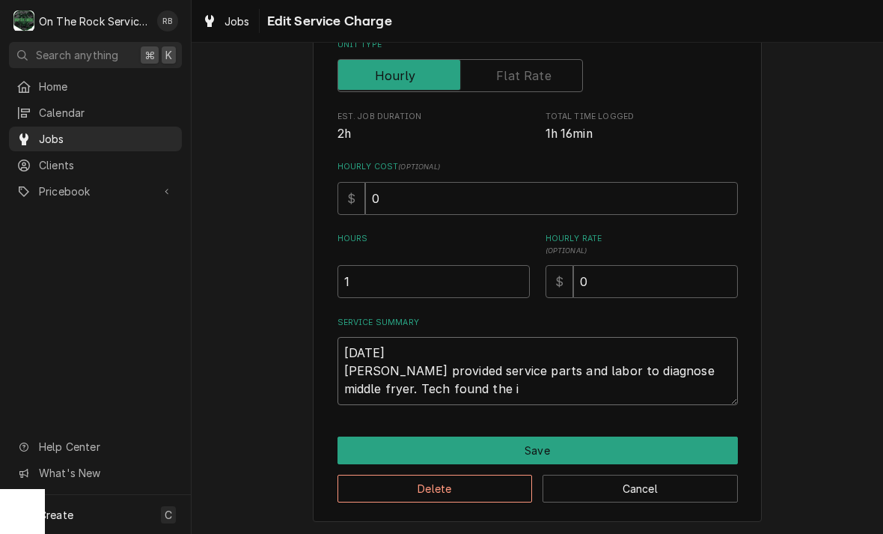
type textarea "x"
type textarea "9/11/2025 Ray provided service parts and labor to diagnose middle fryer. Tech f…"
type textarea "x"
type textarea "9/11/2025 Ray provided service parts and labor to diagnose middle fryer. Tech f…"
type textarea "x"
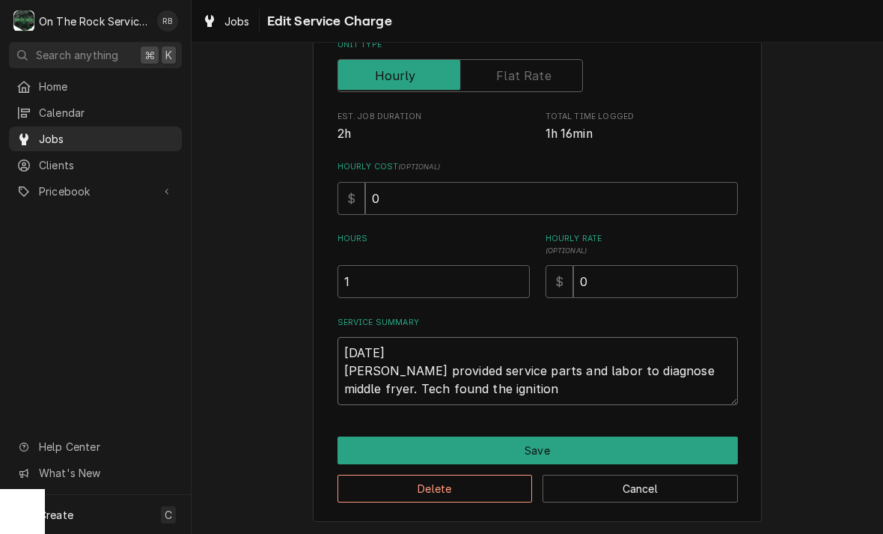
type textarea "9/11/2025 Ray provided service parts and labor to diagnose middle fryer. Tech f…"
type textarea "x"
type textarea "9/11/2025 Ray provided service parts and labor to diagnose middle fryer. Tech f…"
type textarea "x"
type textarea "9/11/2025 Ray provided service parts and labor to diagnose middle fryer. Tech f…"
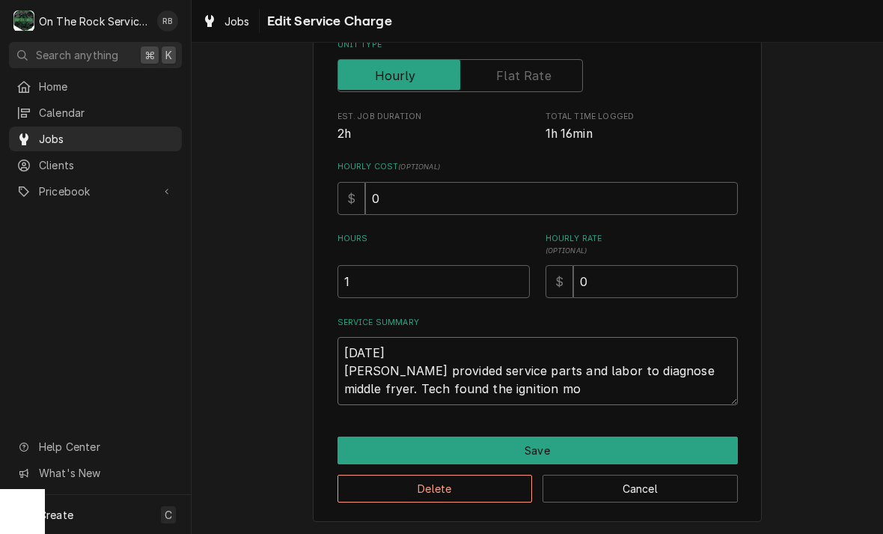
type textarea "x"
type textarea "9/11/2025 Ray provided service parts and labor to diagnose middle fryer. Tech f…"
type textarea "x"
type textarea "9/11/2025 Ray provided service parts and labor to diagnose middle fryer. Tech f…"
type textarea "x"
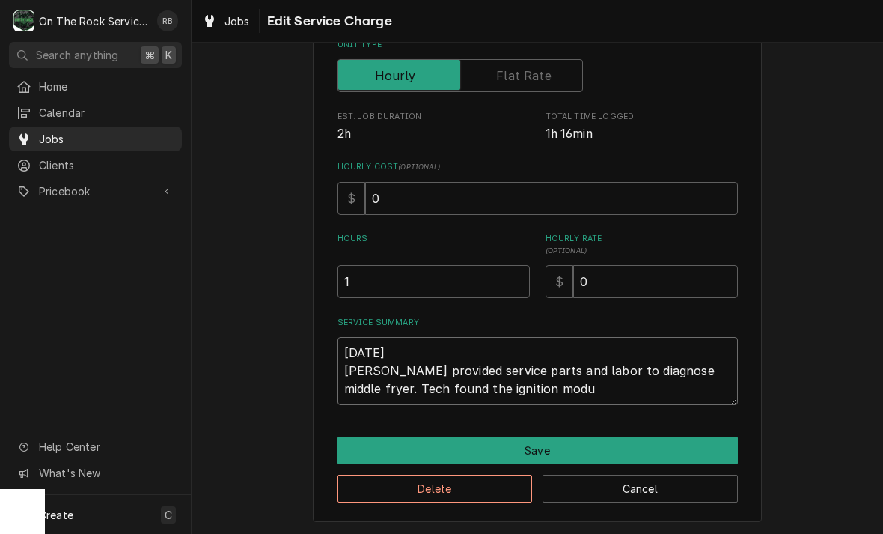
type textarea "9/11/2025 Ray provided service parts and labor to diagnose middle fryer. Tech f…"
type textarea "x"
type textarea "9/11/2025 Ray provided service parts and labor to diagnose middle fryer. Tech f…"
type textarea "x"
type textarea "9/11/2025 Ray provided service parts and labor to diagnose middle fryer. Tech f…"
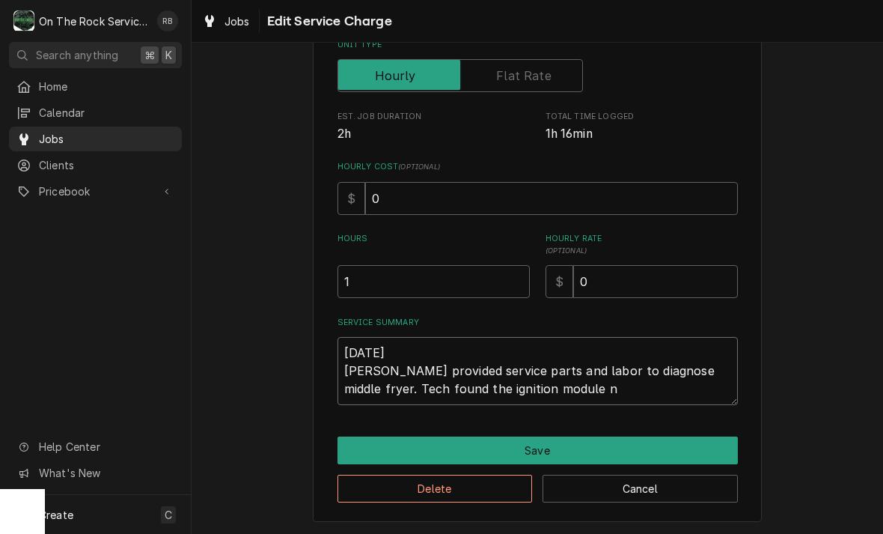
type textarea "x"
type textarea "9/11/2025 Ray provided service parts and labor to diagnose middle fryer. Tech f…"
type textarea "x"
type textarea "9/11/2025 Ray provided service parts and labor to diagnose middle fryer. Tech f…"
type textarea "x"
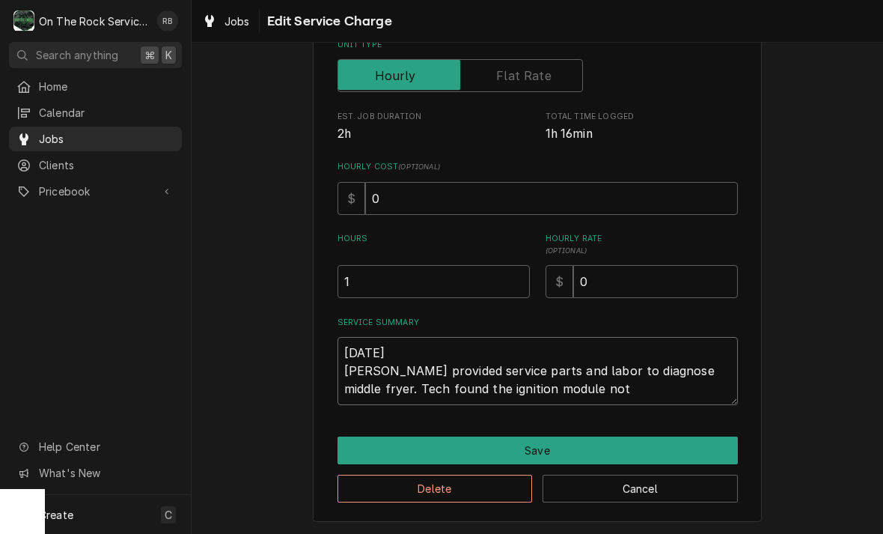
type textarea "9/11/2025 Ray provided service parts and labor to diagnose middle fryer. Tech f…"
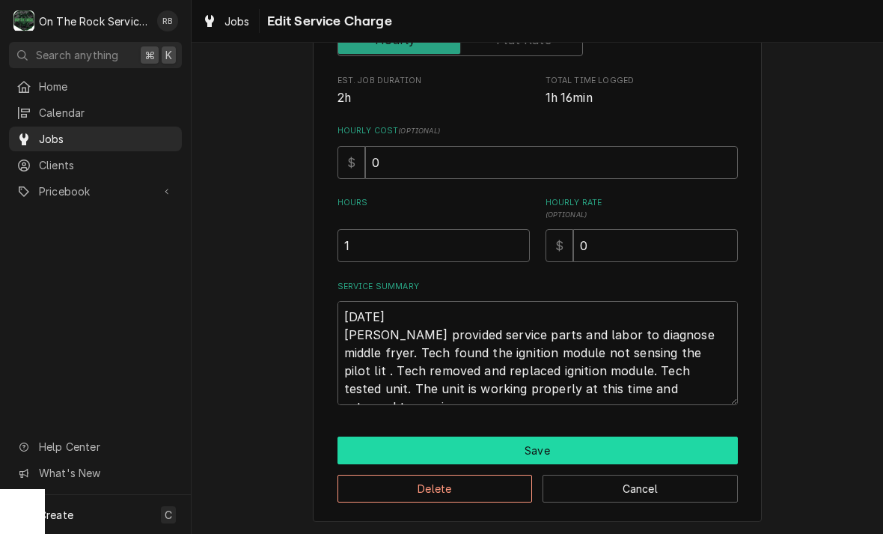
click at [666, 445] on button "Save" at bounding box center [538, 450] width 400 height 28
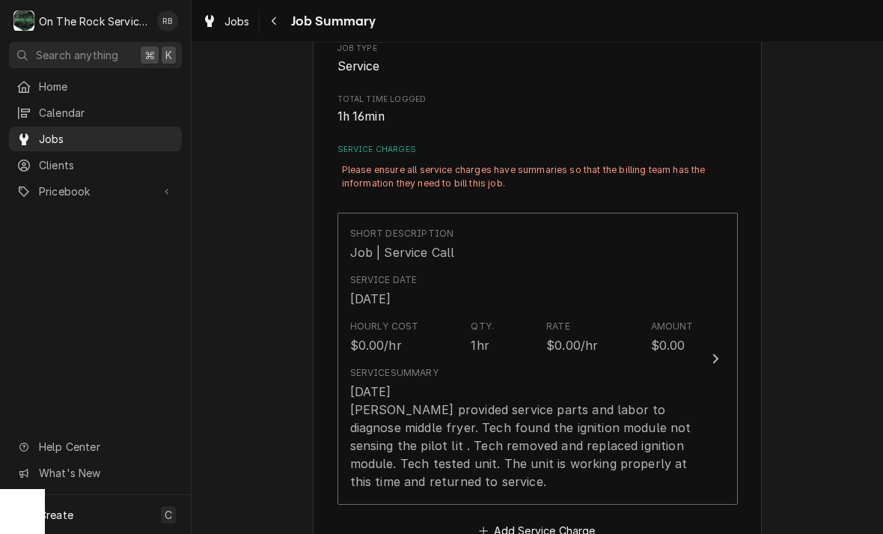
scroll to position [360, 0]
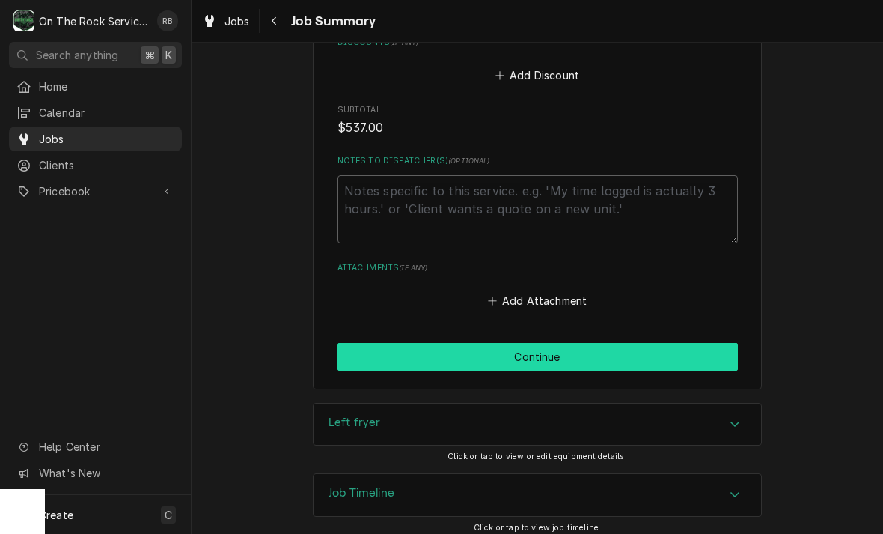
click at [650, 347] on button "Continue" at bounding box center [538, 357] width 400 height 28
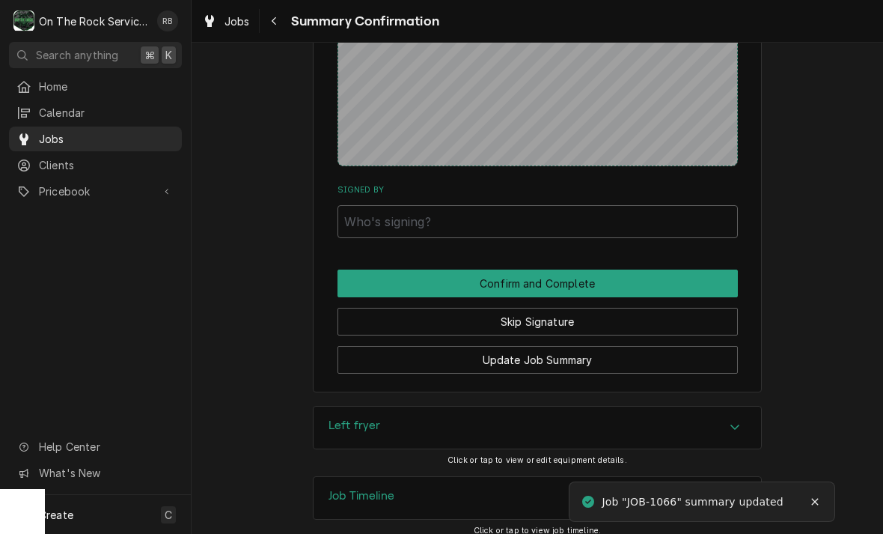
scroll to position [1070, 0]
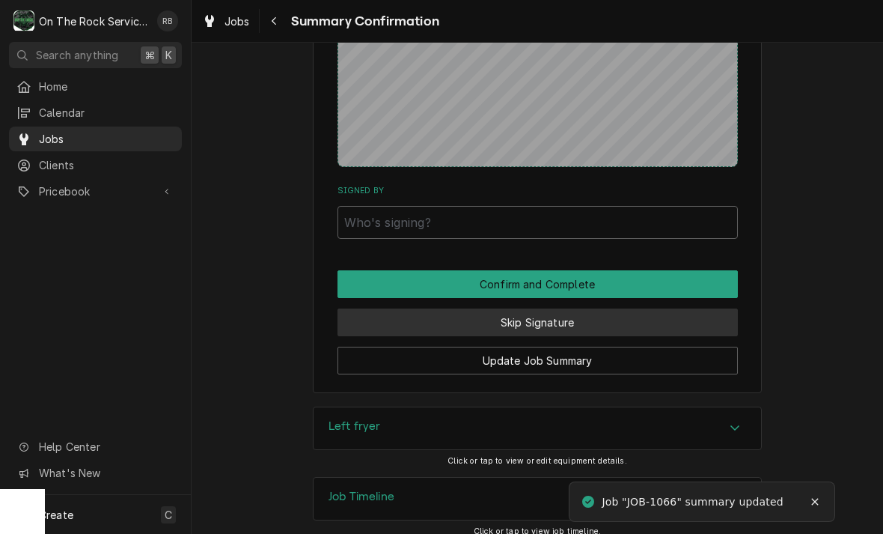
click at [590, 308] on button "Skip Signature" at bounding box center [538, 322] width 400 height 28
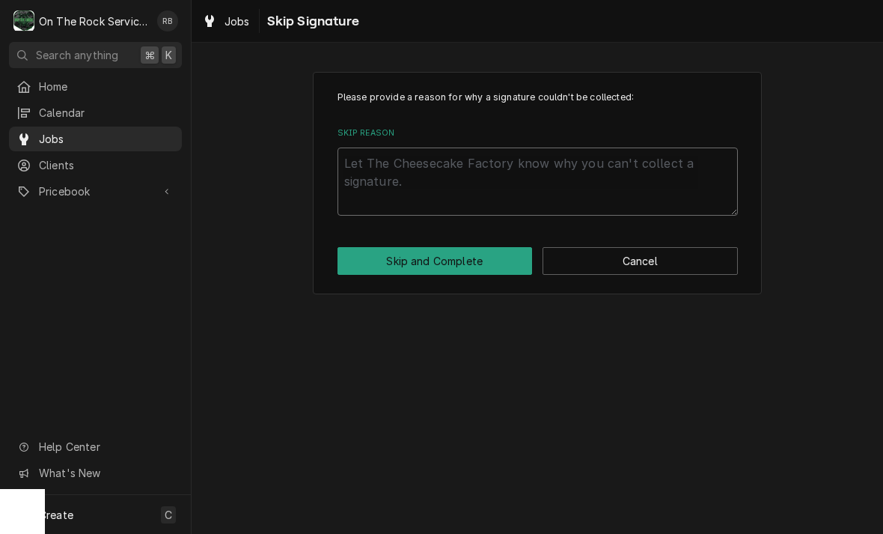
click at [389, 178] on textarea "Skip Reason" at bounding box center [538, 181] width 400 height 68
type textarea "x"
type textarea "N"
type textarea "x"
type textarea "No"
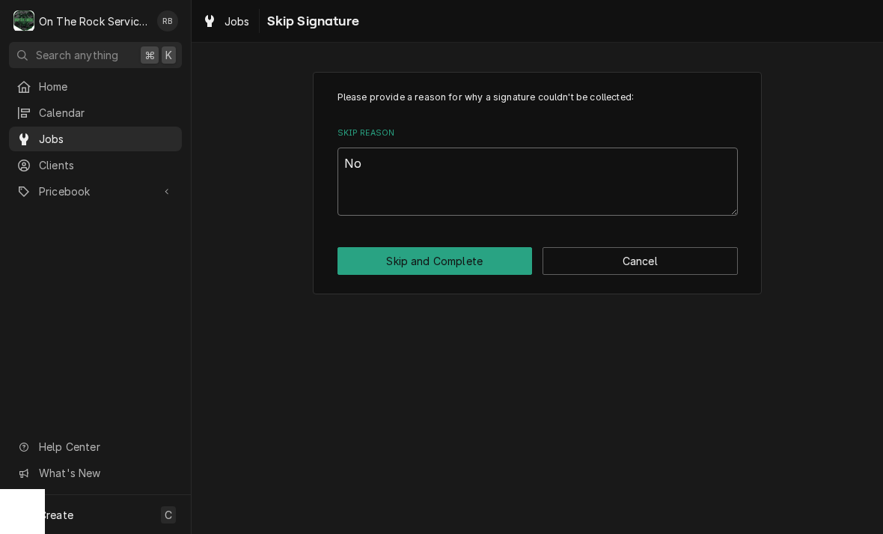
type textarea "x"
type textarea "Not"
type textarea "x"
type textarea "Not"
type textarea "x"
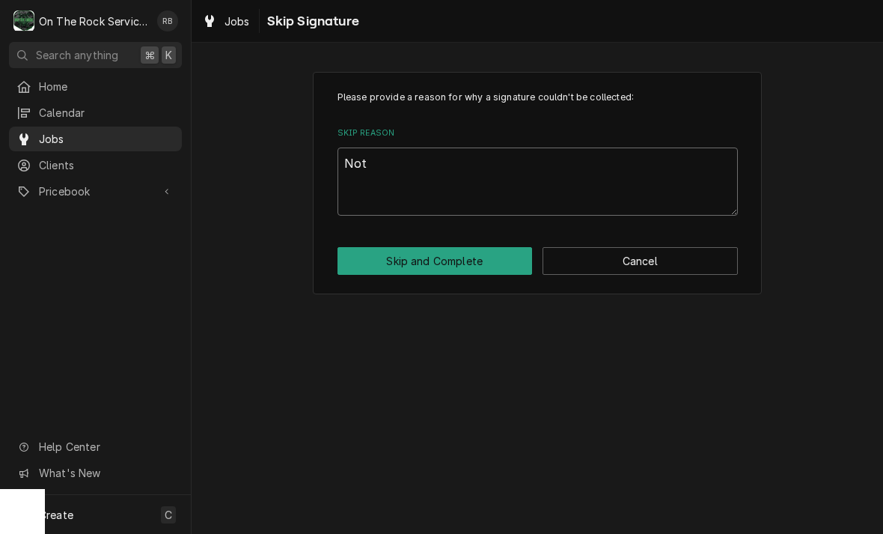
type textarea "Not n"
type textarea "x"
type textarea "Not ne"
type textarea "x"
type textarea "Not nee"
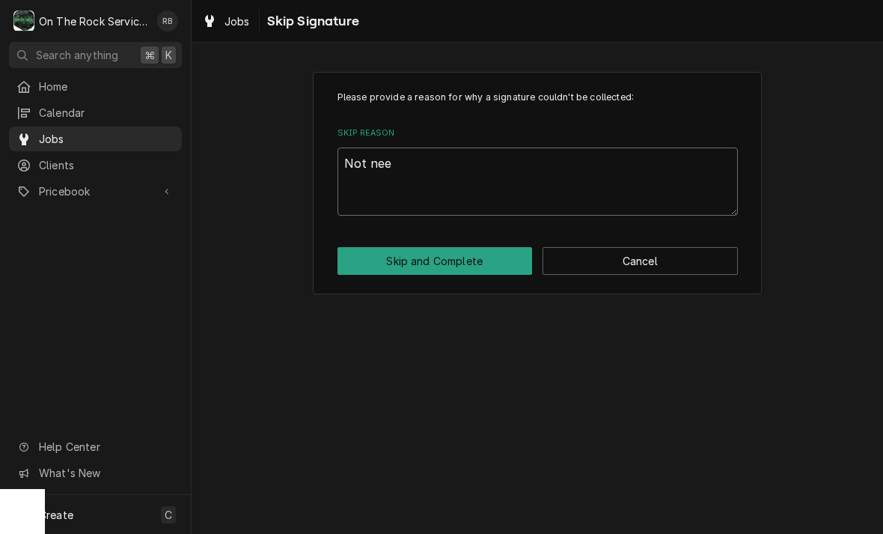
type textarea "x"
type textarea "Not need"
type textarea "x"
type textarea "Not need."
type textarea "x"
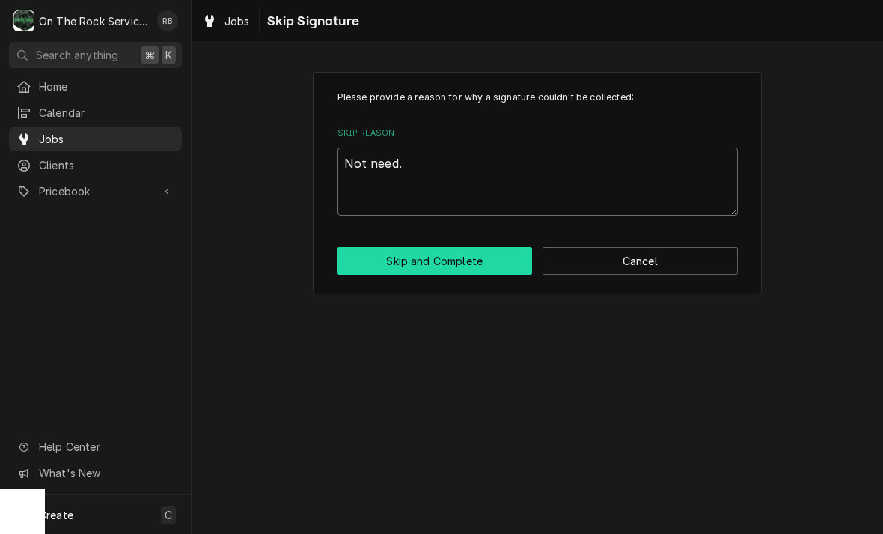
type textarea "Not need."
click at [473, 256] on button "Skip and Complete" at bounding box center [435, 261] width 195 height 28
type textarea "x"
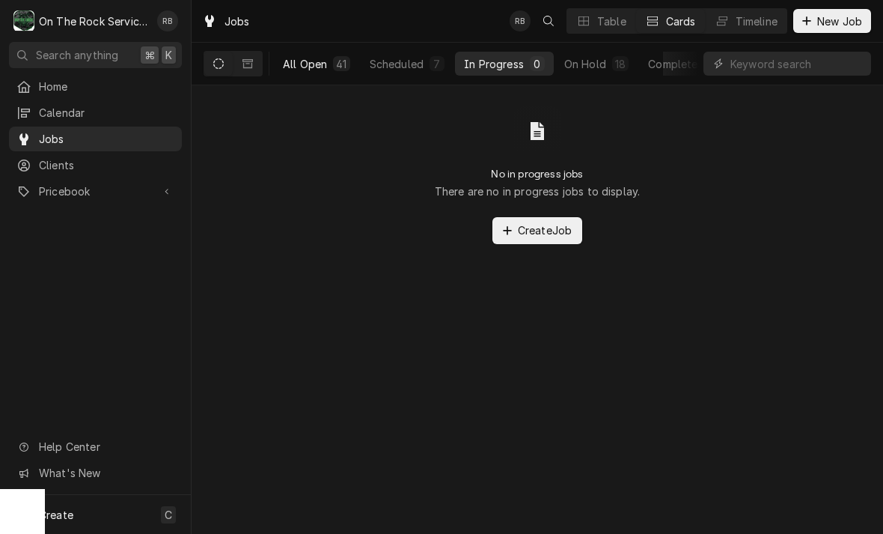
click at [278, 52] on button "All Open 41" at bounding box center [316, 64] width 85 height 24
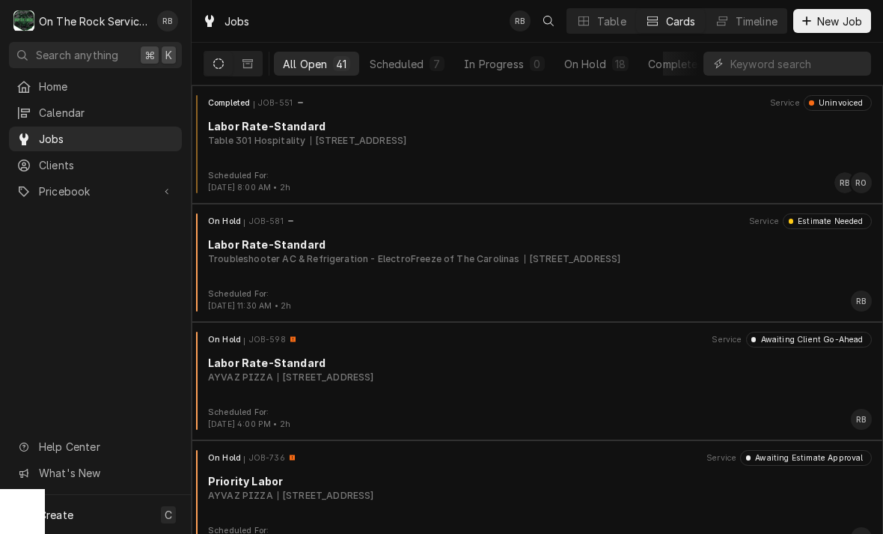
click at [278, 52] on button "All Open 41" at bounding box center [316, 64] width 85 height 24
click at [278, 52] on html "O On The Rock Services RB Search anything ⌘ K Home Calendar Jobs Clients Priceb…" at bounding box center [441, 267] width 883 height 534
click at [278, 53] on button "All Open 41" at bounding box center [316, 64] width 85 height 24
click at [278, 52] on button "All Open 41" at bounding box center [316, 64] width 85 height 24
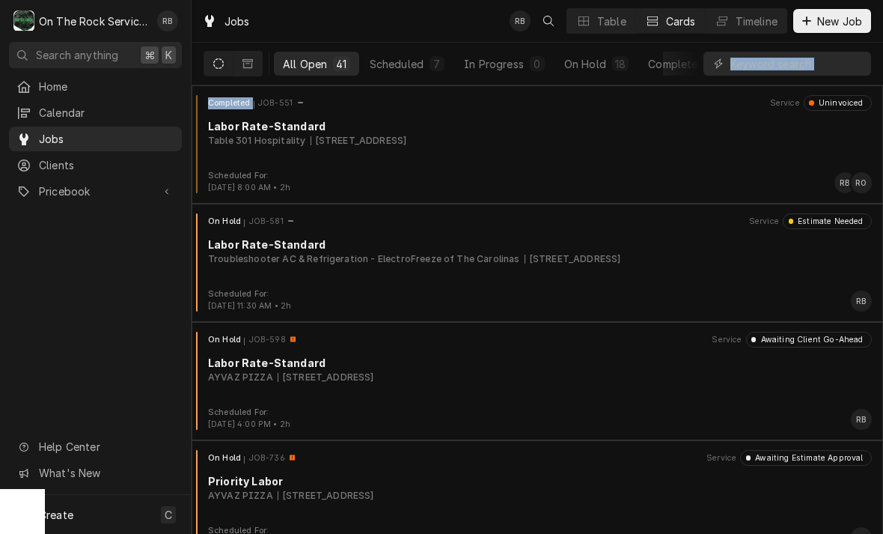
click at [278, 52] on button "All Open 41" at bounding box center [316, 64] width 85 height 24
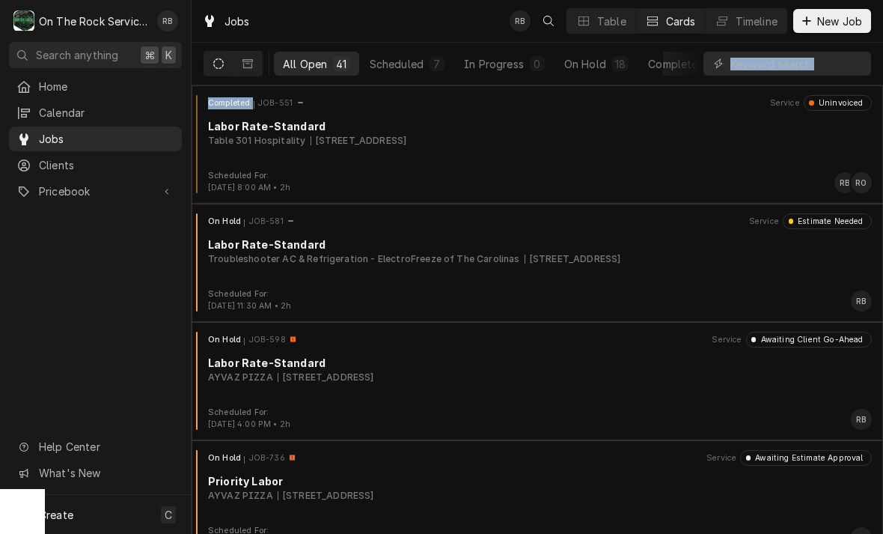
click at [278, 52] on button "All Open 41" at bounding box center [316, 64] width 85 height 24
click at [278, 52] on html "O On The Rock Services RB Search anything ⌘ K Home Calendar Jobs Clients Priceb…" at bounding box center [441, 267] width 883 height 534
click at [278, 53] on button "All Open 41" at bounding box center [316, 64] width 85 height 24
click at [406, 4] on div "Jobs RB Table Cards Timeline New Job" at bounding box center [538, 21] width 692 height 42
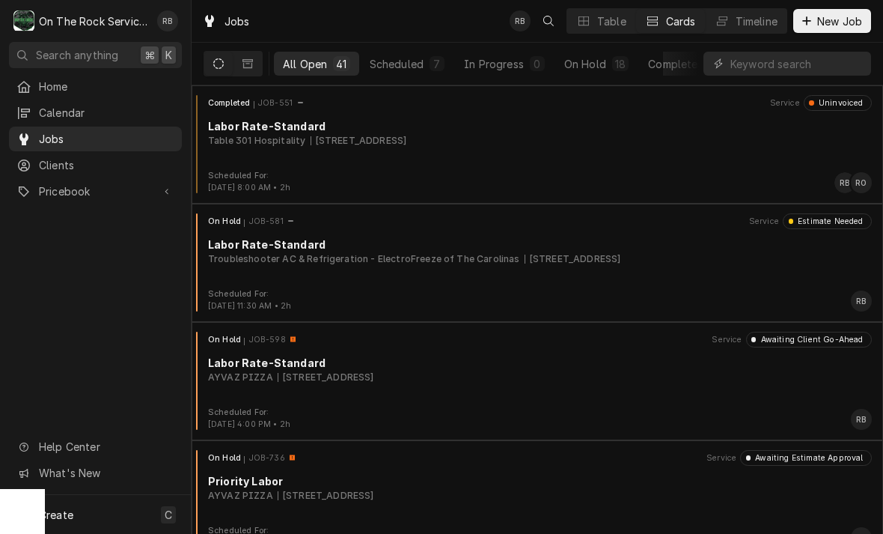
click at [406, 4] on div "Jobs RB Table Cards Timeline New Job" at bounding box center [538, 21] width 692 height 42
click at [407, 4] on div "Jobs RB Table Cards Timeline New Job" at bounding box center [538, 21] width 692 height 42
click at [406, 4] on html "O On The Rock Services RB Search anything ⌘ K Home Calendar Jobs Clients Priceb…" at bounding box center [441, 267] width 883 height 534
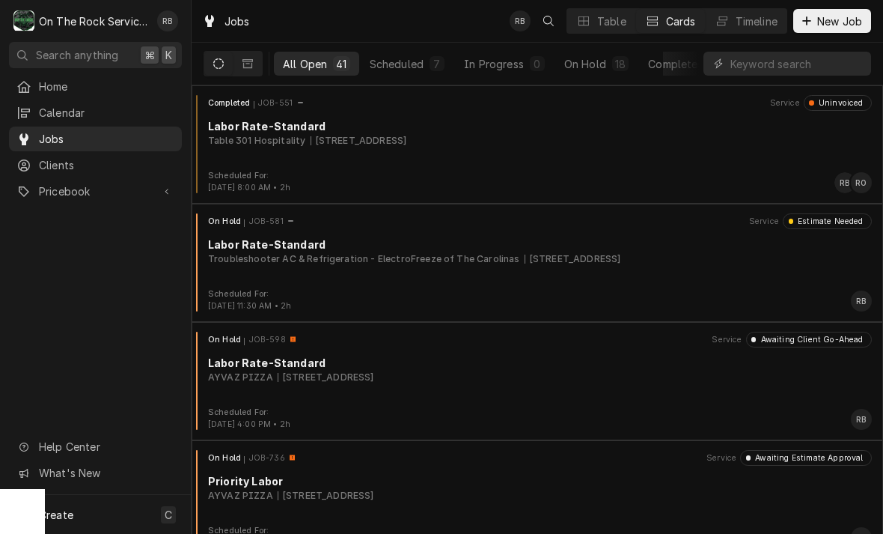
click at [407, 4] on div "Jobs RB Table Cards Timeline New Job" at bounding box center [538, 21] width 692 height 42
click at [406, 4] on div "Jobs RB Table Cards Timeline New Job" at bounding box center [538, 21] width 692 height 42
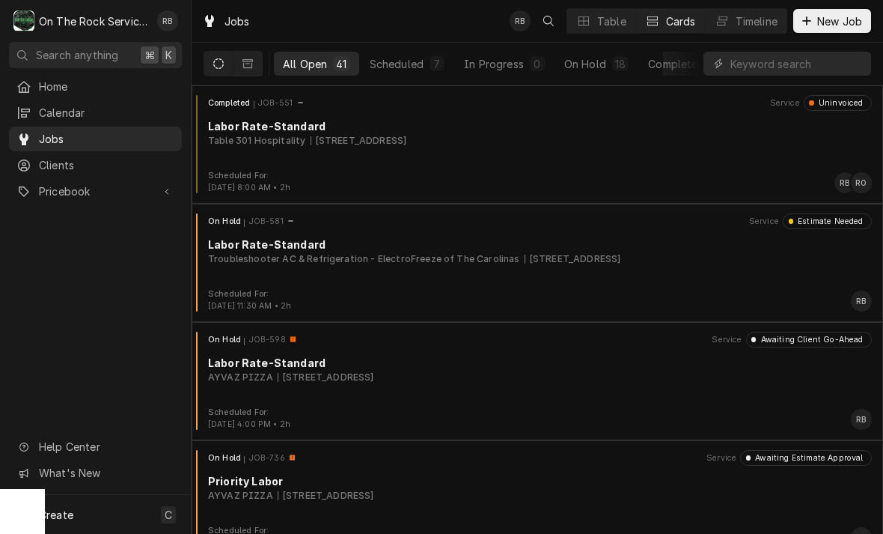
click at [406, 4] on div "Jobs RB Table Cards Timeline New Job" at bounding box center [538, 21] width 692 height 42
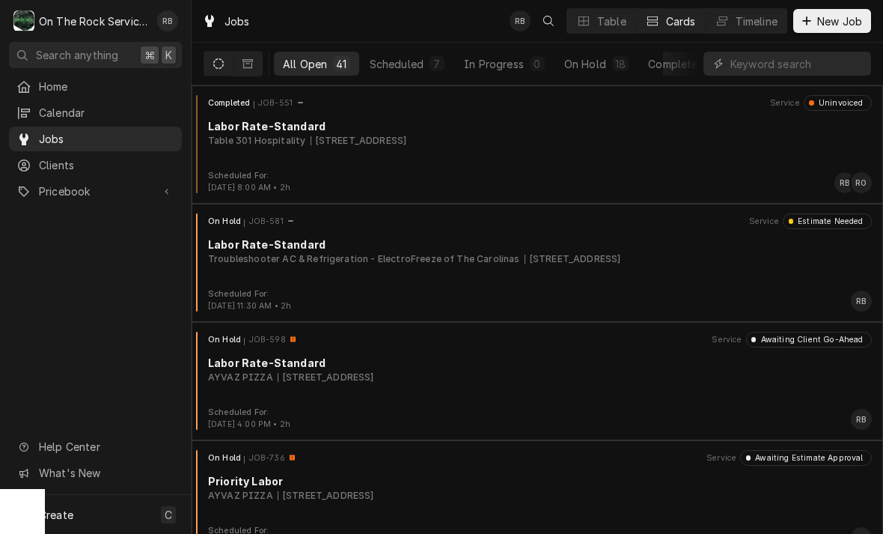
click at [406, 4] on div "Jobs RB Table Cards Timeline New Job" at bounding box center [538, 21] width 692 height 42
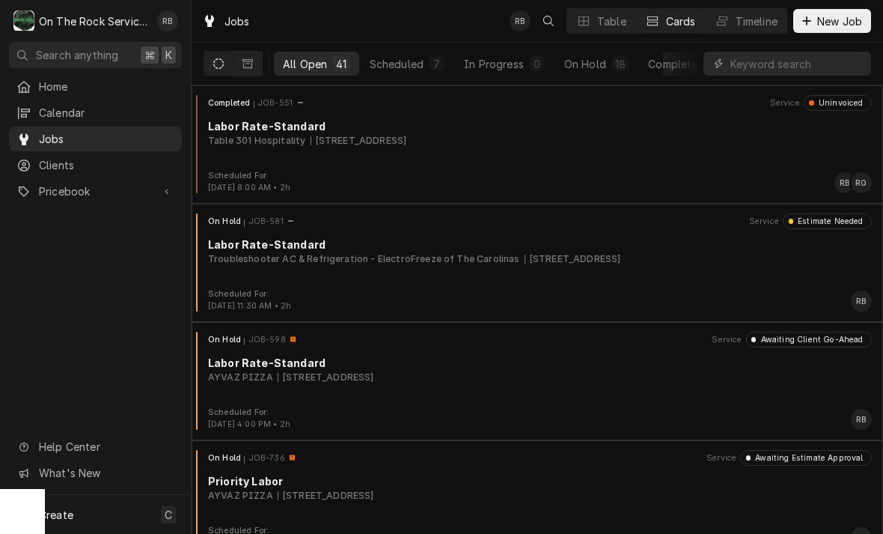
click at [406, 4] on div "Jobs RB Table Cards Timeline New Job" at bounding box center [538, 21] width 692 height 42
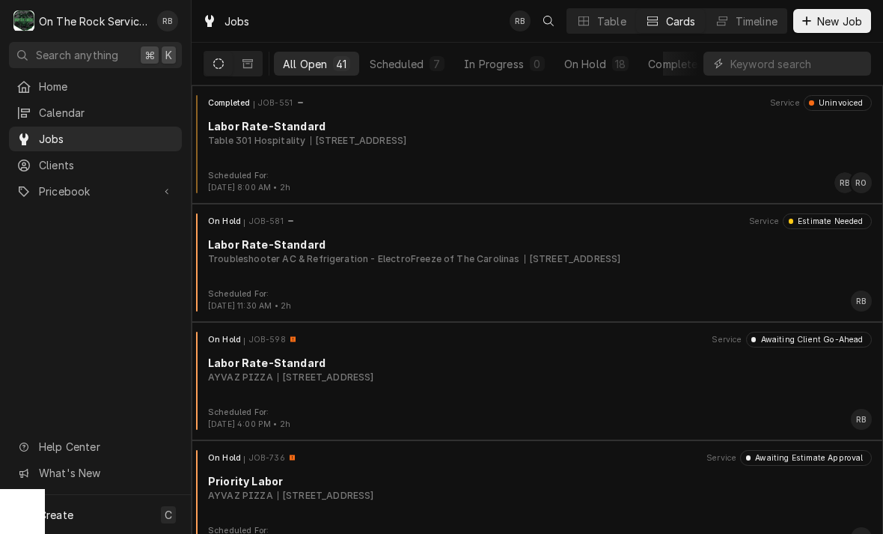
click at [406, 4] on div "Jobs RB Table Cards Timeline New Job" at bounding box center [538, 21] width 692 height 42
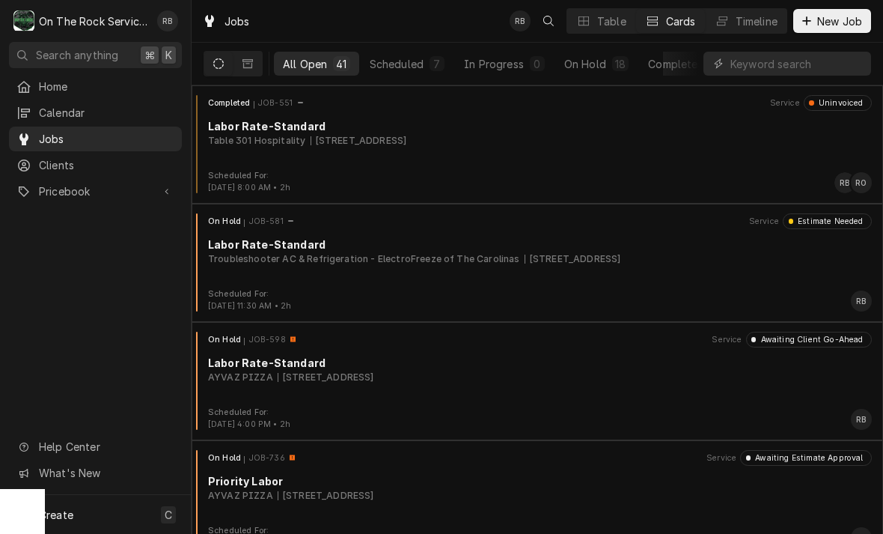
click at [406, 4] on div "Jobs RB Table Cards Timeline New Job" at bounding box center [538, 21] width 692 height 42
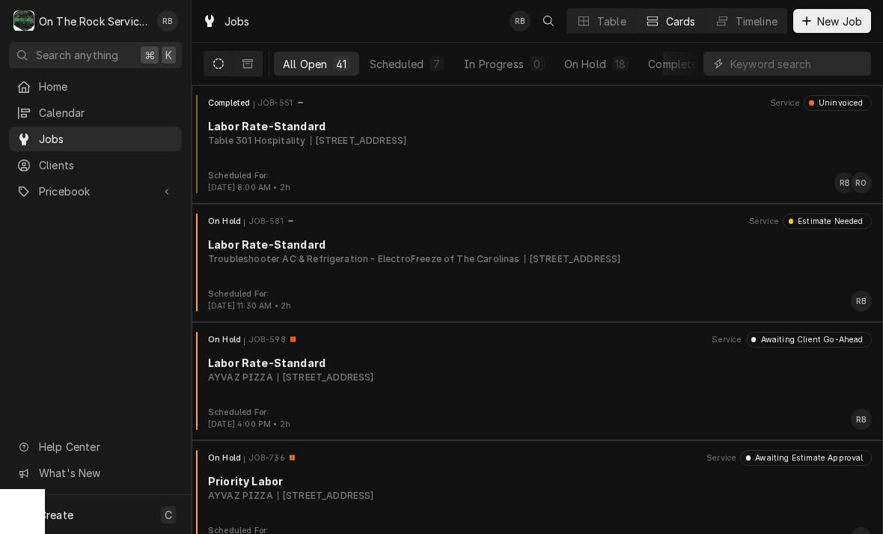
click at [406, 4] on div "Jobs RB Table Cards Timeline New Job" at bounding box center [538, 21] width 692 height 42
click at [406, 4] on html "O On The Rock Services RB Search anything ⌘ K Home Calendar Jobs Clients Priceb…" at bounding box center [441, 267] width 883 height 534
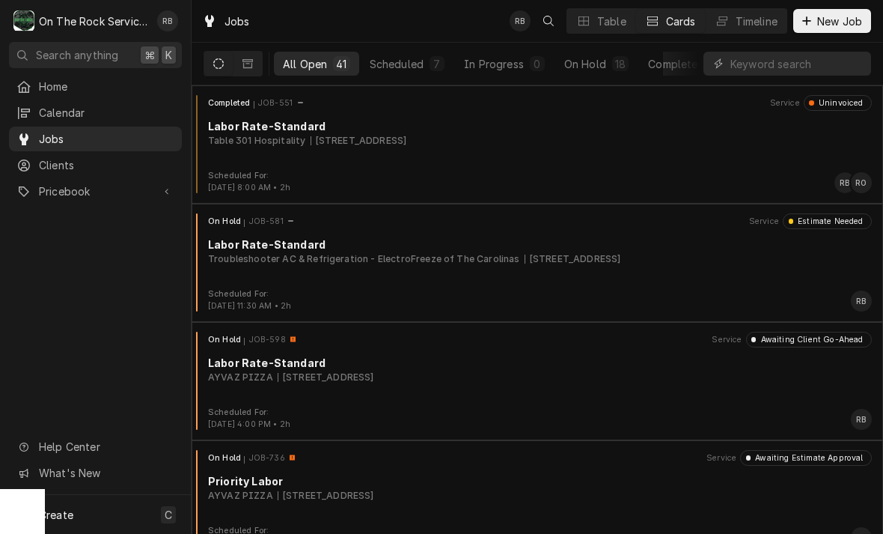
click at [407, 4] on div "Jobs RB Table Cards Timeline New Job" at bounding box center [538, 21] width 692 height 42
click at [406, 4] on div "Jobs RB Table Cards Timeline New Job" at bounding box center [538, 21] width 692 height 42
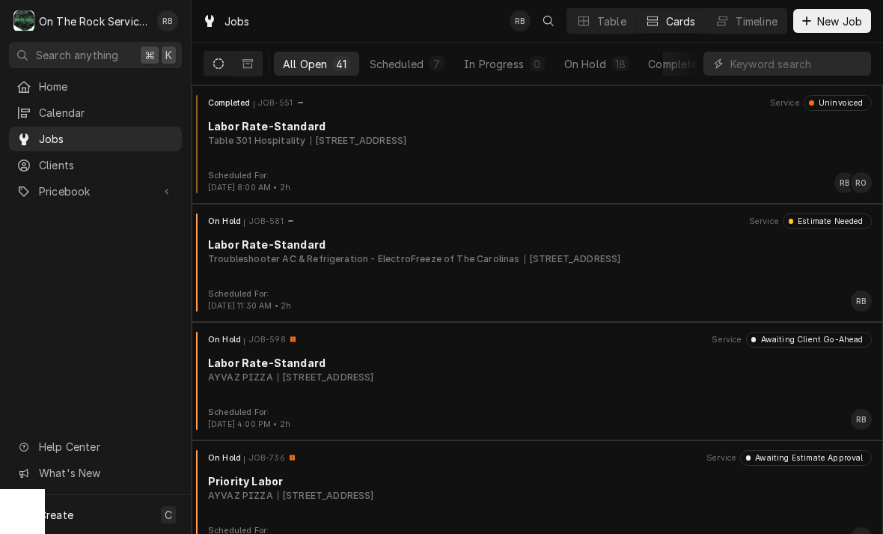
click at [406, 4] on div "Jobs RB Table Cards Timeline New Job" at bounding box center [538, 21] width 692 height 42
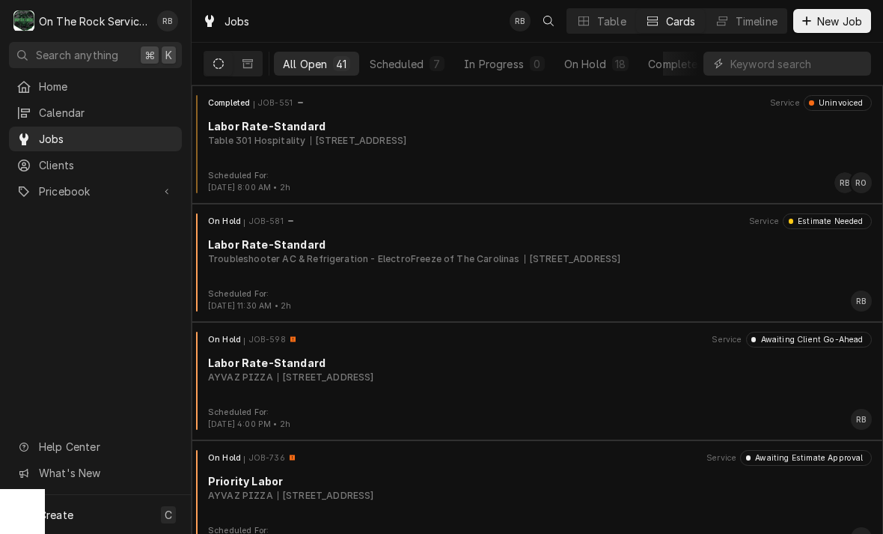
click at [406, 4] on div "Jobs RB Table Cards Timeline New Job" at bounding box center [538, 21] width 692 height 42
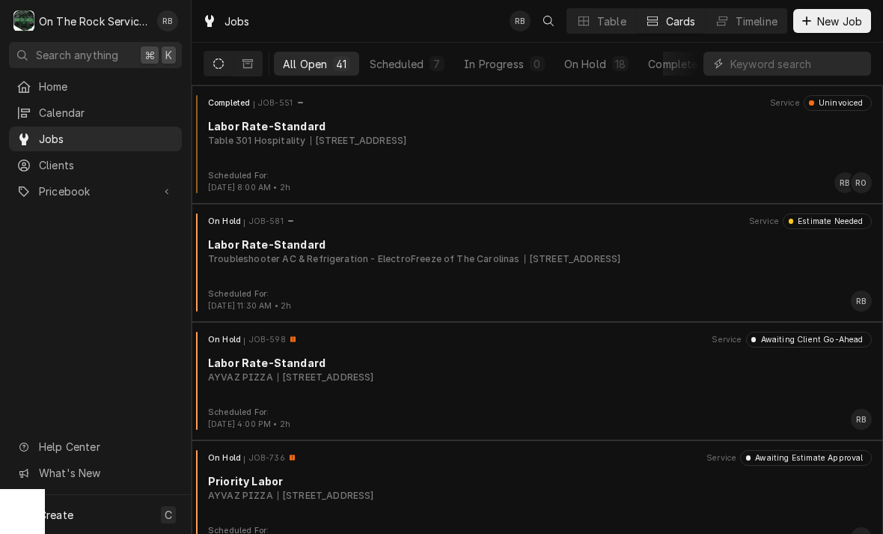
click at [406, 4] on div "Jobs RB Table Cards Timeline New Job" at bounding box center [538, 21] width 692 height 42
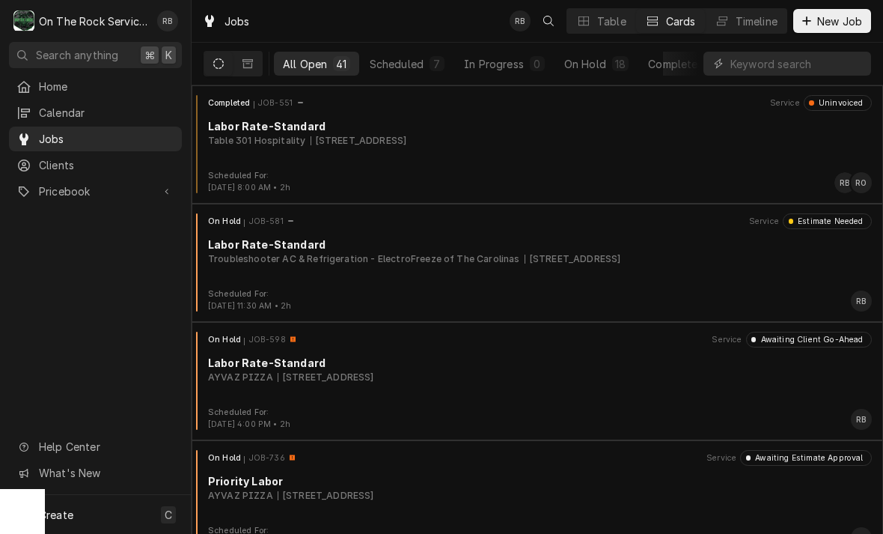
click at [406, 4] on div "Jobs RB Table Cards Timeline New Job" at bounding box center [538, 21] width 692 height 42
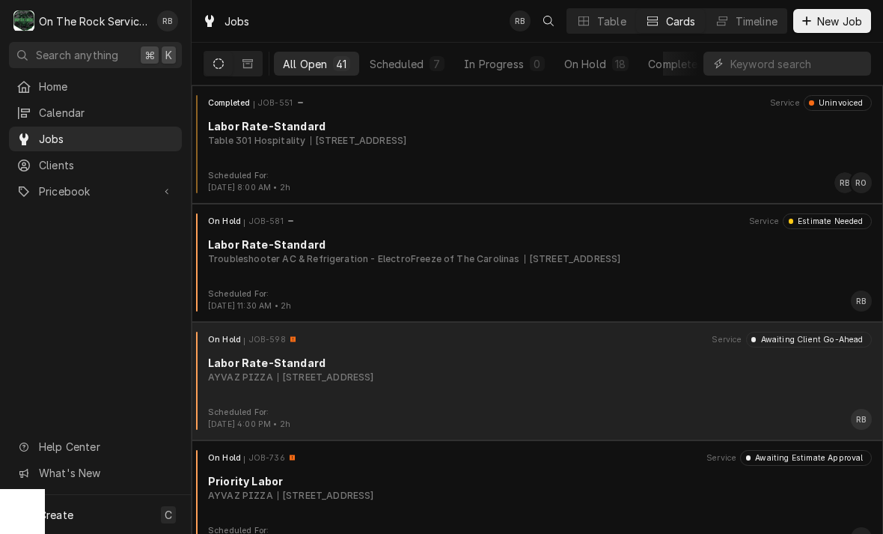
click at [406, 4] on html "O On The Rock Services RB Search anything ⌘ K Home Calendar Jobs Clients Priceb…" at bounding box center [441, 267] width 883 height 534
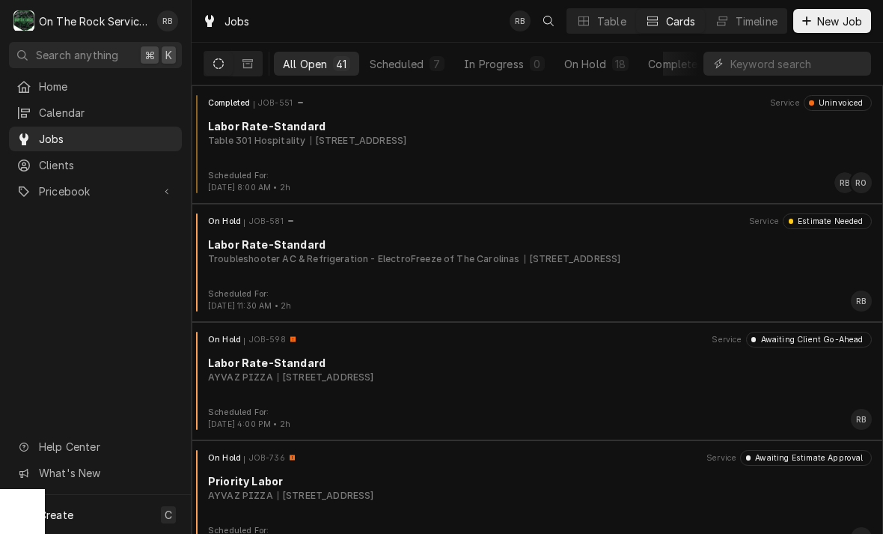
click at [406, 4] on div "Jobs RB Table Cards Timeline New Job" at bounding box center [538, 21] width 692 height 42
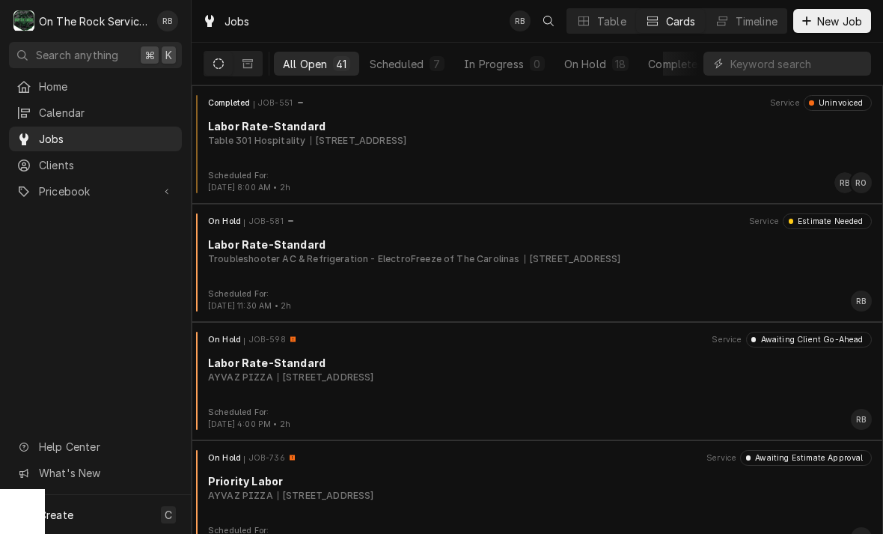
click at [406, 4] on div "Jobs RB Table Cards Timeline New Job" at bounding box center [538, 21] width 692 height 42
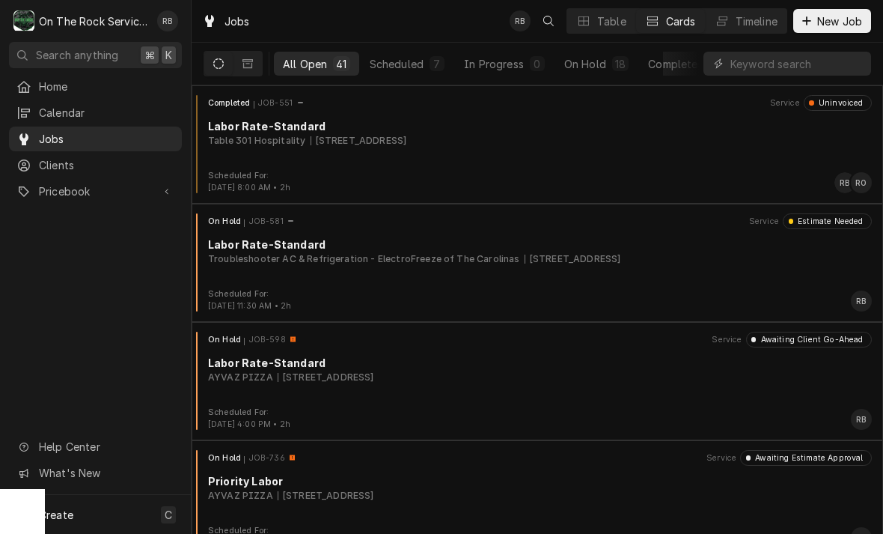
click at [406, 4] on div "Jobs RB Table Cards Timeline New Job" at bounding box center [538, 21] width 692 height 42
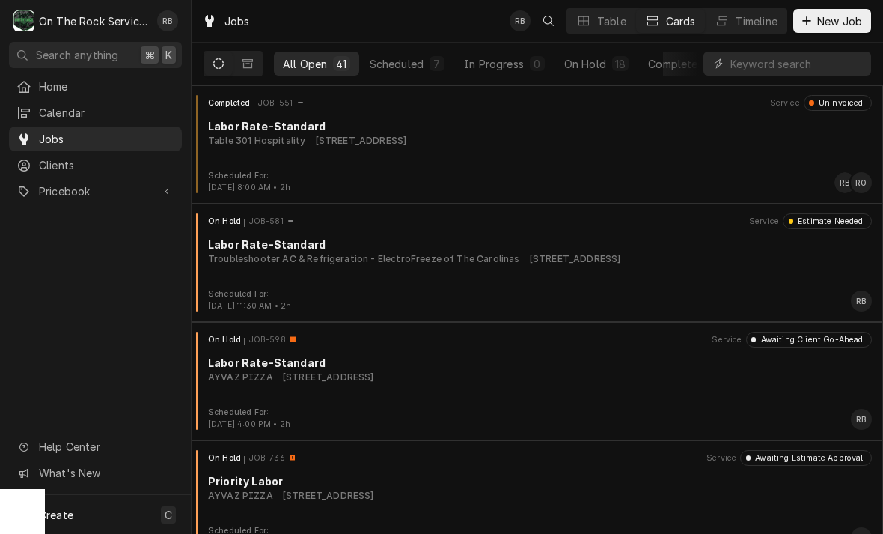
click at [406, 4] on div "Jobs RB Table Cards Timeline New Job" at bounding box center [538, 21] width 692 height 42
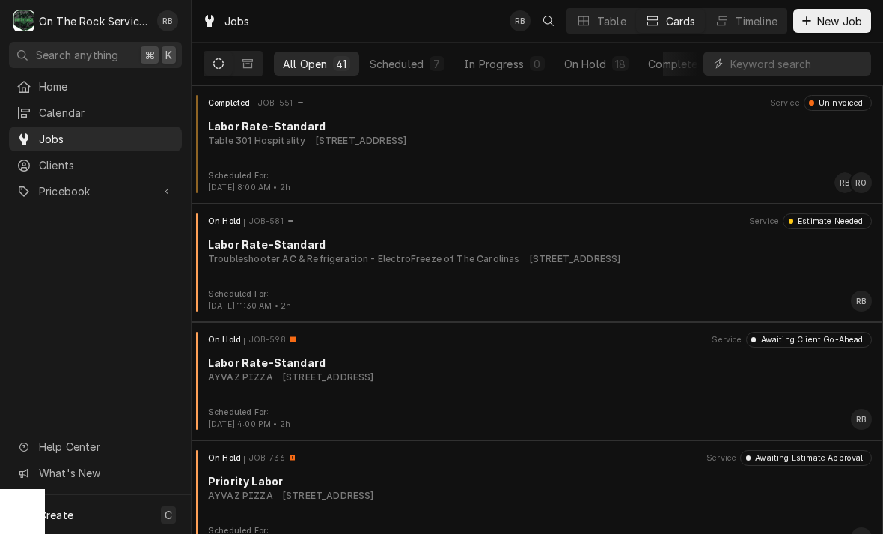
click at [406, 4] on div "Jobs RB Table Cards Timeline New Job" at bounding box center [538, 21] width 692 height 42
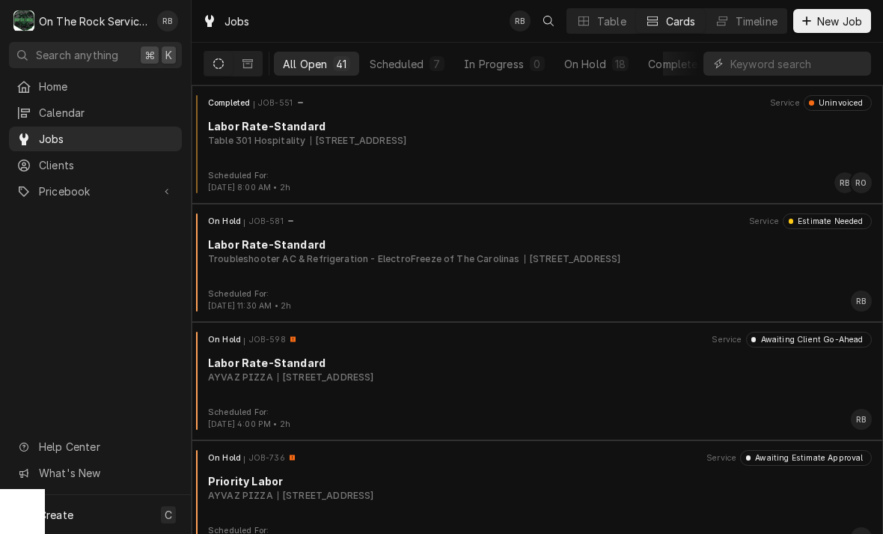
click at [406, 4] on div "Jobs RB Table Cards Timeline New Job" at bounding box center [538, 21] width 692 height 42
click at [407, 4] on div "Jobs RB Table Cards Timeline New Job" at bounding box center [538, 21] width 692 height 42
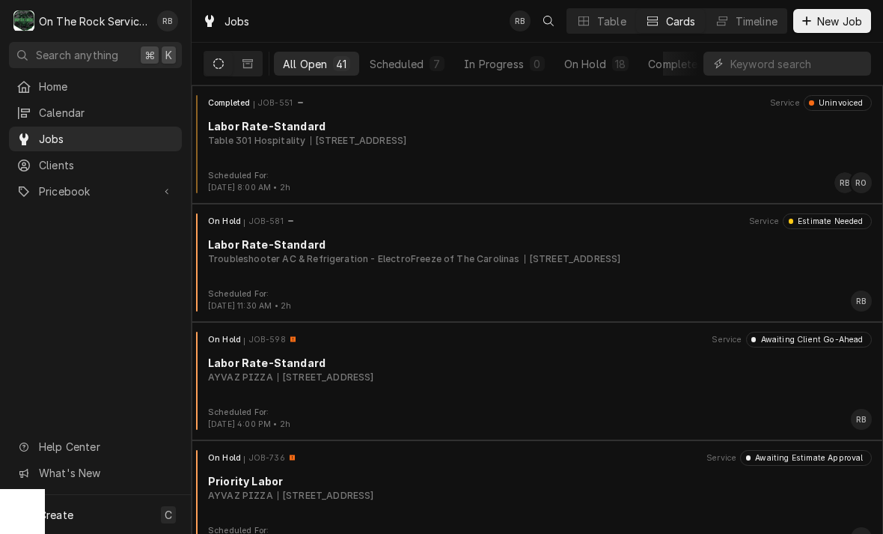
click at [406, 4] on div "Jobs RB Table Cards Timeline New Job" at bounding box center [538, 21] width 692 height 42
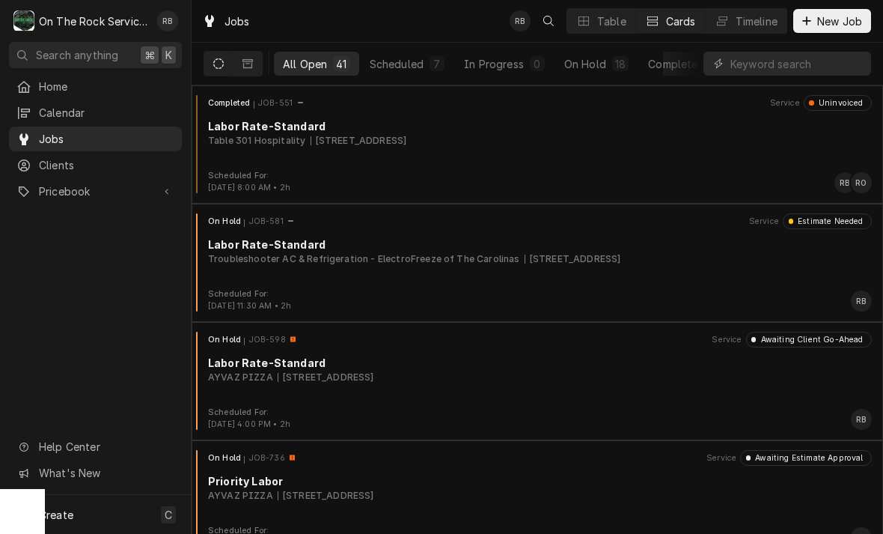
click at [406, 4] on div "Jobs RB Table Cards Timeline New Job" at bounding box center [538, 21] width 692 height 42
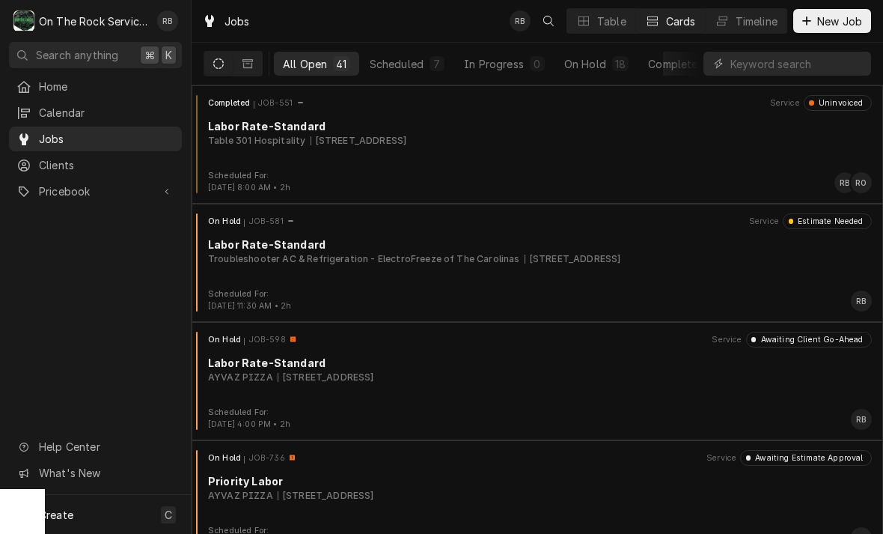
click at [406, 4] on div "Jobs RB Table Cards Timeline New Job" at bounding box center [538, 21] width 692 height 42
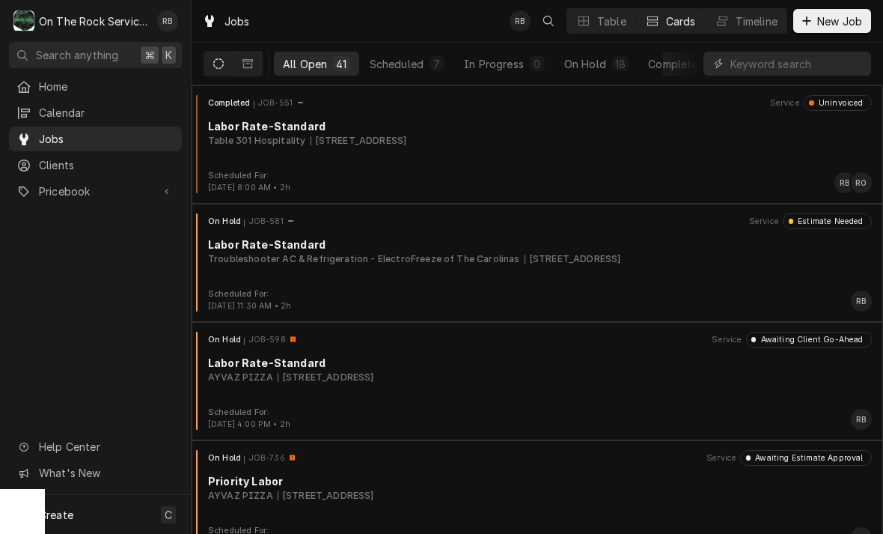
click at [406, 4] on div "Jobs RB Table Cards Timeline New Job" at bounding box center [538, 21] width 692 height 42
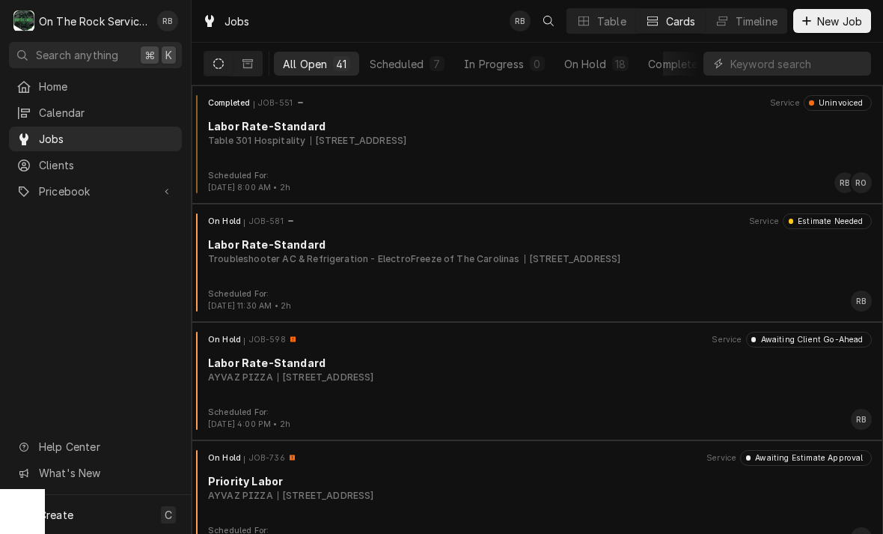
click at [406, 4] on div "Jobs RB Table Cards Timeline New Job" at bounding box center [538, 21] width 692 height 42
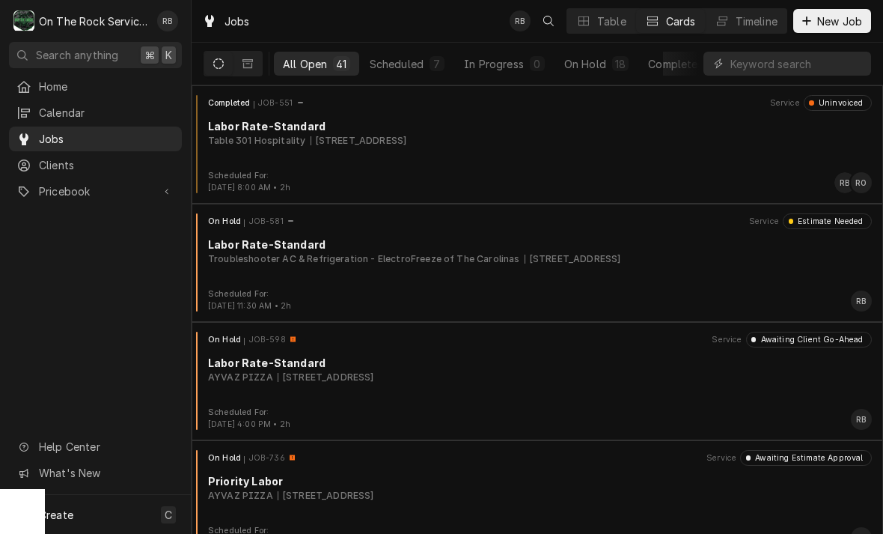
click at [406, 4] on div "Jobs RB Table Cards Timeline New Job" at bounding box center [538, 21] width 692 height 42
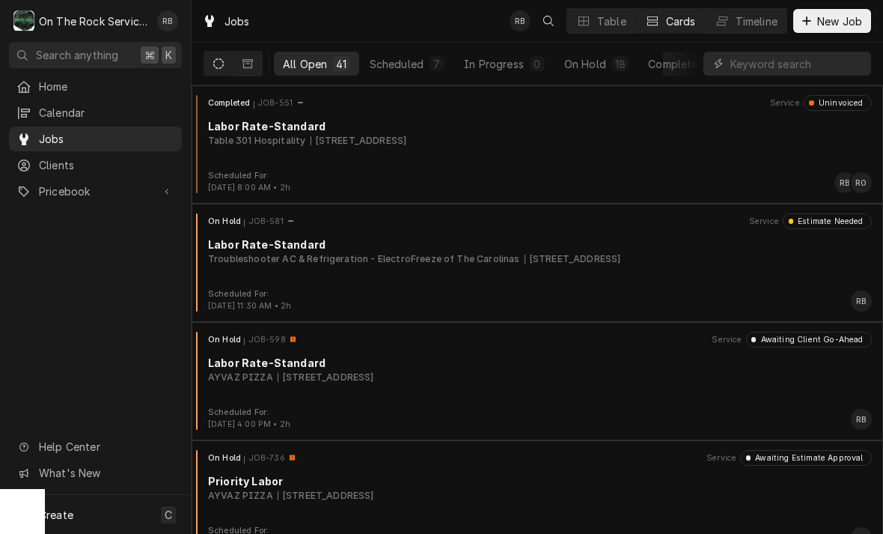
click at [406, 4] on div "Jobs RB Table Cards Timeline New Job" at bounding box center [538, 21] width 692 height 42
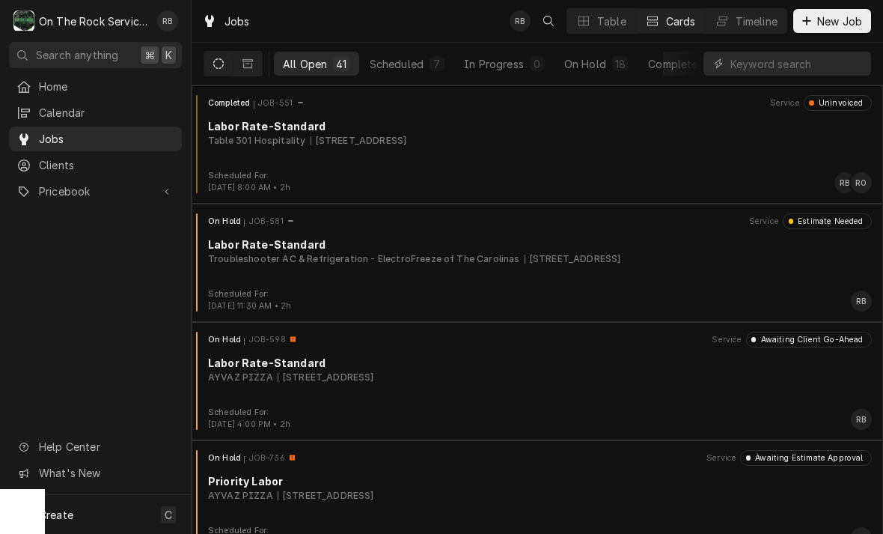
click at [406, 4] on div "Jobs RB Table Cards Timeline New Job" at bounding box center [538, 21] width 692 height 42
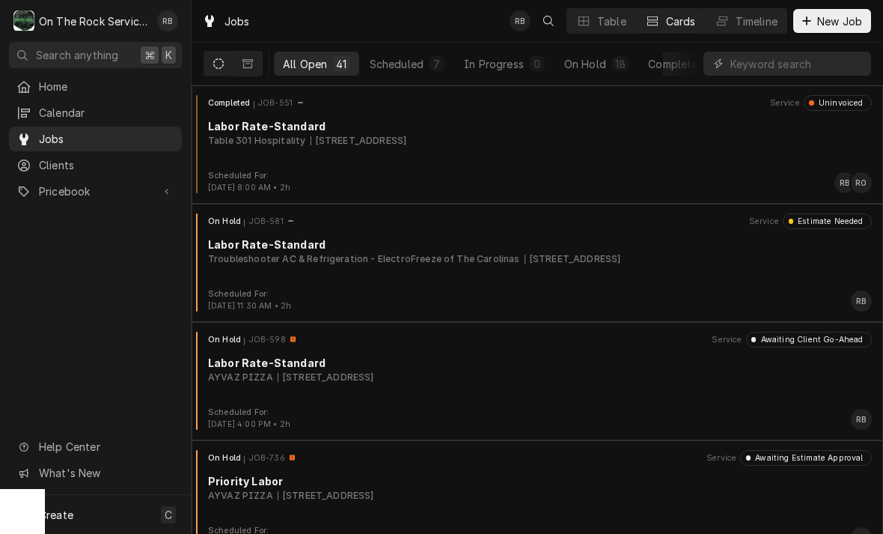
click at [406, 4] on div "Jobs RB Table Cards Timeline New Job" at bounding box center [538, 21] width 692 height 42
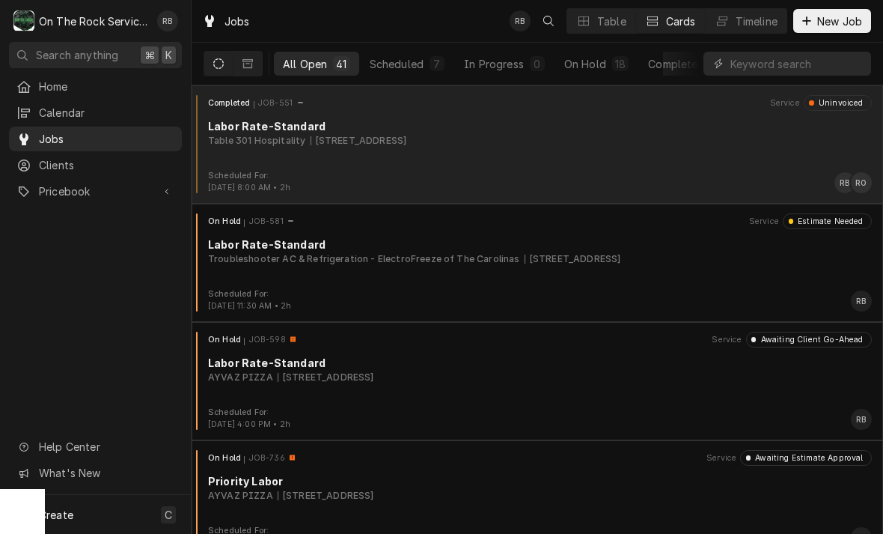
click at [528, 102] on div "Completed JOB-551 Service Uninvoiced" at bounding box center [538, 102] width 680 height 15
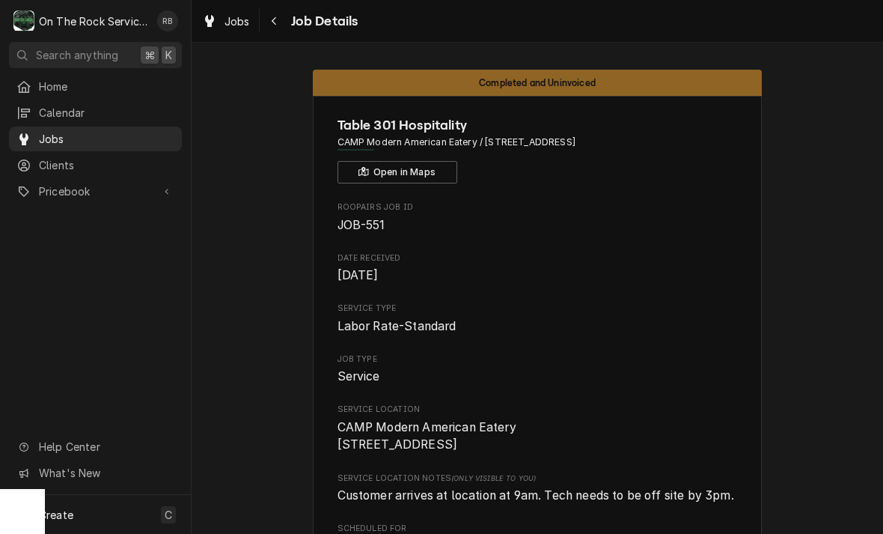
click at [648, 207] on html "O On The Rock Services RB Search anything ⌘ K Home Calendar Jobs Clients Priceb…" at bounding box center [441, 267] width 883 height 534
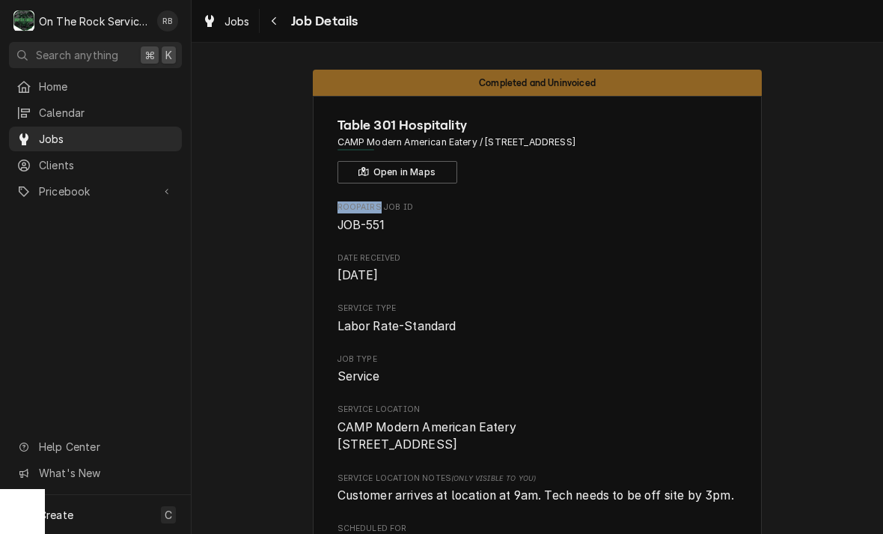
click at [648, 207] on html "O On The Rock Services RB Search anything ⌘ K Home Calendar Jobs Clients Priceb…" at bounding box center [441, 267] width 883 height 534
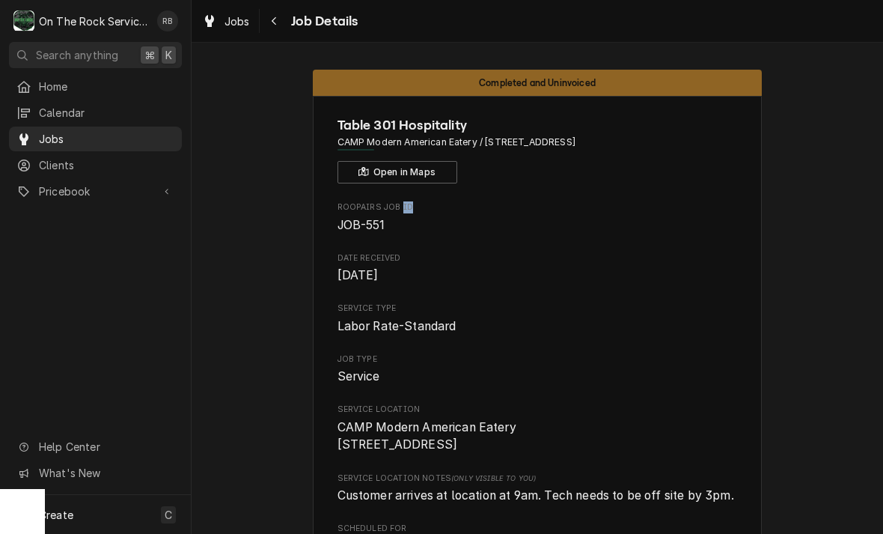
copy span "ID"
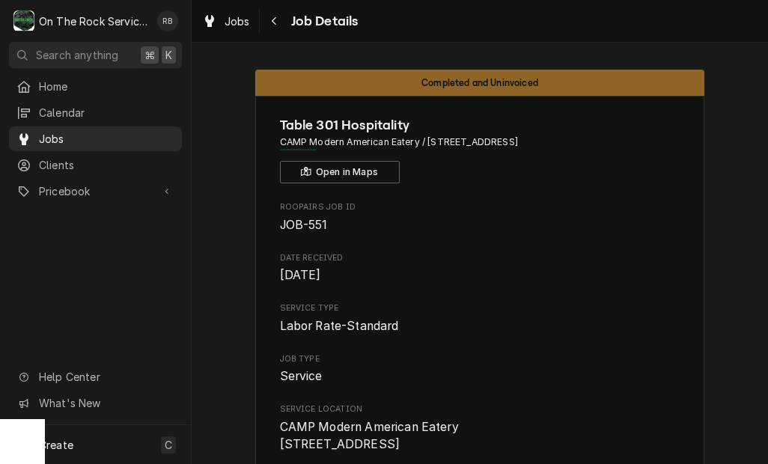
drag, startPoint x: 766, startPoint y: 51, endPoint x: -1, endPoint y: -1, distance: 768.3
